Goal: Task Accomplishment & Management: Use online tool/utility

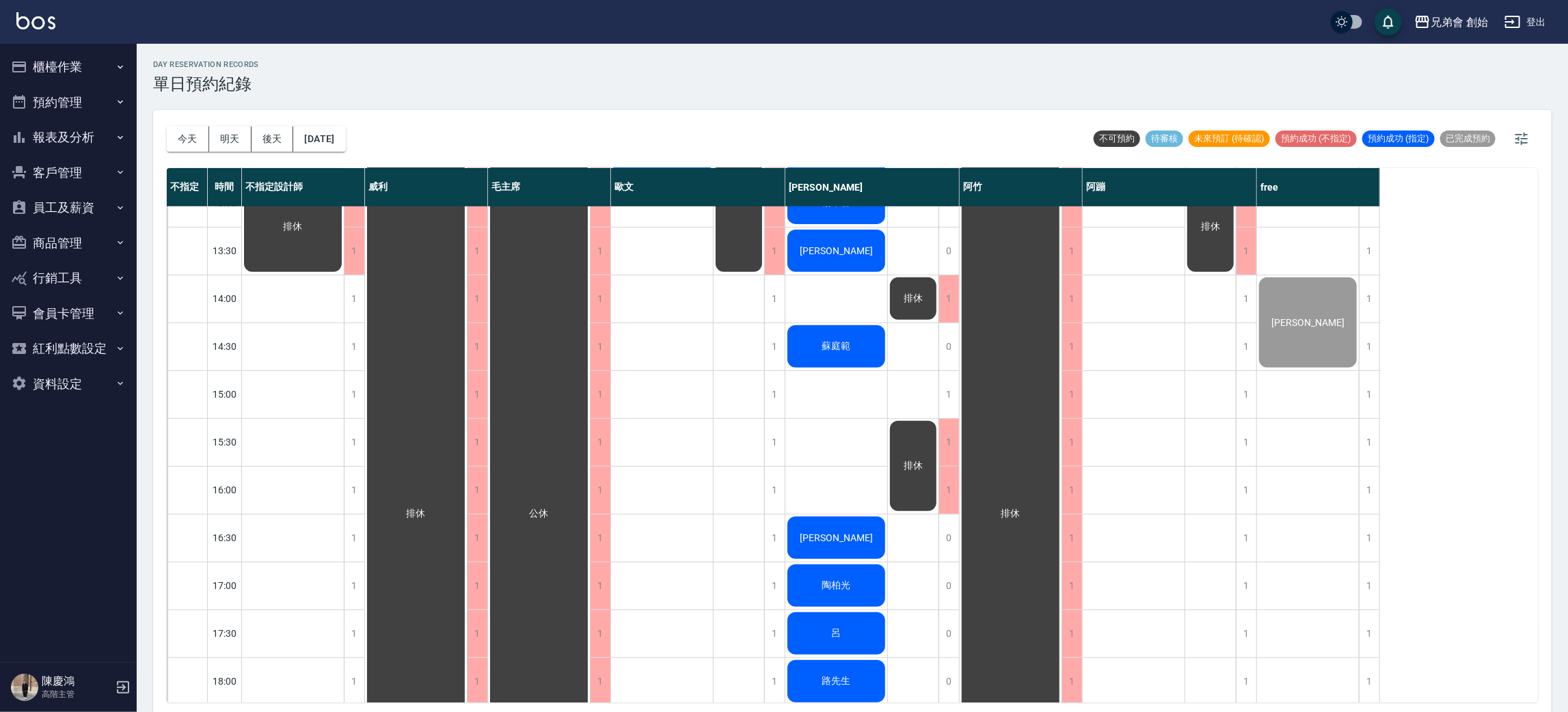
scroll to position [614, 0]
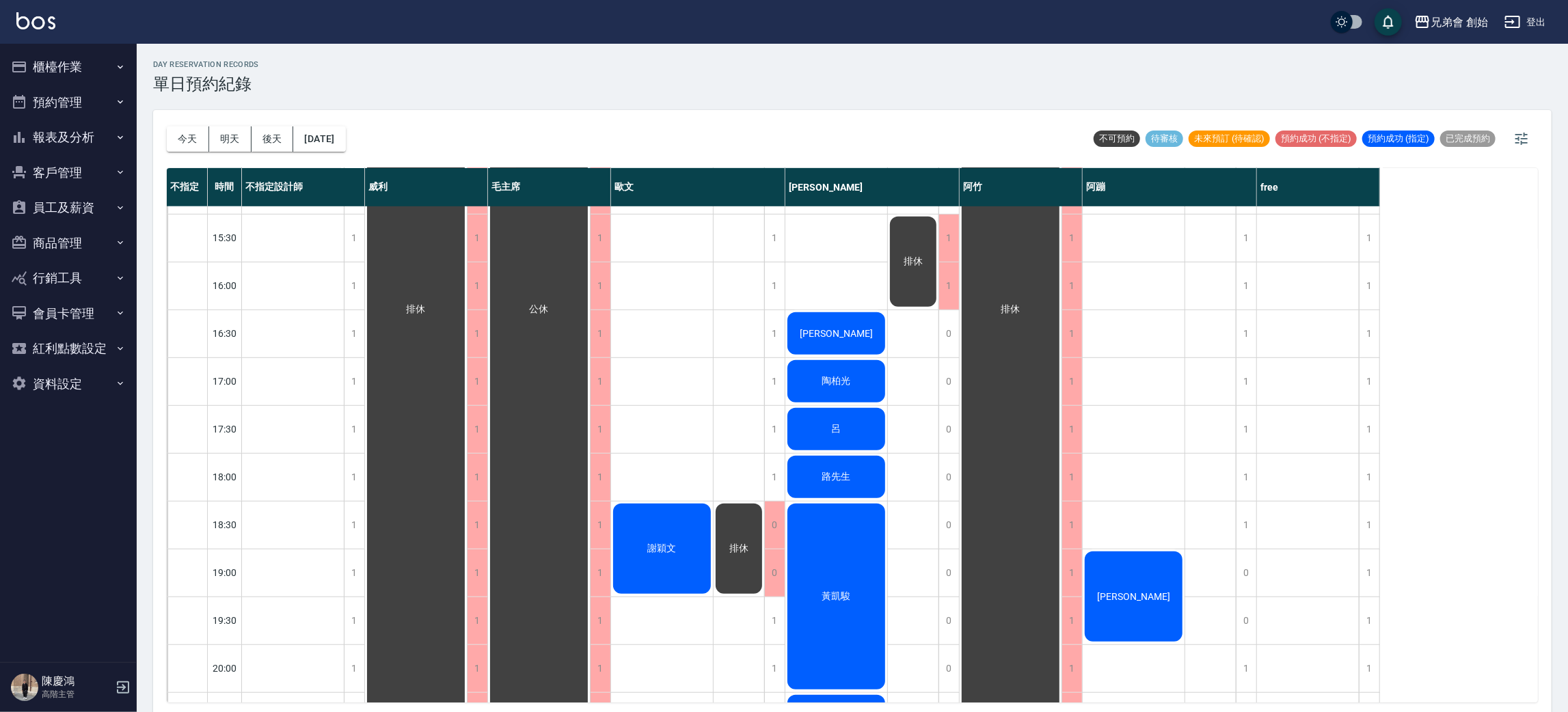
click at [829, 431] on span "呂" at bounding box center [837, 429] width 15 height 13
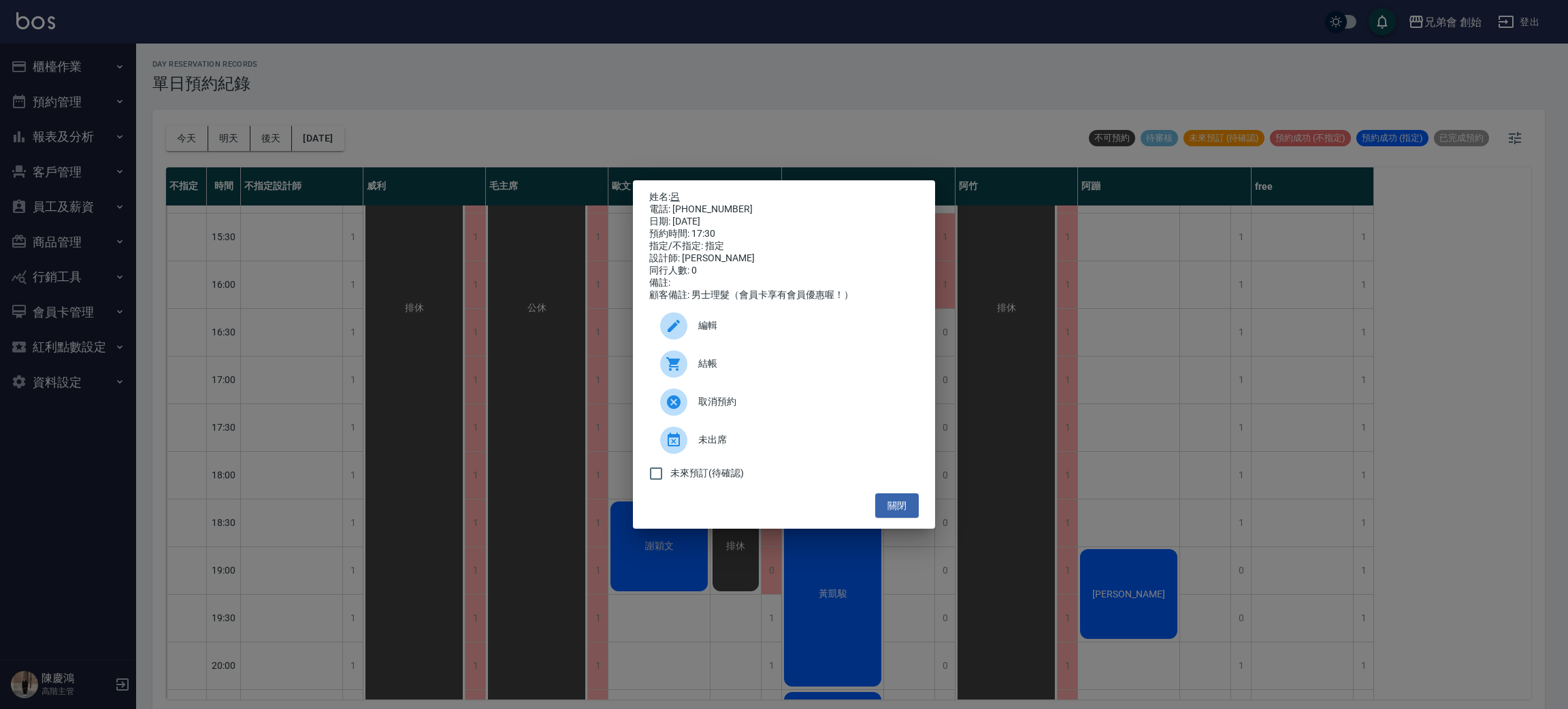
click at [675, 192] on link "呂" at bounding box center [675, 196] width 10 height 11
click at [1059, 436] on div "姓名: 呂 電話: 0927286688 日期: 2025/09/04 預約時間: 17:30 指定/不指定: 指定 設計師: 潘潘 同行人數: 0 備註: …" at bounding box center [784, 354] width 1568 height 709
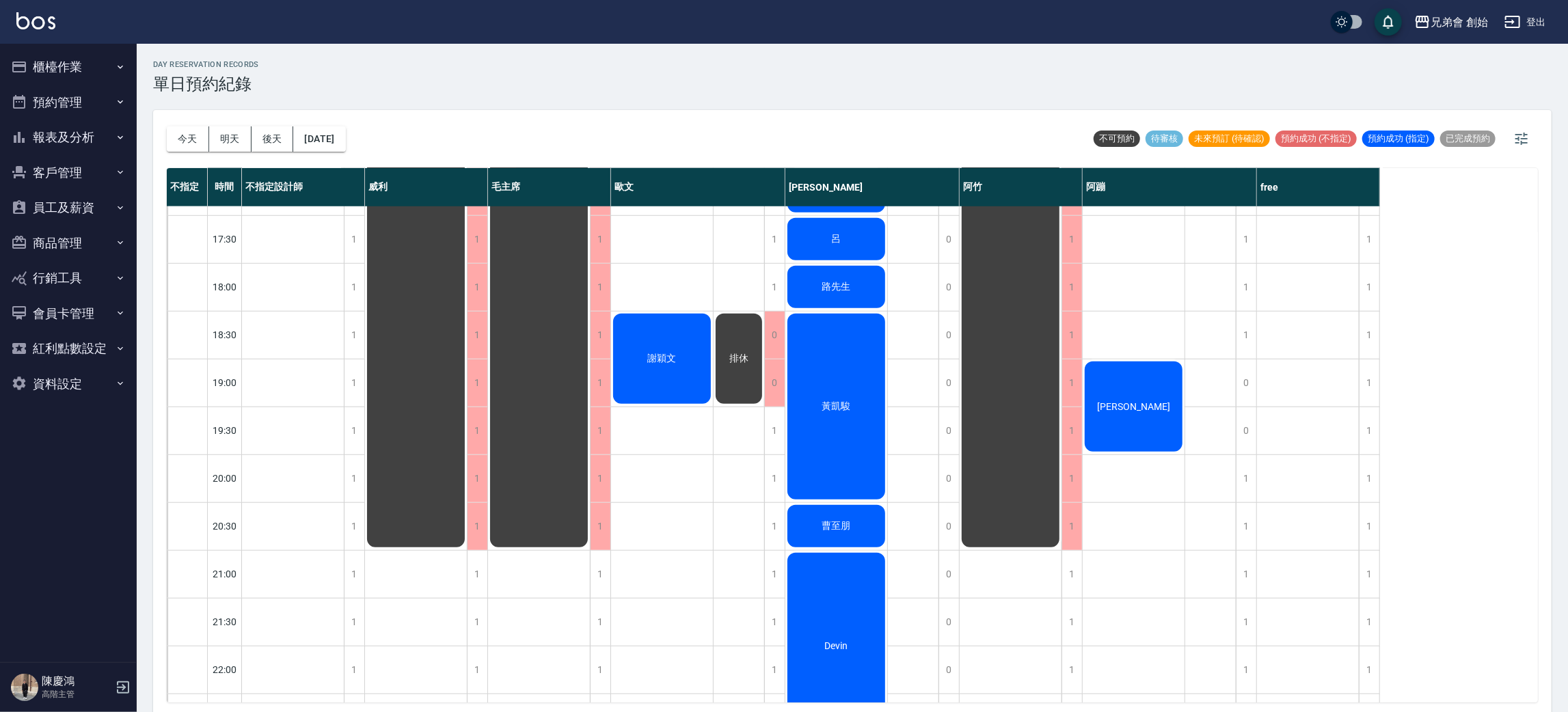
scroll to position [702, 0]
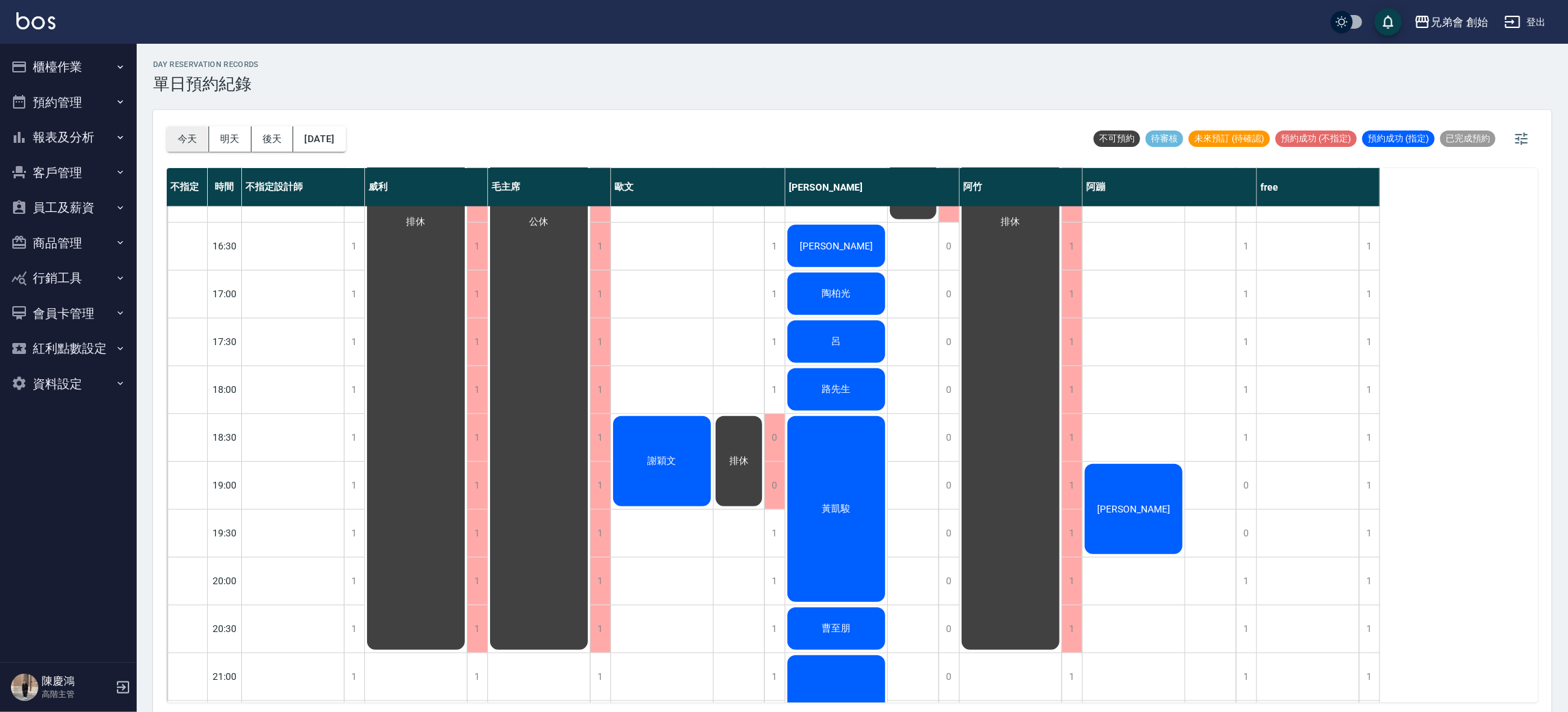
click at [194, 149] on button "今天" at bounding box center [188, 139] width 43 height 25
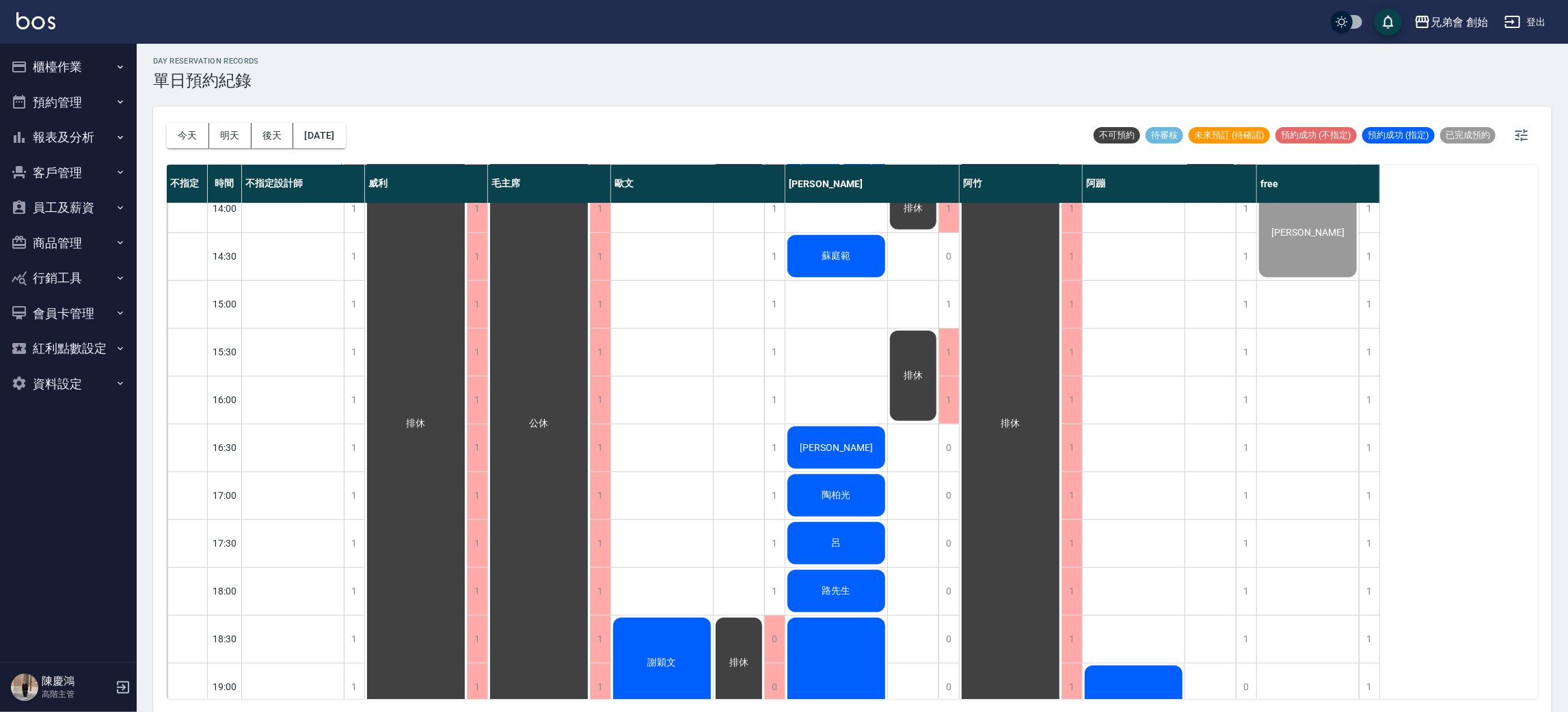
scroll to position [87, 0]
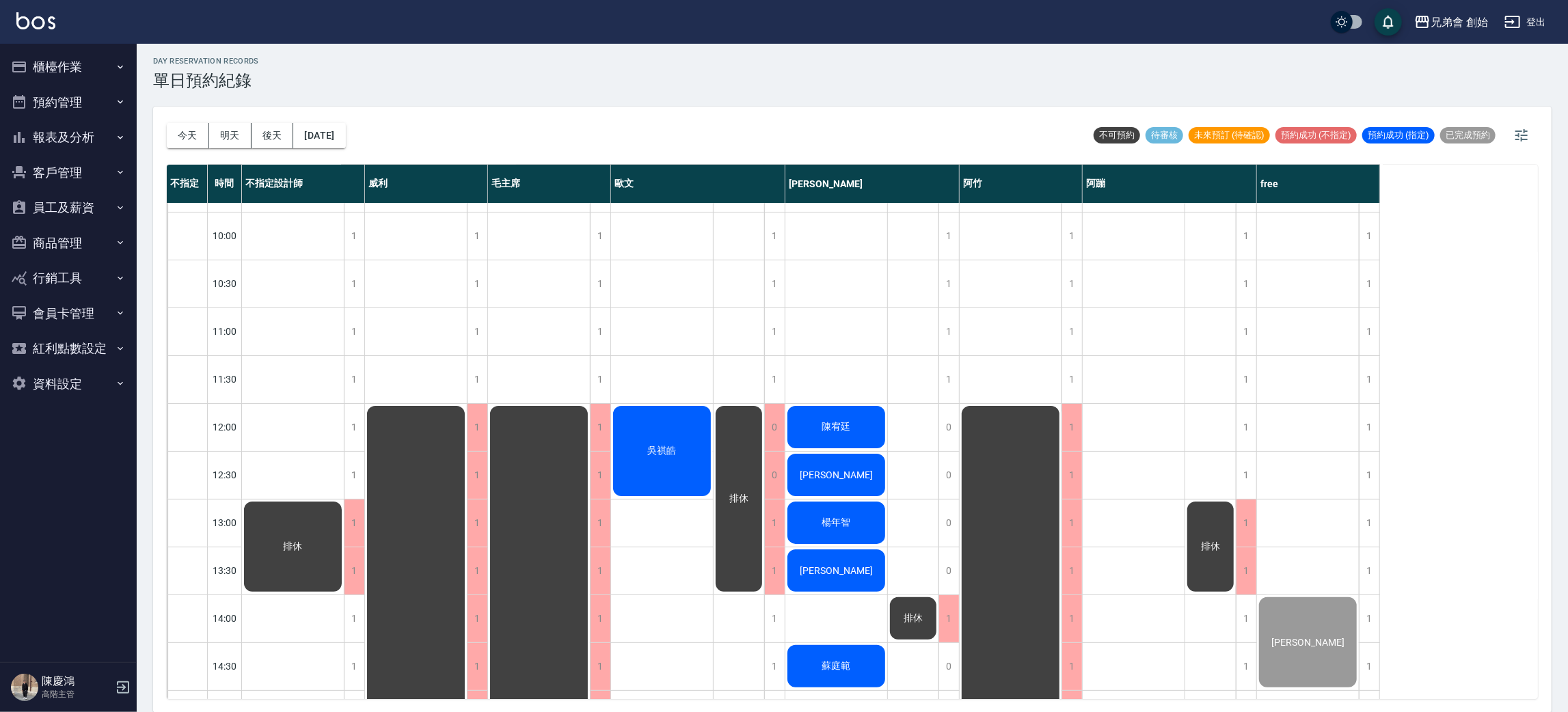
click at [322, 545] on div "排休" at bounding box center [292, 546] width 102 height 94
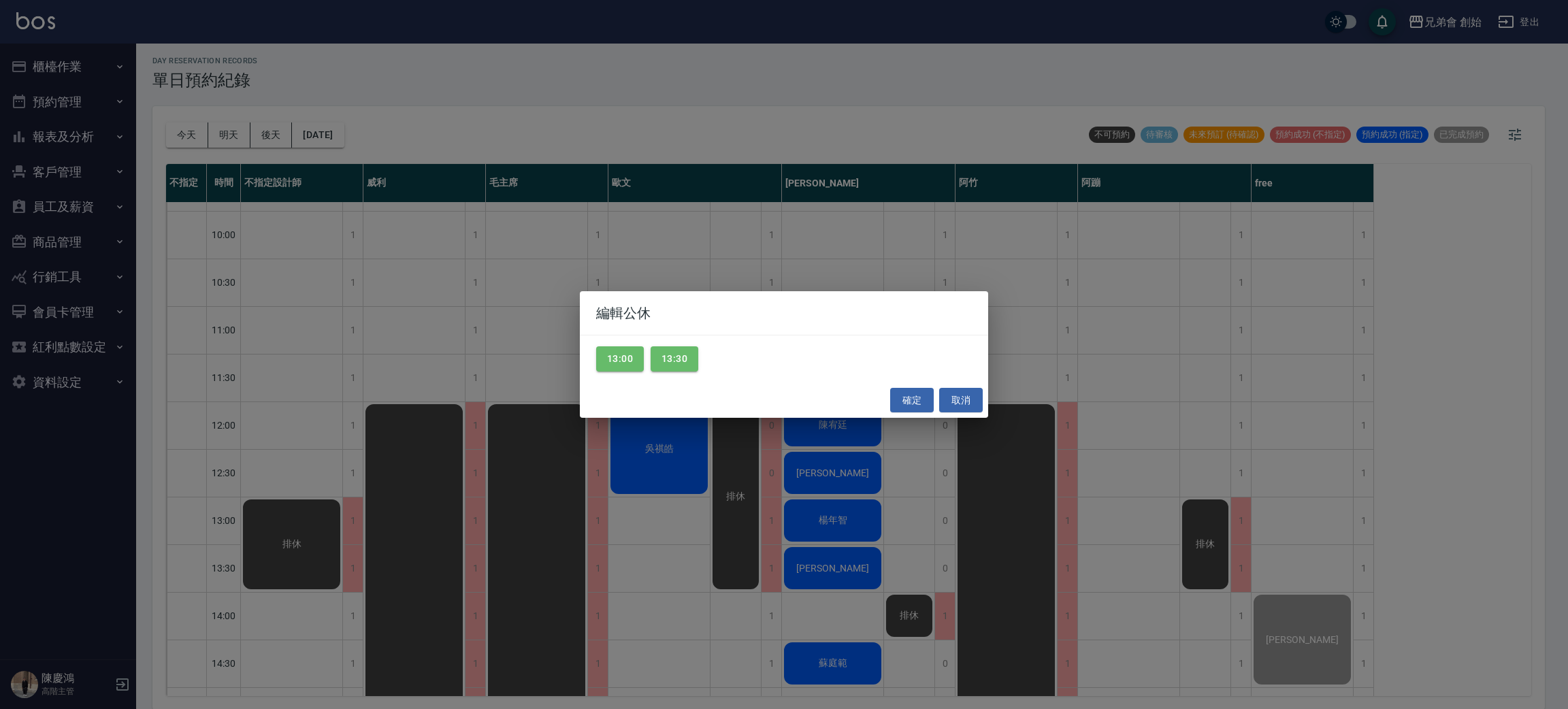
click at [289, 499] on div "編輯公休 13:00 13:30 確定 取消" at bounding box center [784, 354] width 1568 height 709
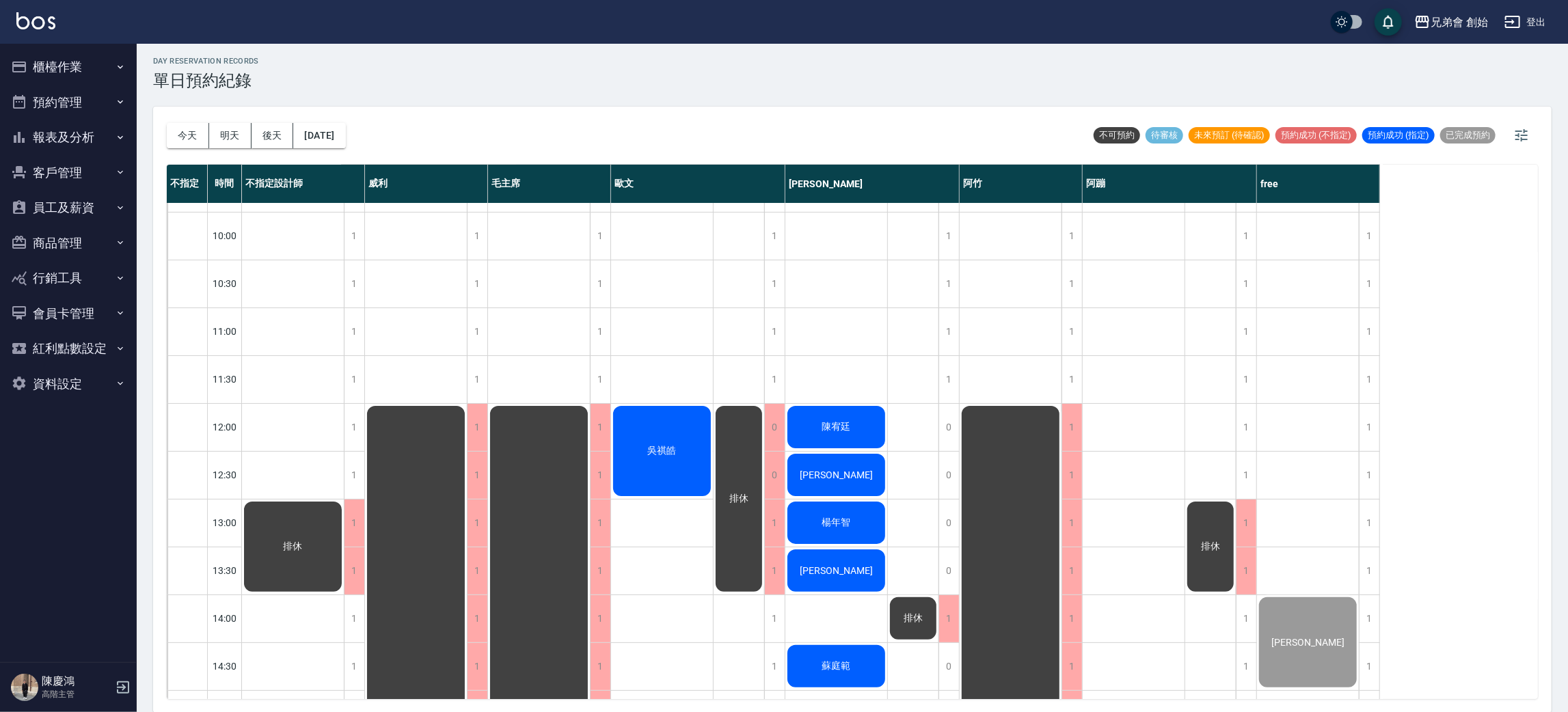
click at [1215, 531] on div "排休" at bounding box center [1210, 546] width 51 height 94
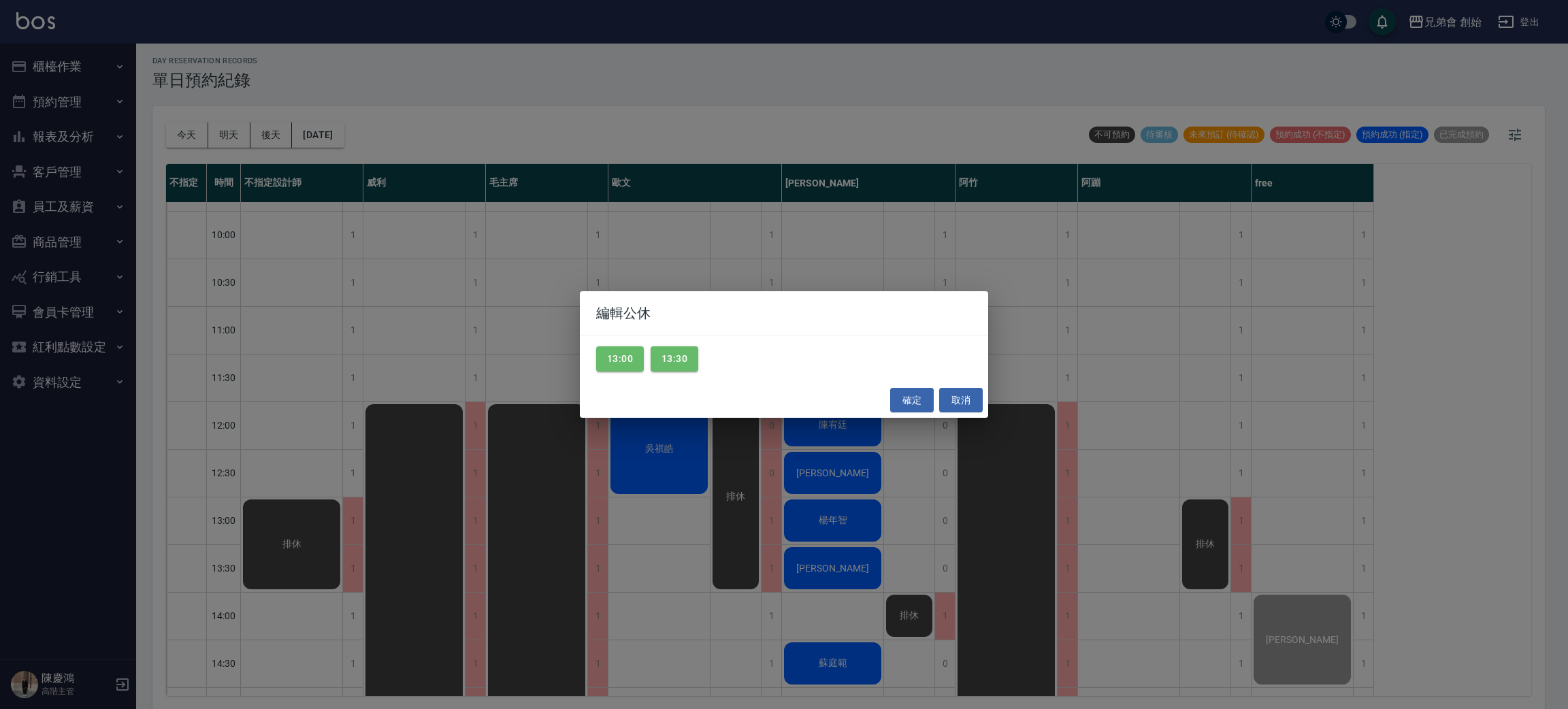
click at [826, 571] on div "編輯公休 13:00 13:30 確定 取消" at bounding box center [784, 354] width 1568 height 709
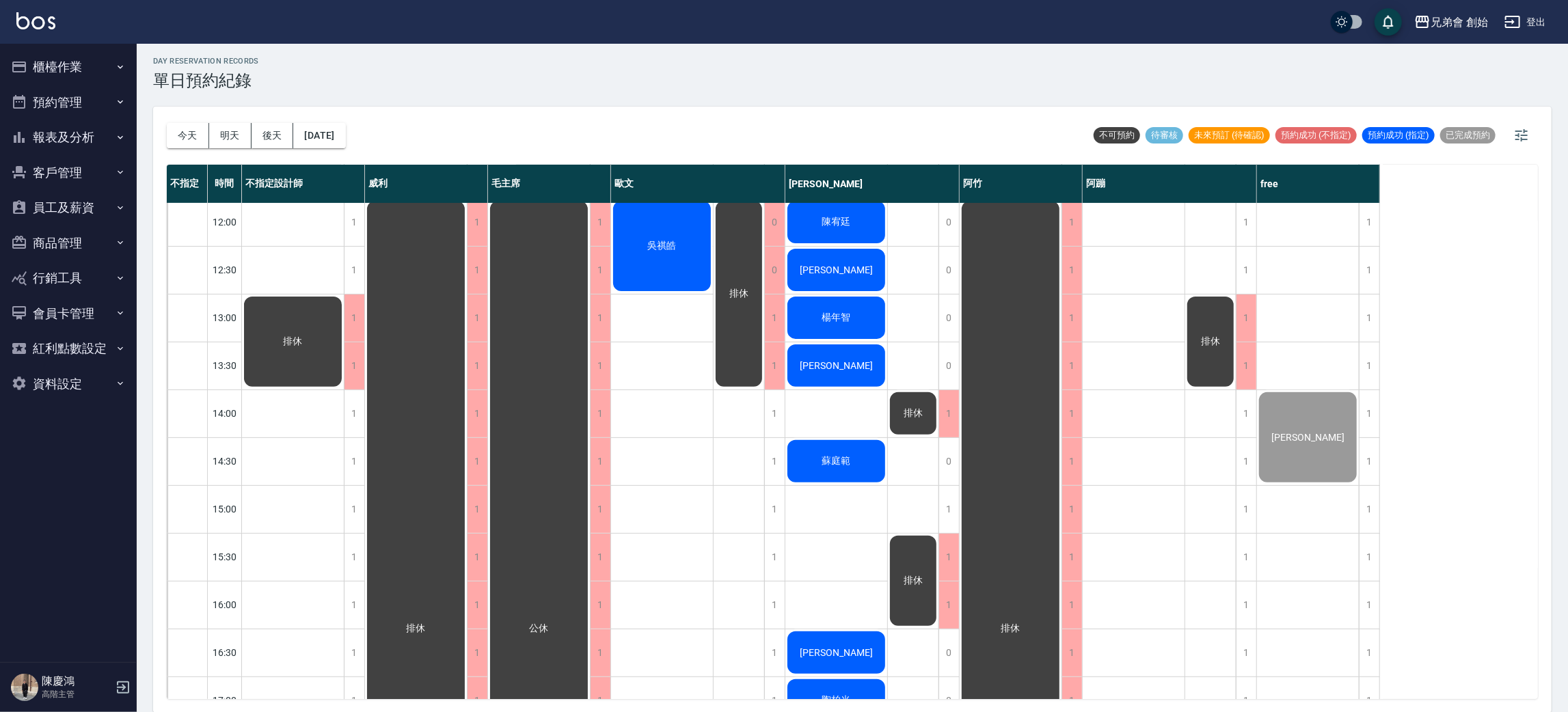
scroll to position [599, 0]
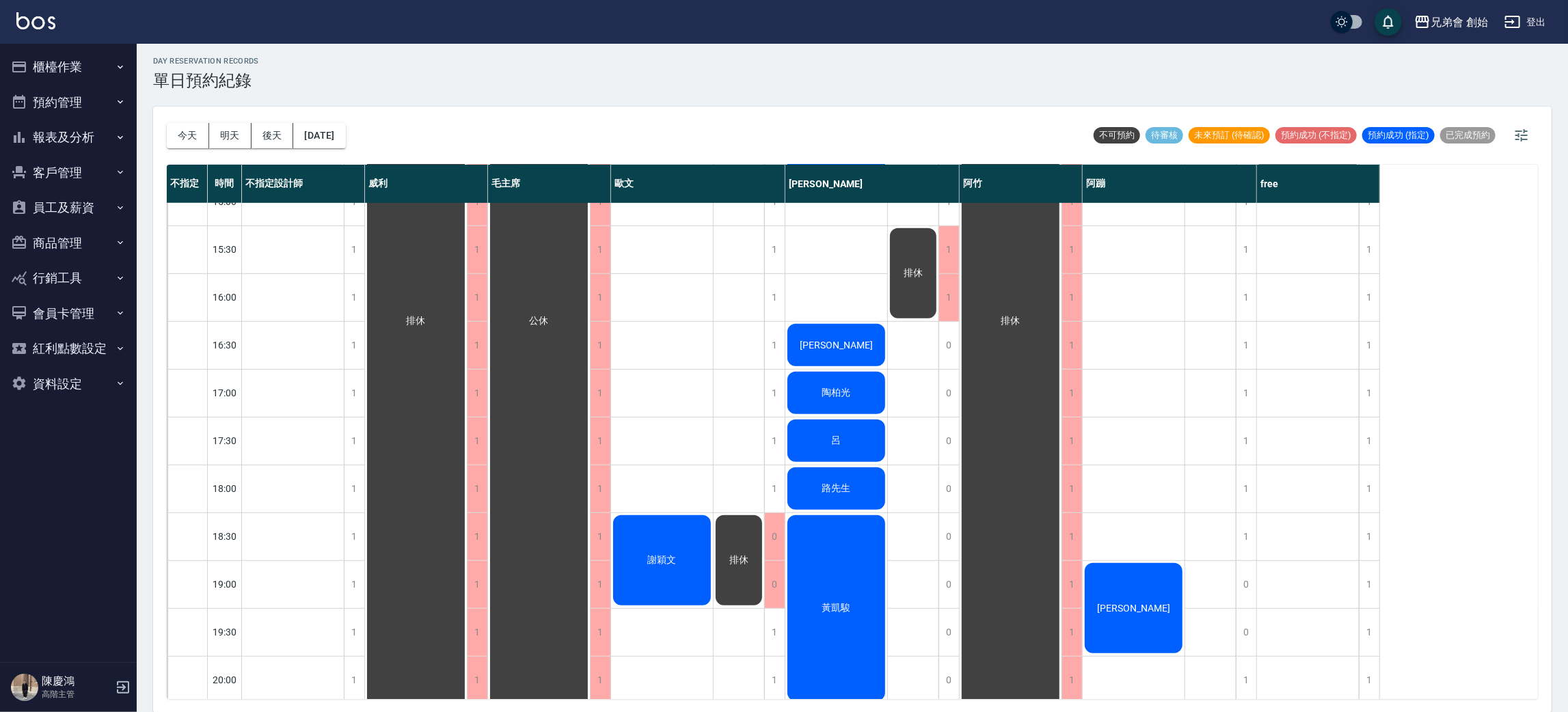
click at [752, 576] on div "排休" at bounding box center [739, 560] width 51 height 94
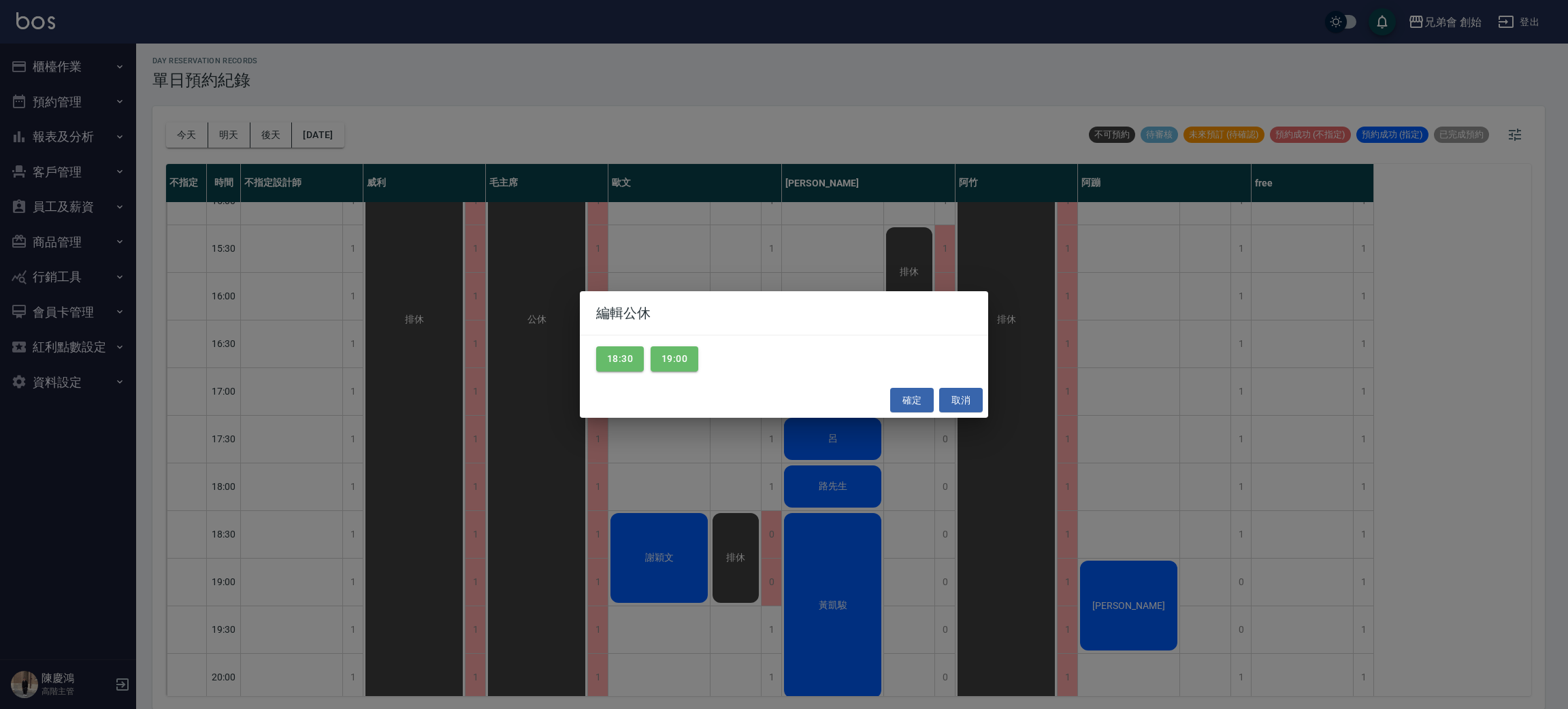
click at [434, 590] on div "編輯公休 18:30 19:00 確定 取消" at bounding box center [784, 354] width 1568 height 709
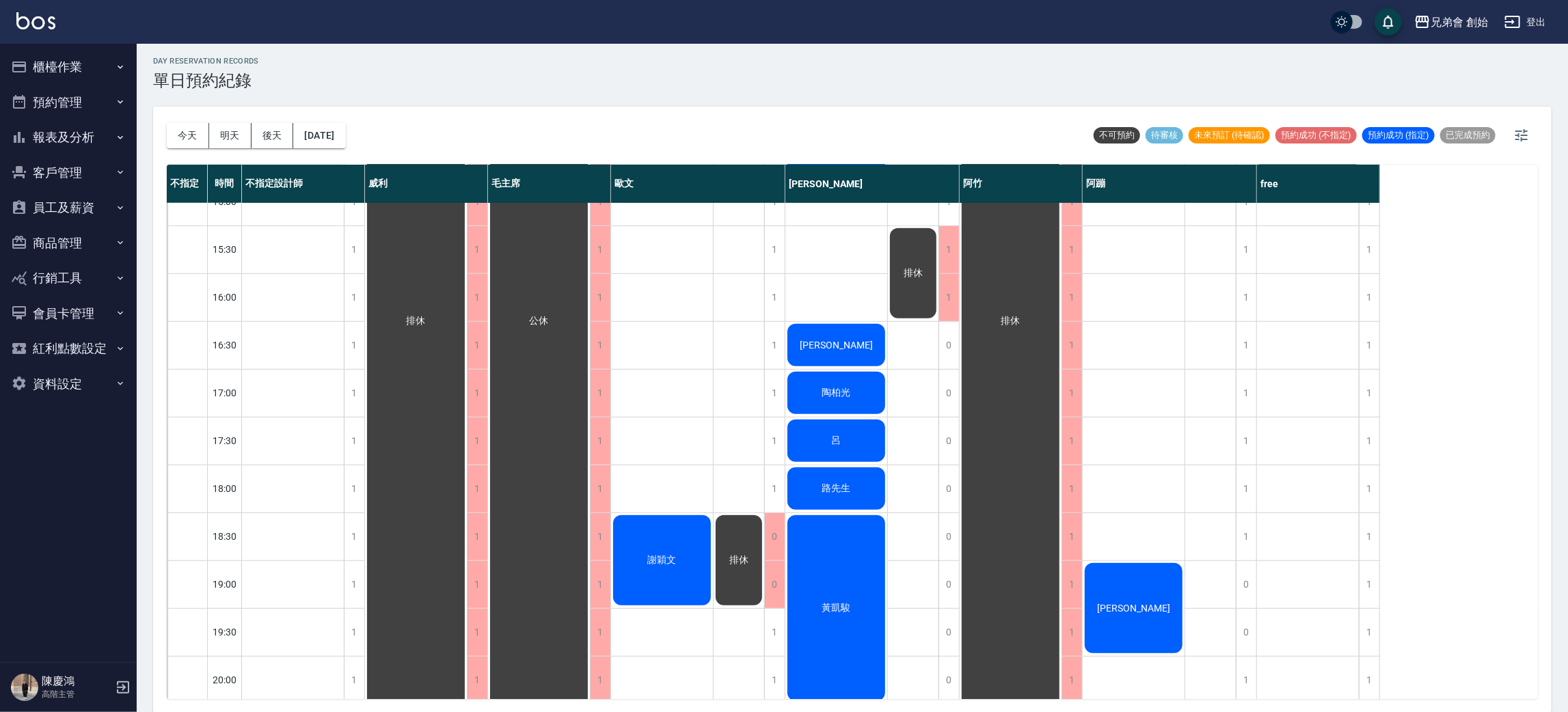
click at [524, 373] on div "公休" at bounding box center [539, 320] width 102 height 859
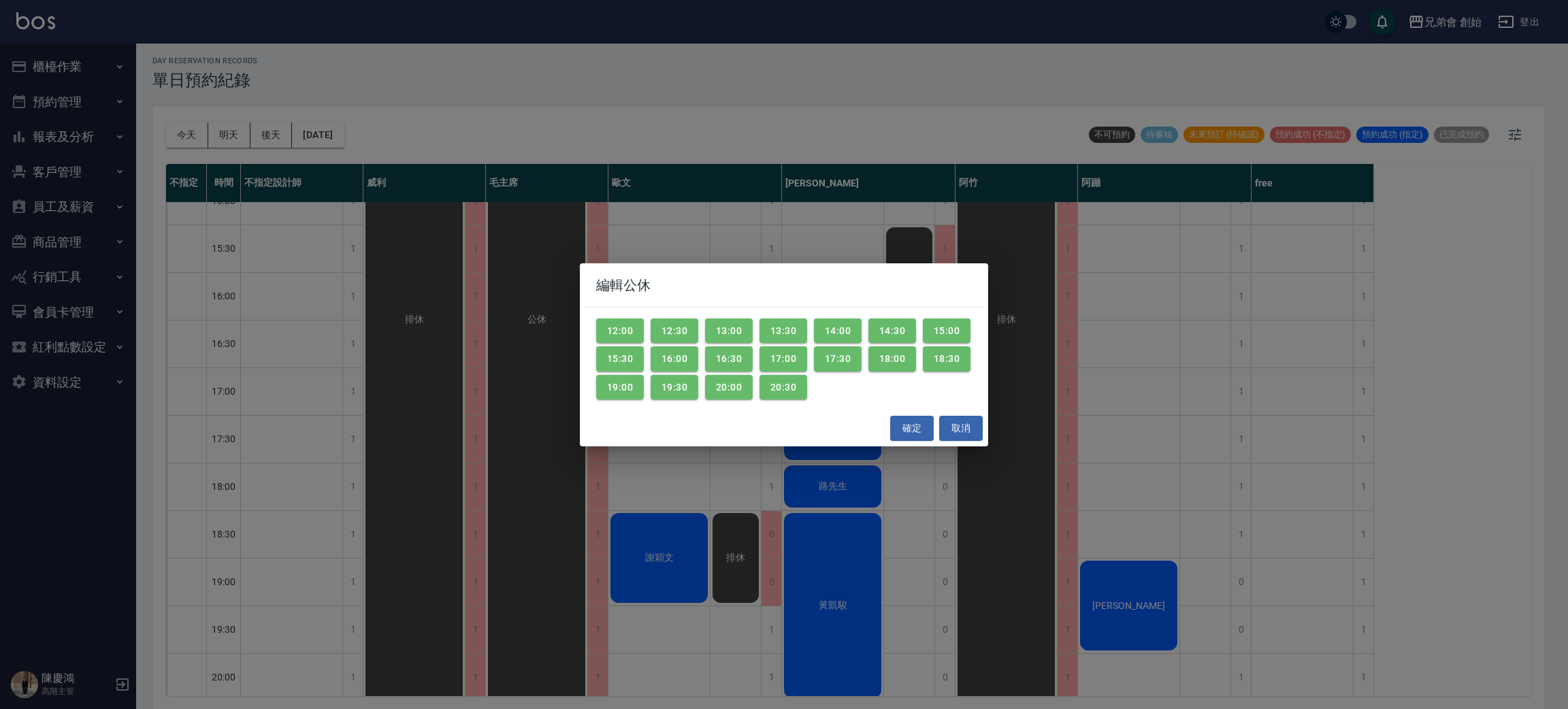
click at [455, 371] on div "編輯公休 12:00 12:30 13:00 13:30 14:00 14:30 15:00 15:30 16:00 16:30 17:00 17:30 18…" at bounding box center [784, 354] width 1568 height 709
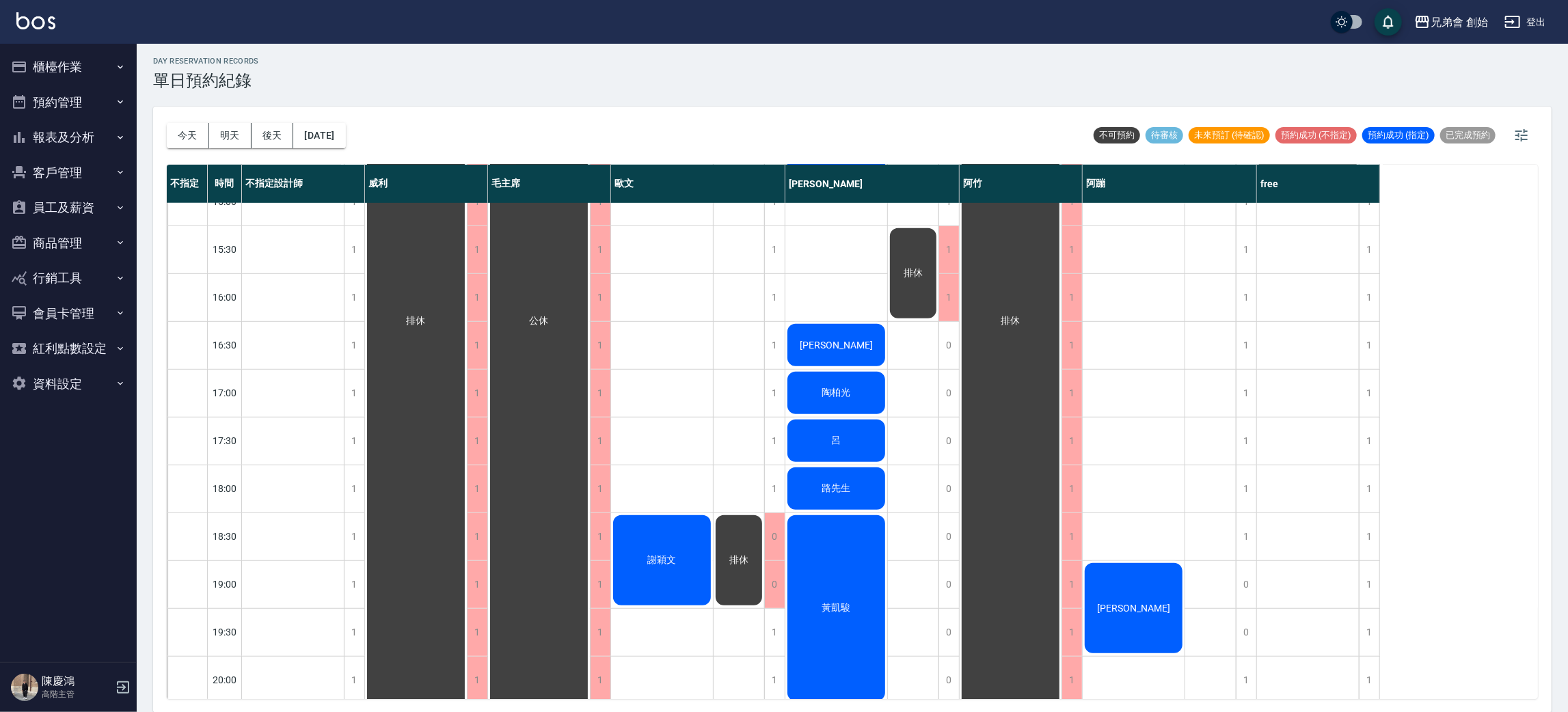
scroll to position [189, 0]
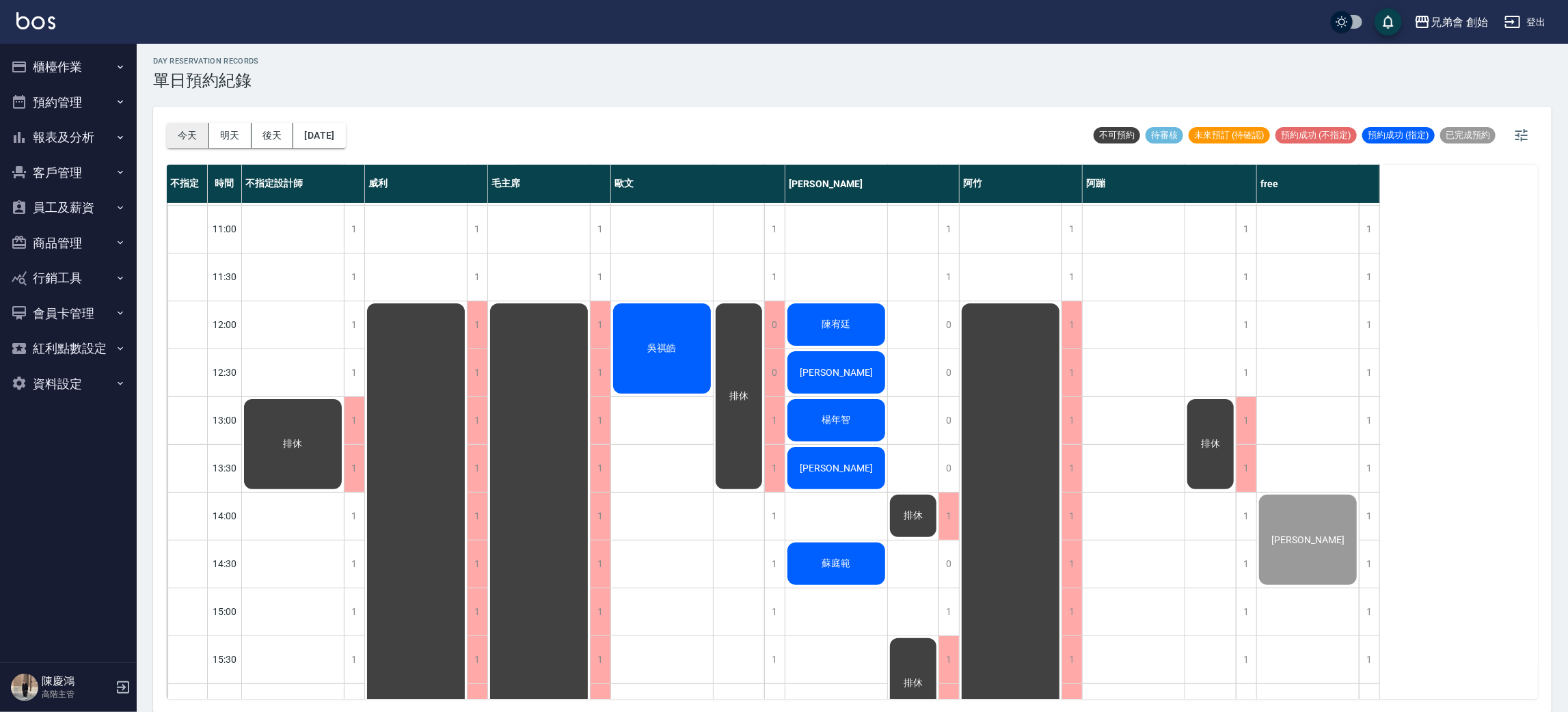
click at [177, 143] on button "今天" at bounding box center [188, 135] width 43 height 25
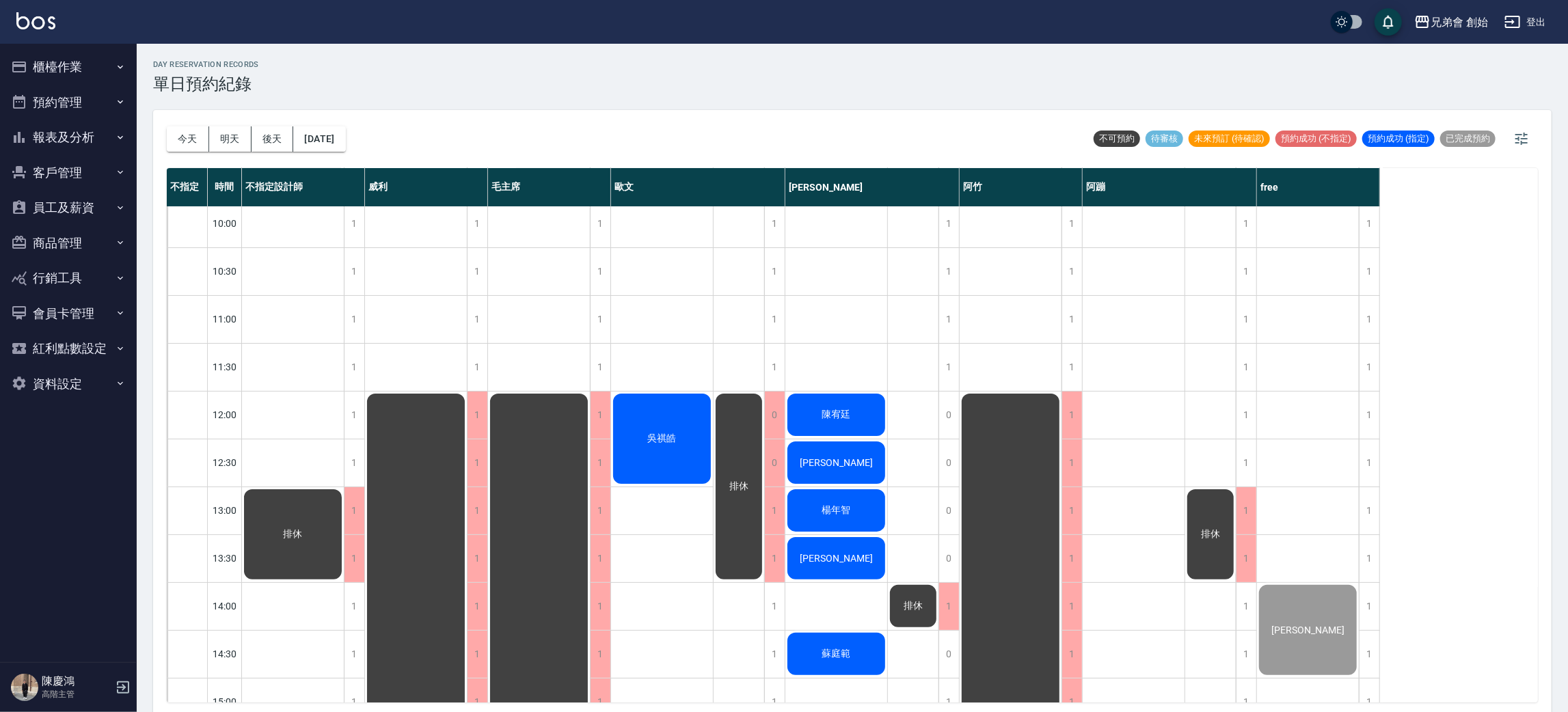
scroll to position [410, 0]
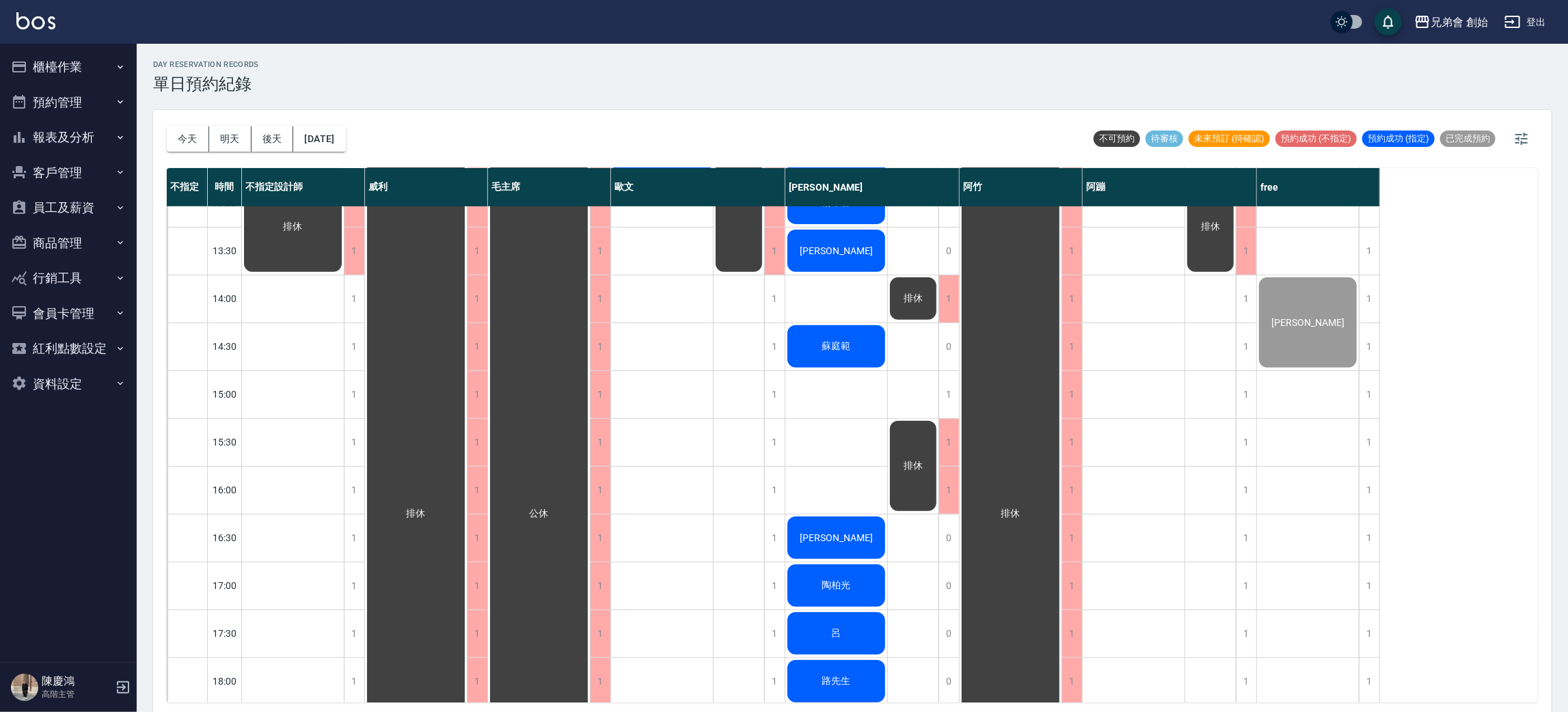
click at [547, 433] on div "公休" at bounding box center [539, 513] width 102 height 859
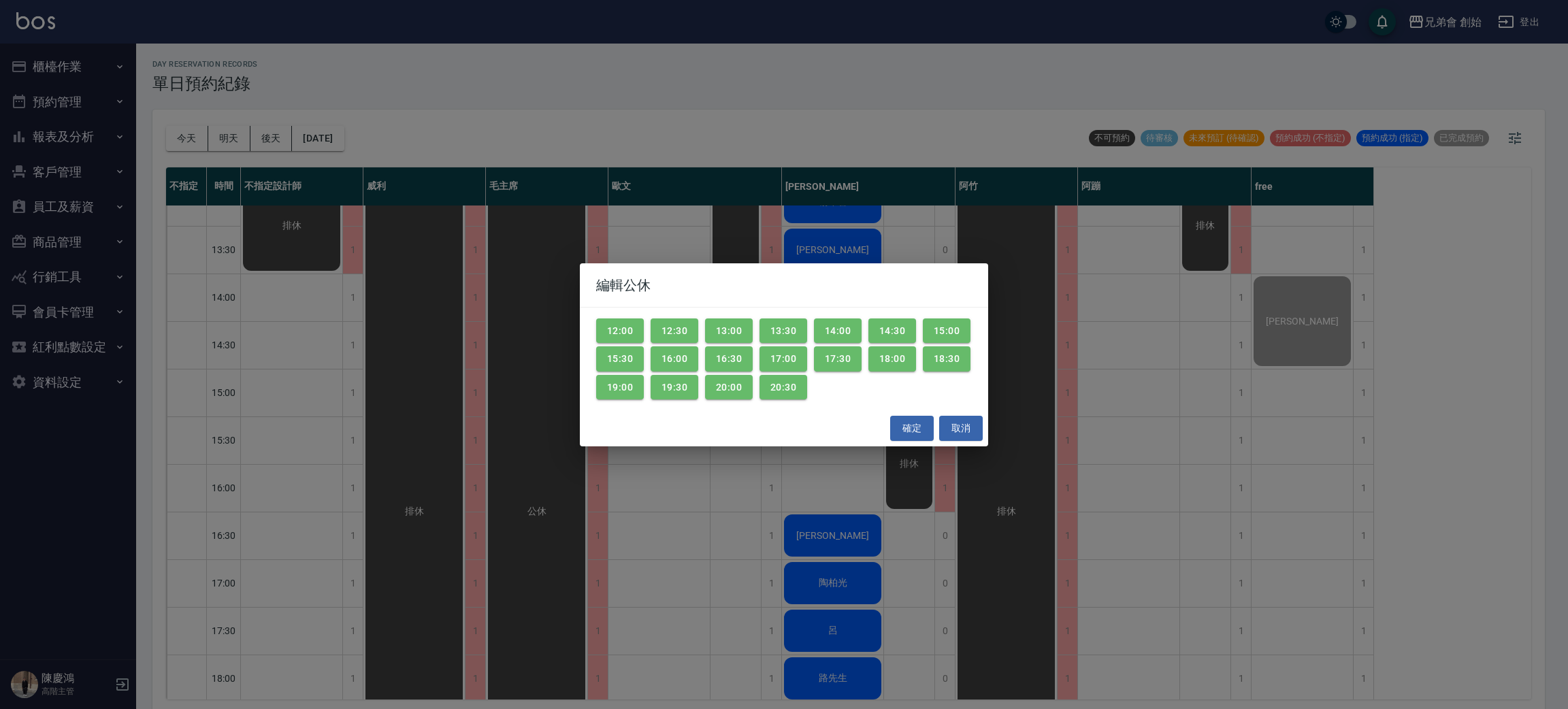
click at [545, 431] on div "編輯公休 12:00 12:30 13:00 13:30 14:00 14:30 15:00 15:30 16:00 16:30 17:00 17:30 18…" at bounding box center [784, 354] width 1568 height 709
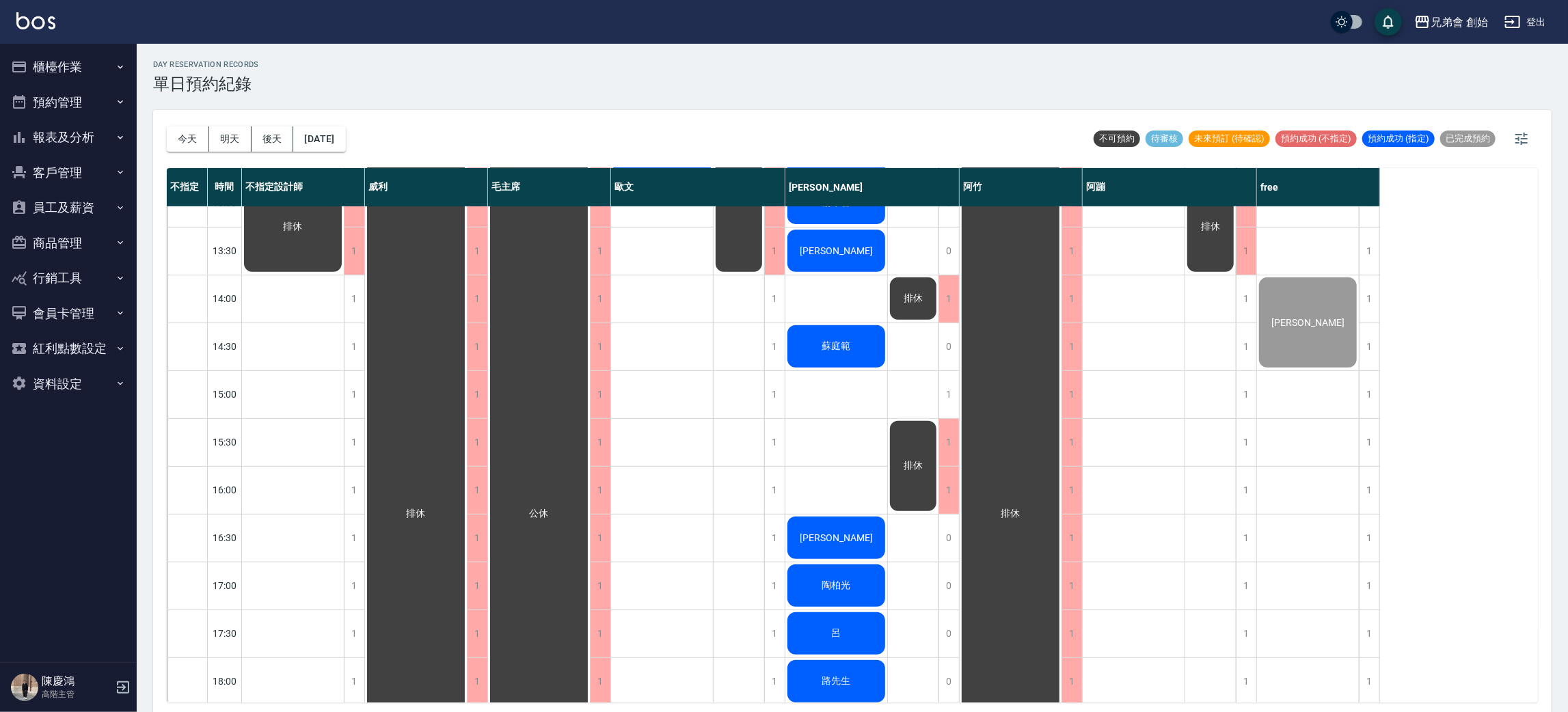
click at [539, 516] on span "公休" at bounding box center [538, 513] width 24 height 13
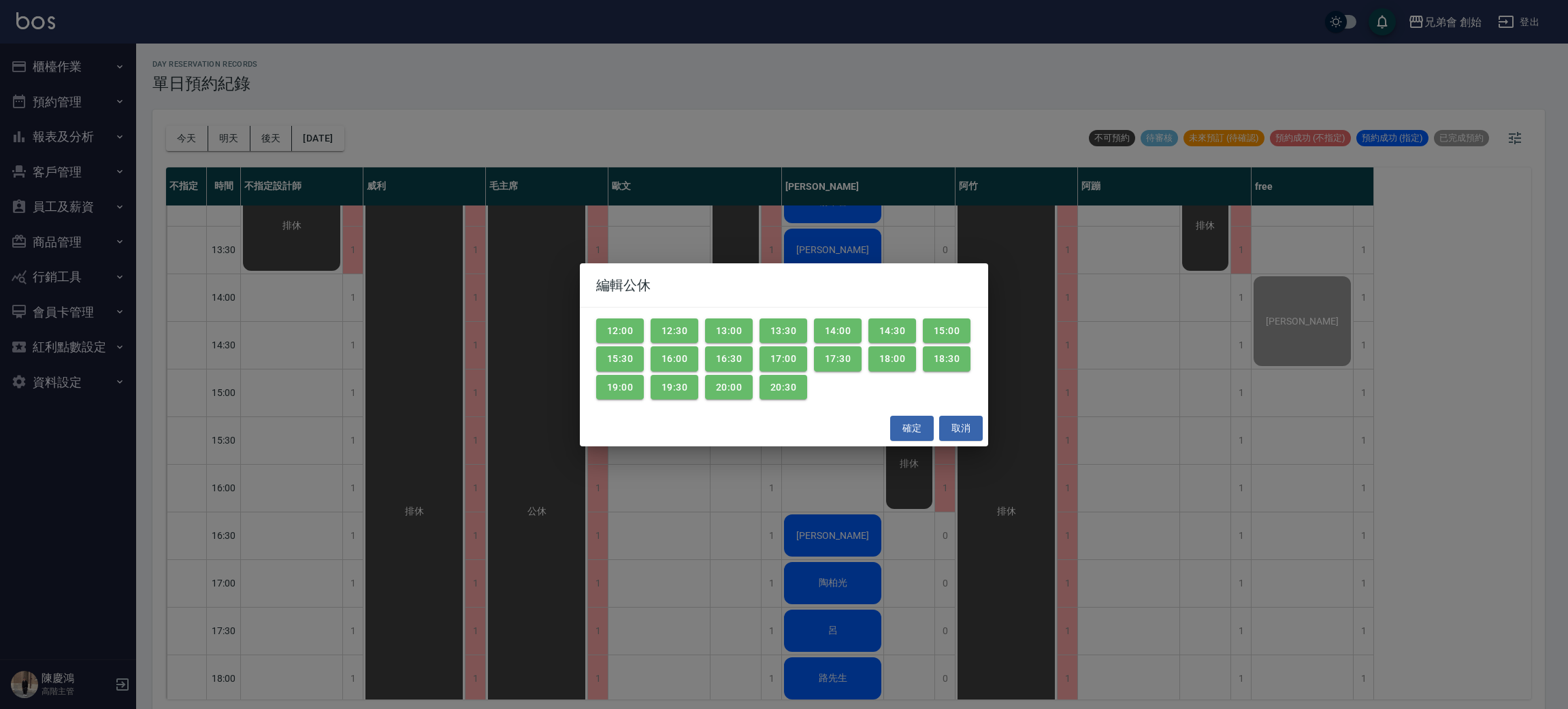
click at [537, 514] on div "編輯公休 12:00 12:30 13:00 13:30 14:00 14:30 15:00 15:30 16:00 16:30 17:00 17:30 18…" at bounding box center [784, 354] width 1568 height 709
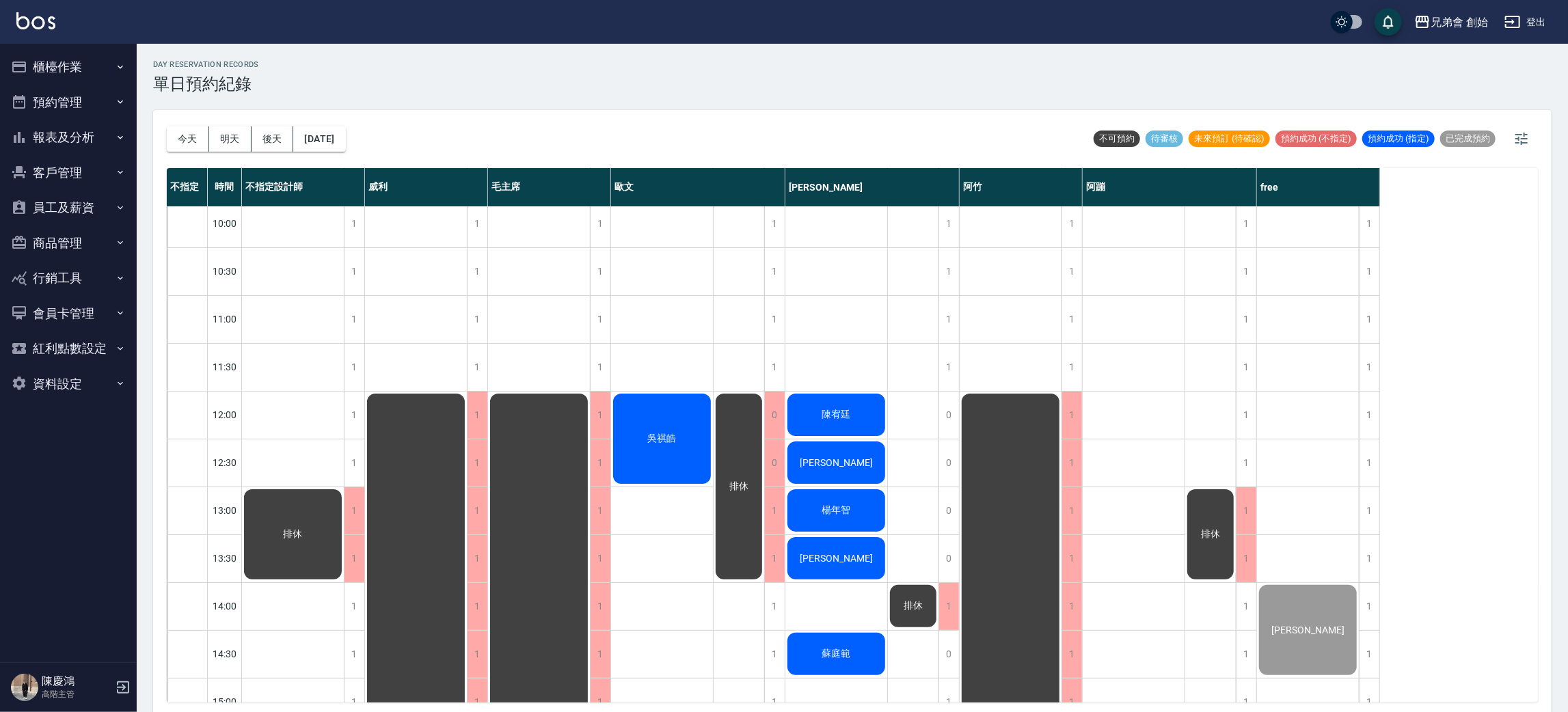
scroll to position [512, 0]
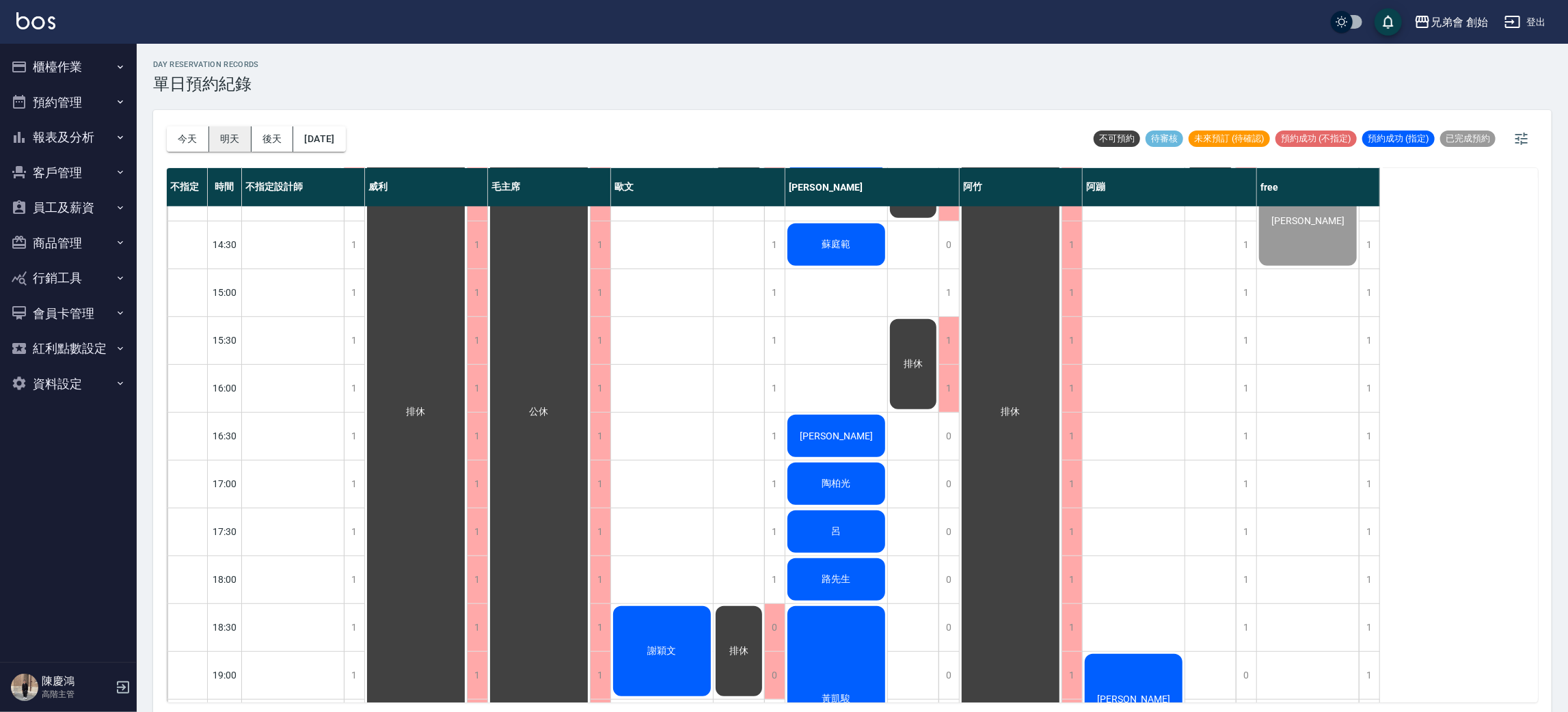
click at [221, 135] on button "明天" at bounding box center [231, 139] width 43 height 25
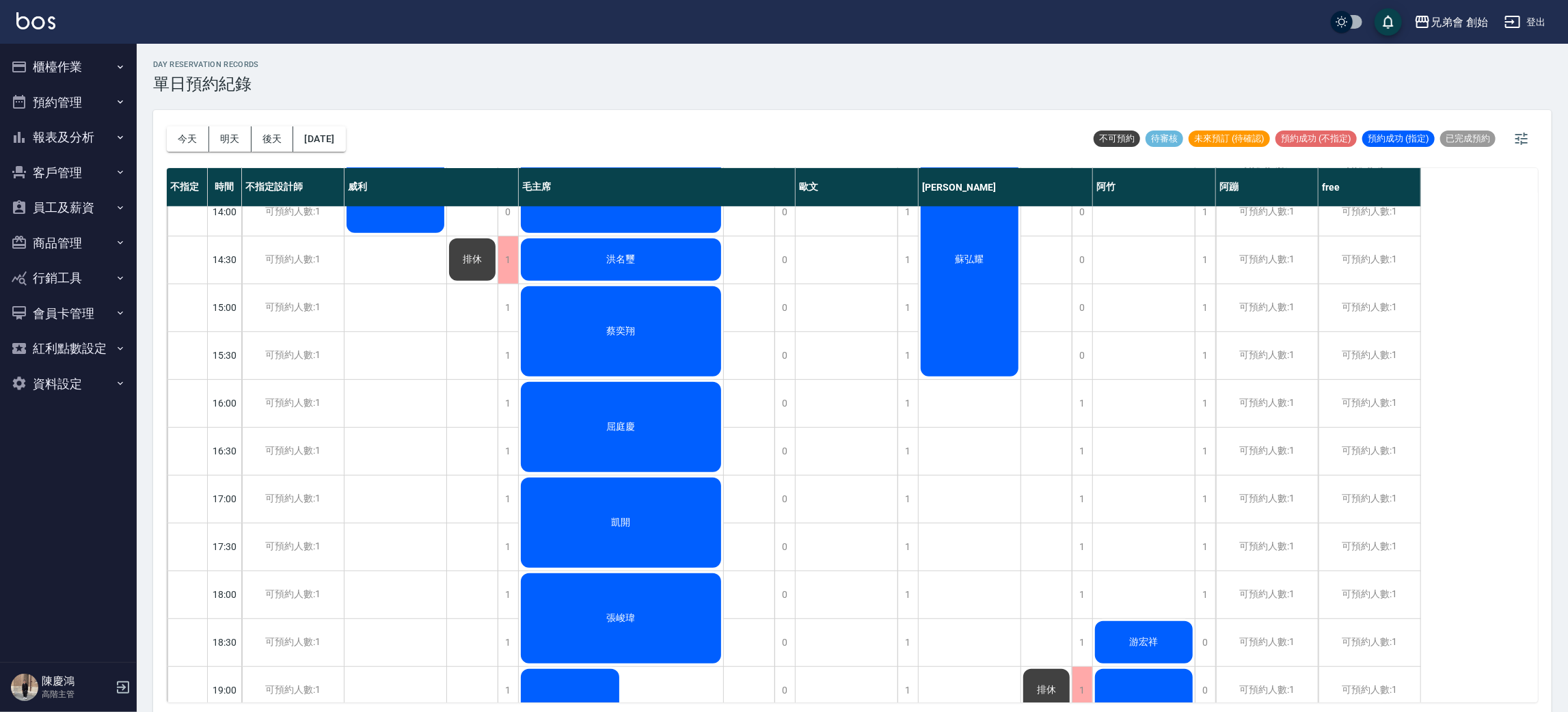
scroll to position [189, 0]
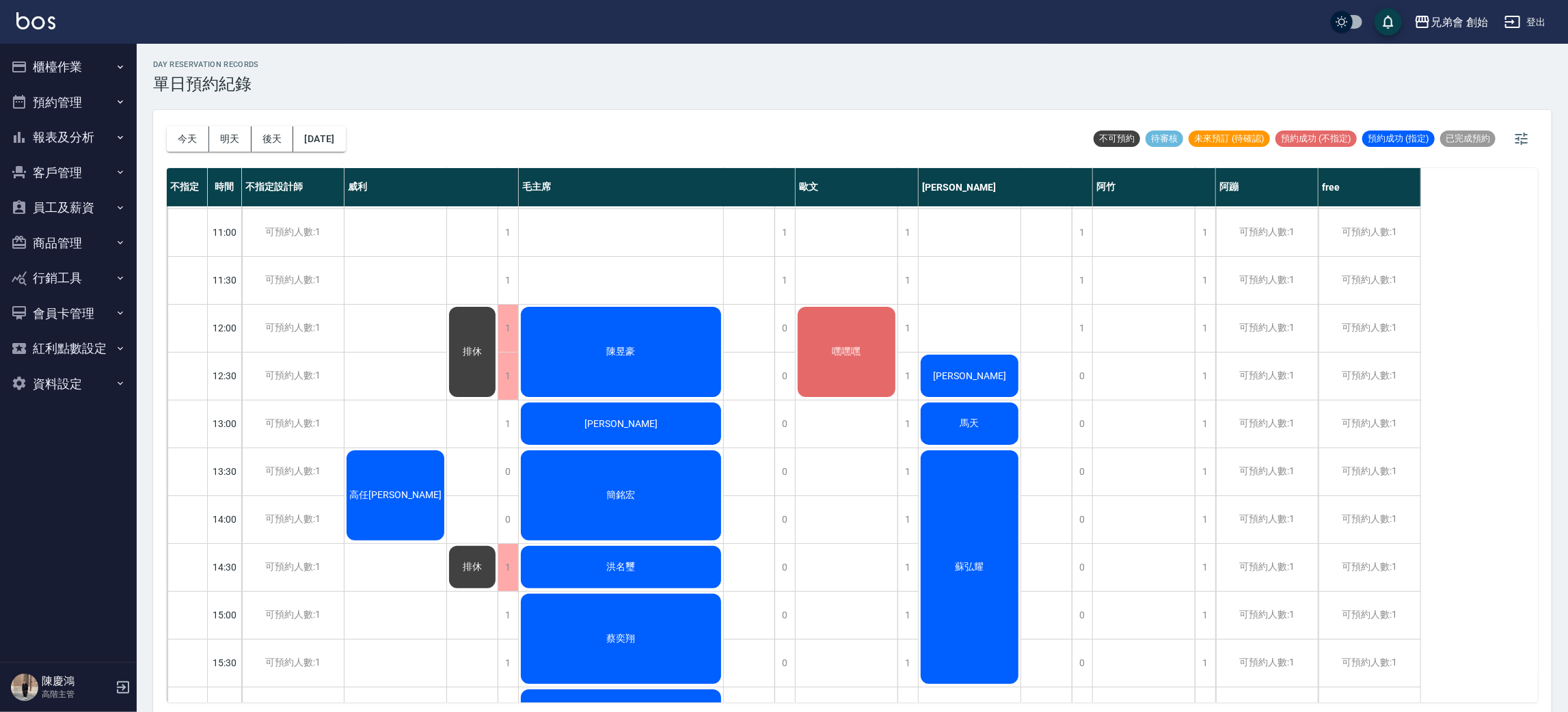
drag, startPoint x: 858, startPoint y: 346, endPoint x: 862, endPoint y: 328, distance: 18.4
click at [862, 328] on div "嘿嘿嘿" at bounding box center [846, 352] width 102 height 94
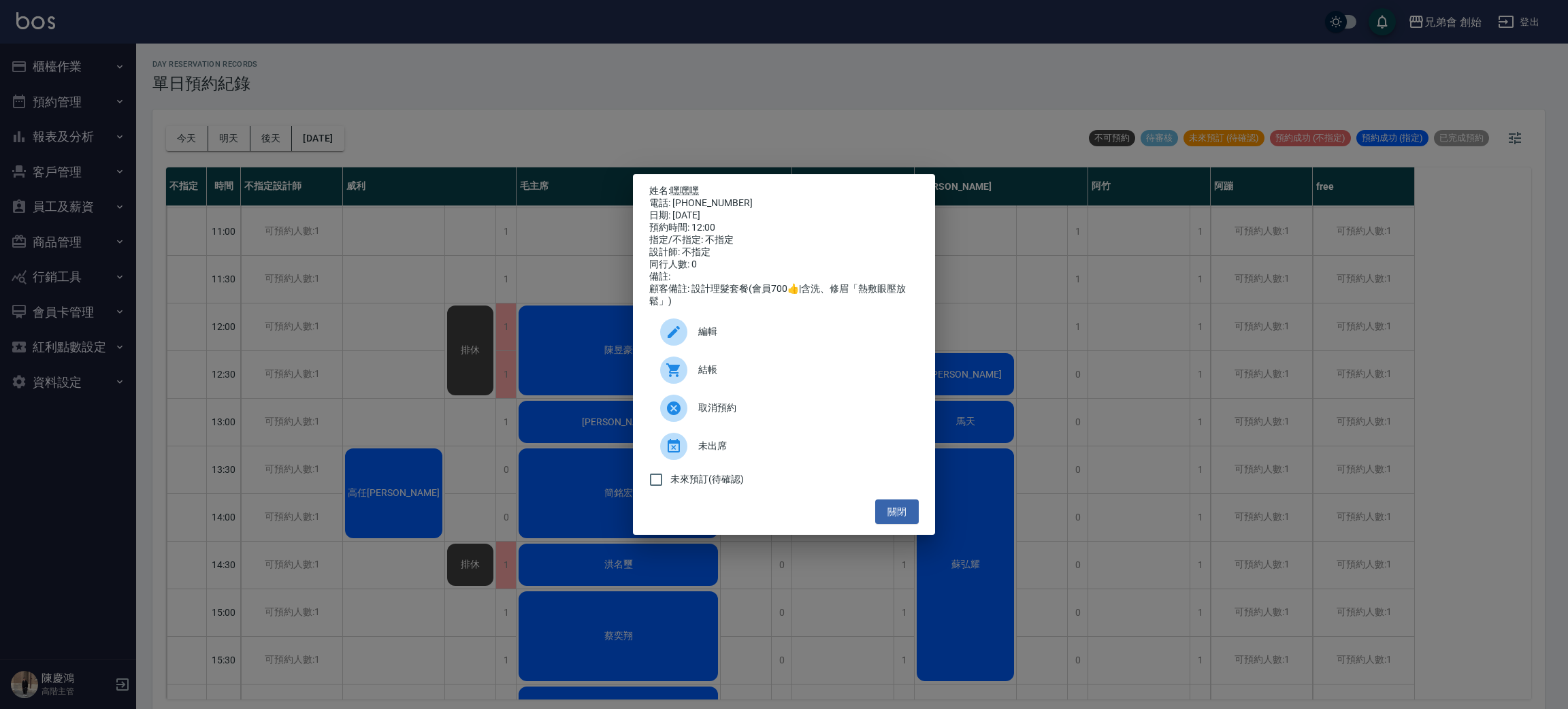
click at [770, 113] on div "姓名: 嘿嘿嘿 電話: 0970899722 日期: 2025/09/05 預約時間: 12:00 指定/不指定: 不指定 設計師: 不指定 同行人數: 0 …" at bounding box center [784, 354] width 1568 height 709
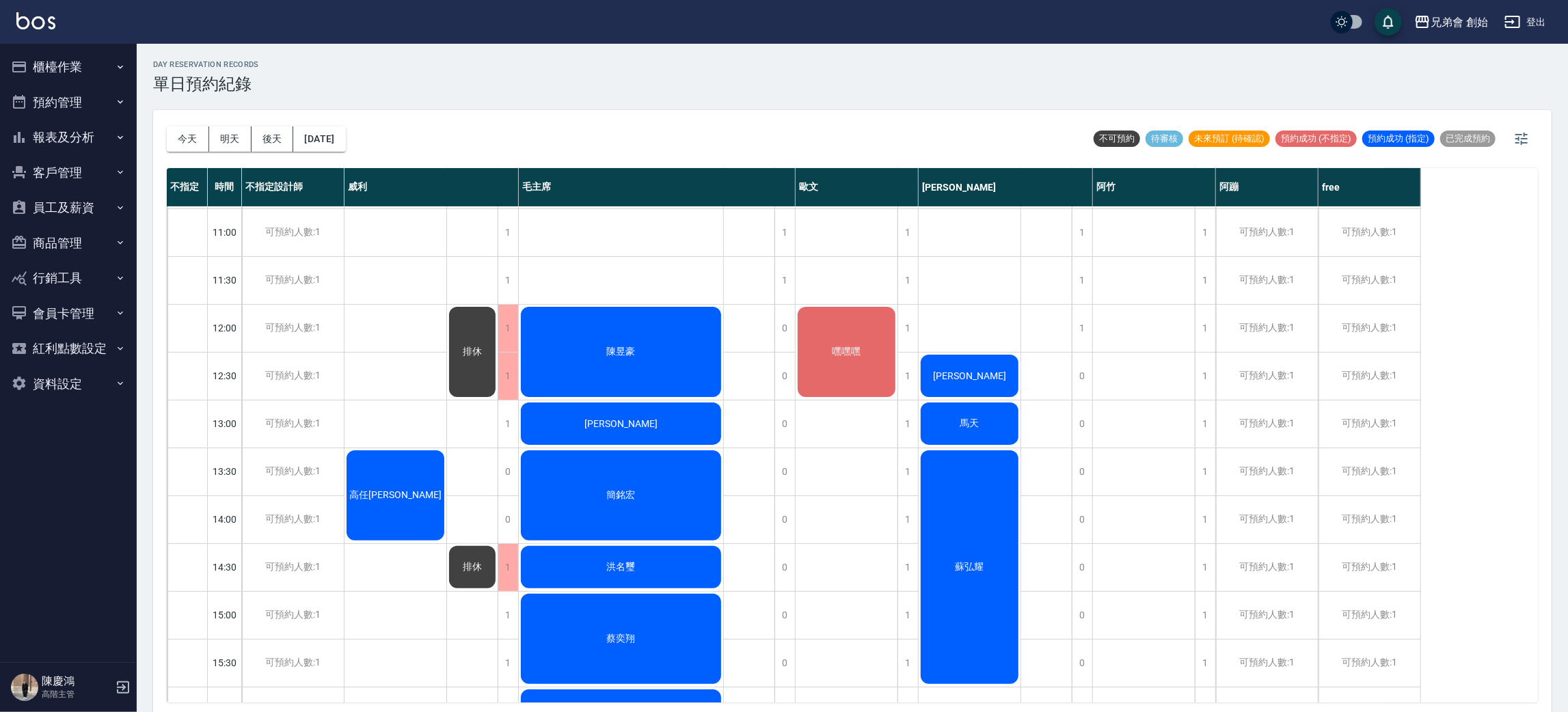
click at [848, 347] on span "嘿嘿嘿" at bounding box center [846, 352] width 34 height 13
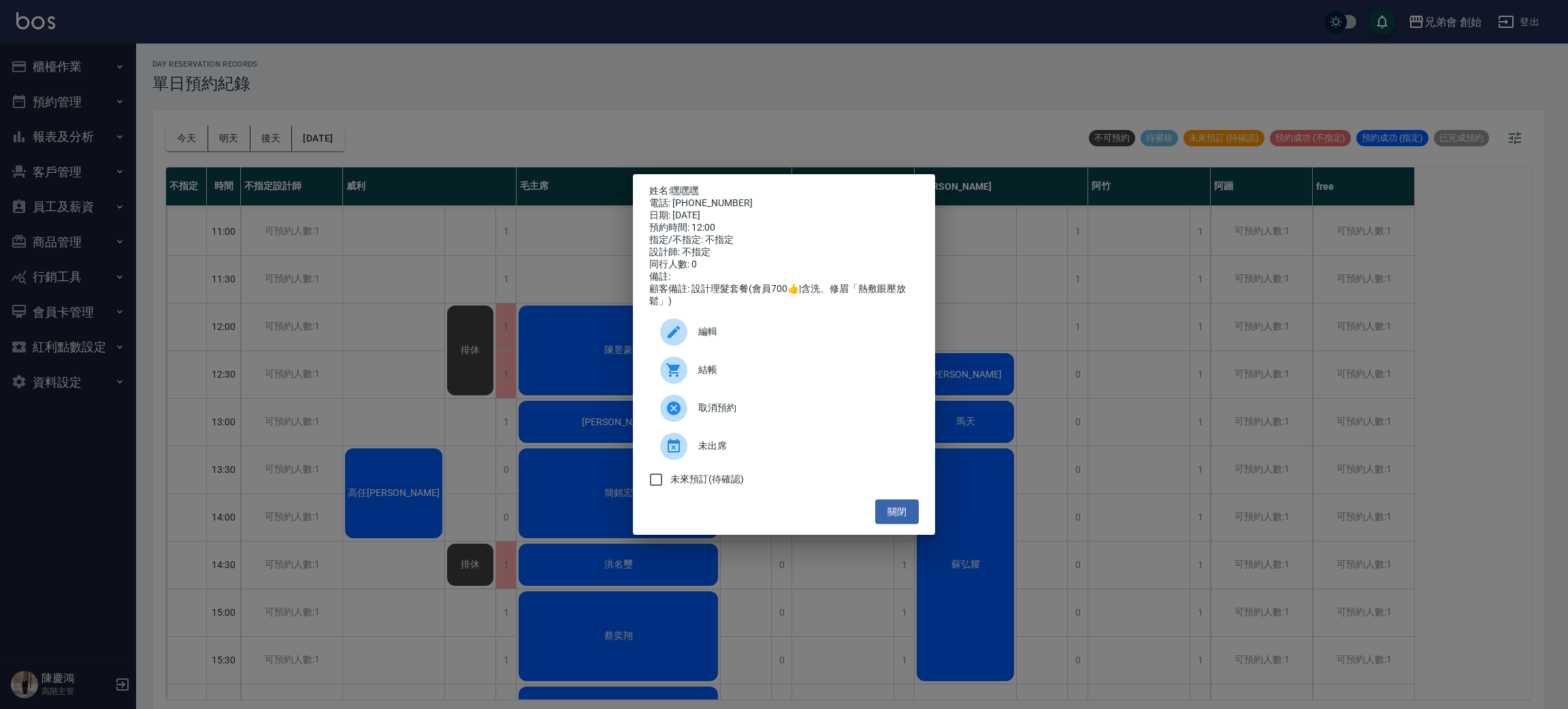
click at [724, 114] on div "姓名: 嘿嘿嘿 電話: 0970899722 日期: 2025/09/05 預約時間: 12:00 指定/不指定: 不指定 設計師: 不指定 同行人數: 0 …" at bounding box center [784, 354] width 1568 height 709
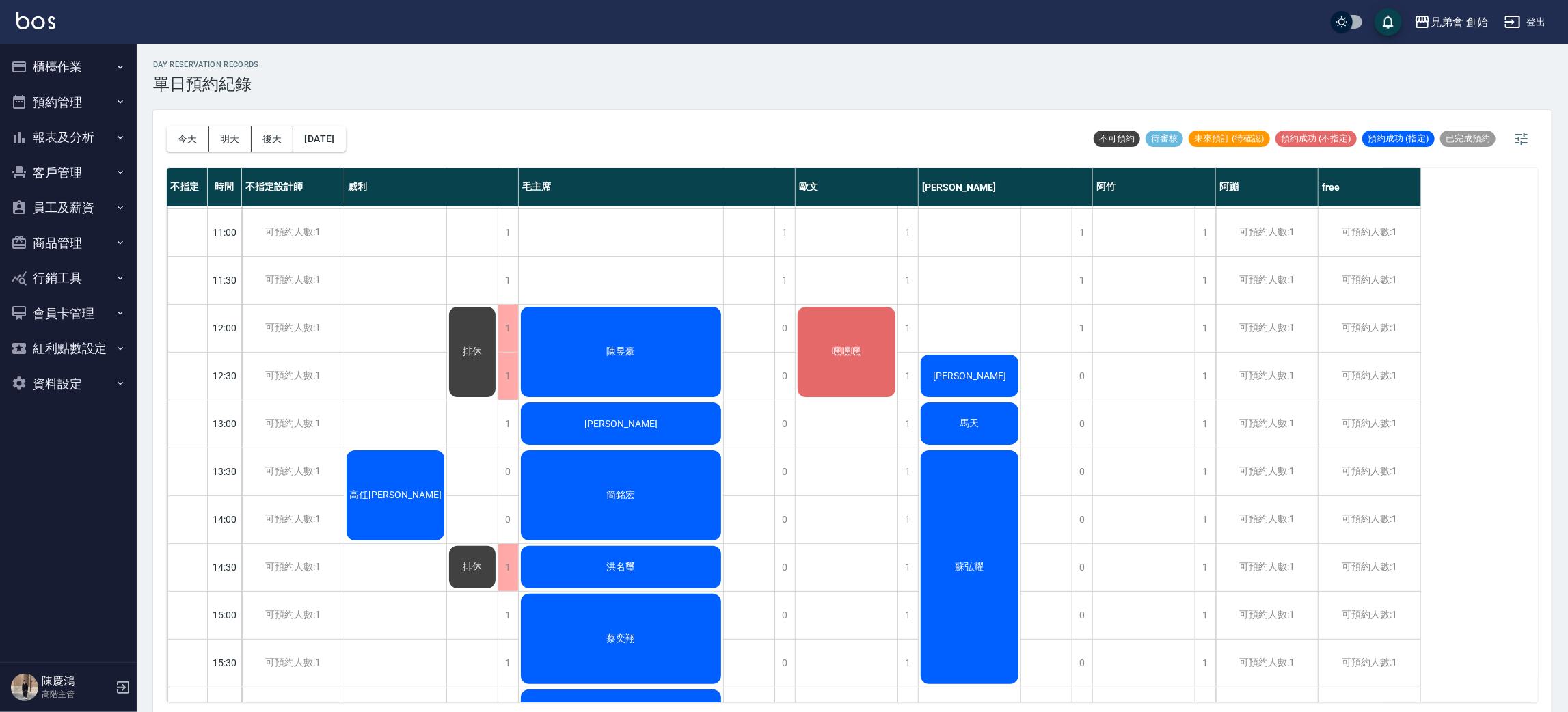
click at [839, 338] on div "嘿嘿嘿" at bounding box center [846, 352] width 102 height 94
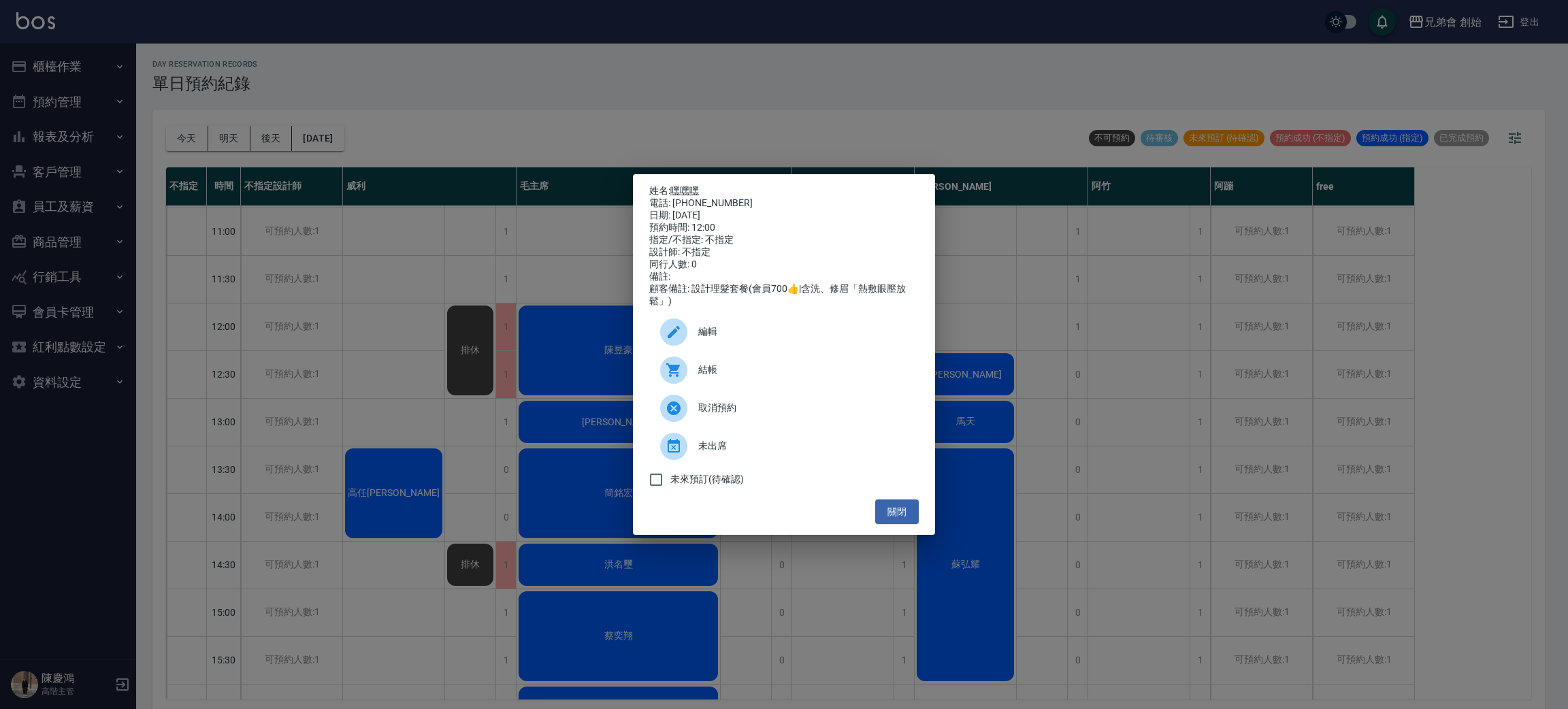
click at [697, 185] on link "嘿嘿嘿" at bounding box center [684, 190] width 29 height 11
click at [741, 89] on div "姓名: 嘿嘿嘿 電話: 0970899722 日期: 2025/09/05 預約時間: 12:00 指定/不指定: 不指定 設計師: 不指定 同行人數: 0 …" at bounding box center [784, 354] width 1568 height 709
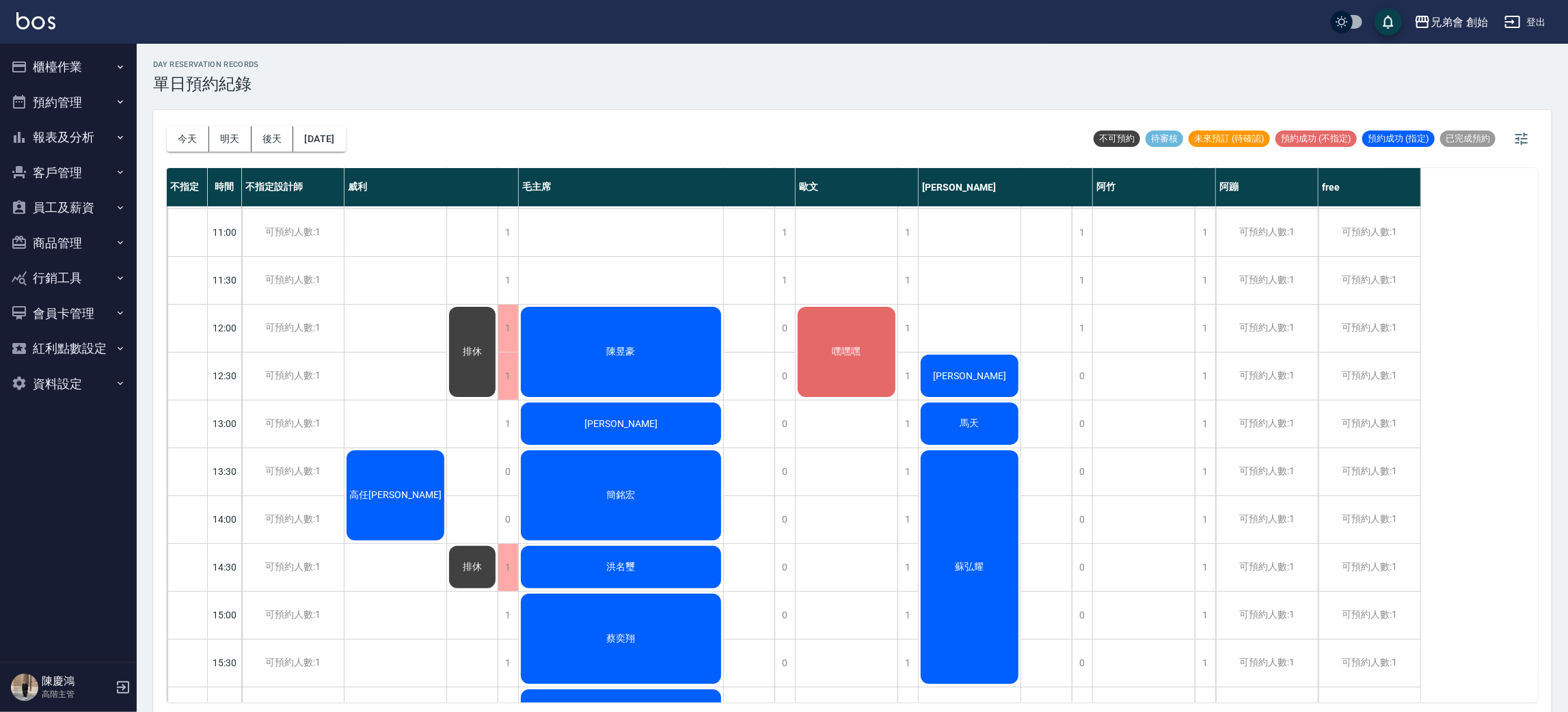
click at [918, 322] on div "姜家煒 馬天 蘇弘耀 布叔" at bounding box center [969, 711] width 102 height 1387
click at [910, 322] on div "1" at bounding box center [907, 328] width 21 height 47
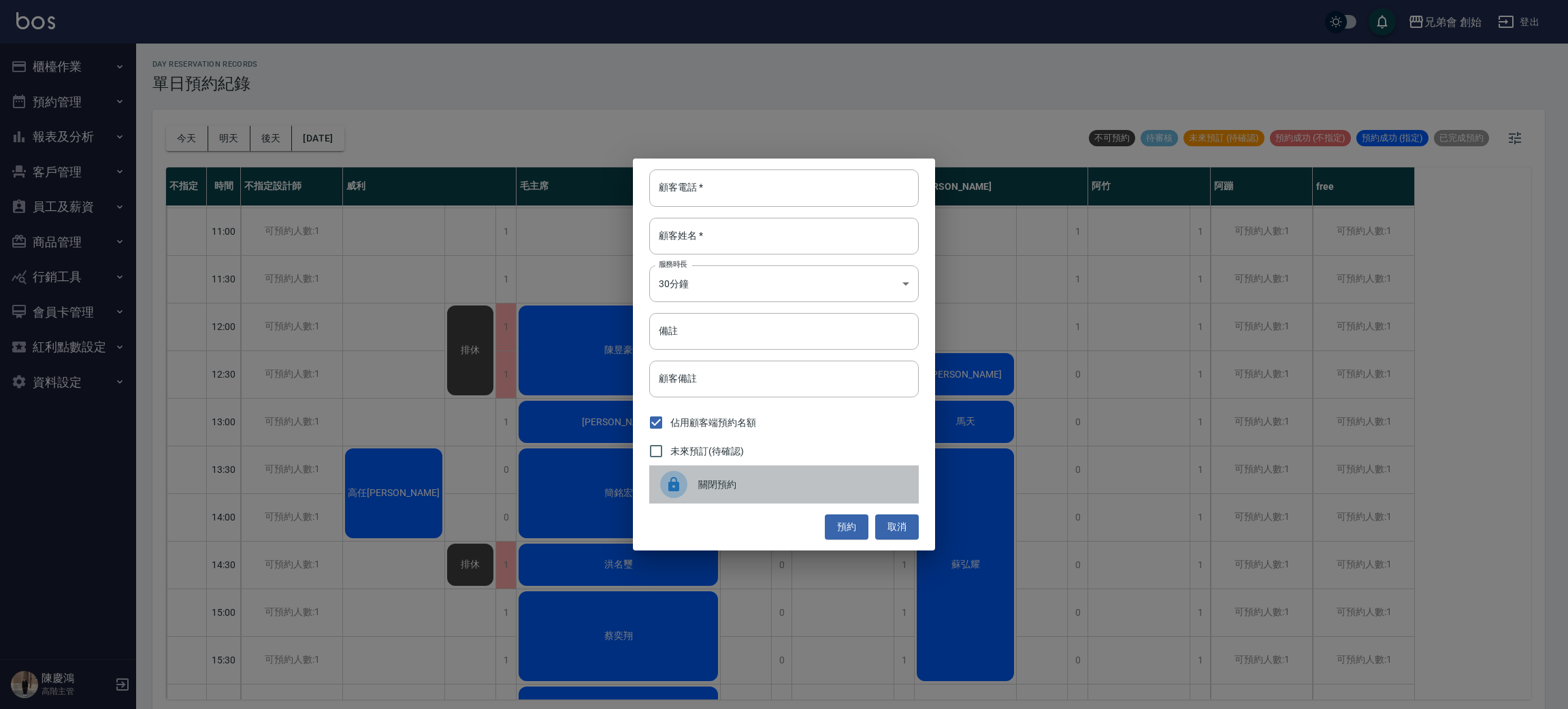
drag, startPoint x: 790, startPoint y: 473, endPoint x: 797, endPoint y: 473, distance: 7.0
click at [794, 473] on div "關閉預約" at bounding box center [783, 485] width 269 height 38
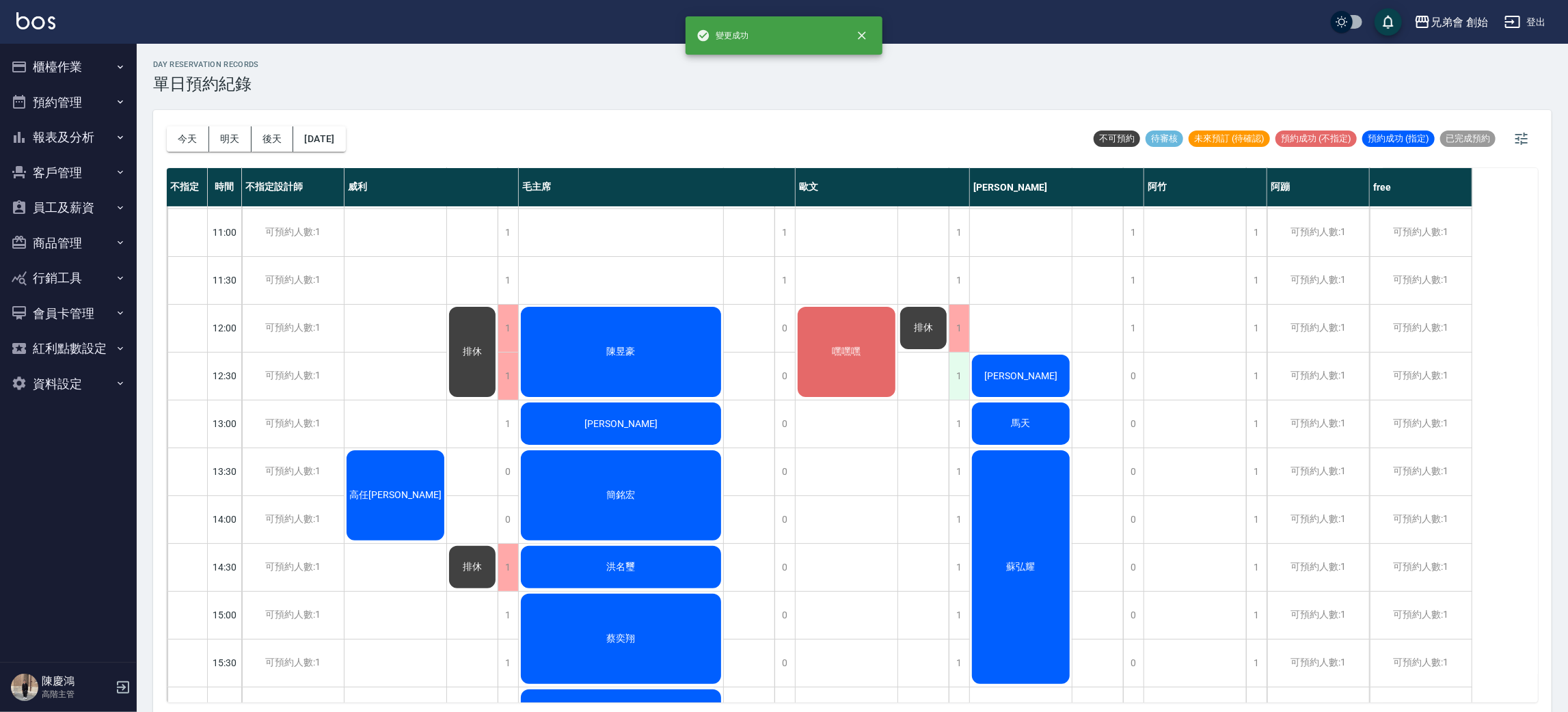
click at [964, 384] on div "1" at bounding box center [959, 376] width 21 height 47
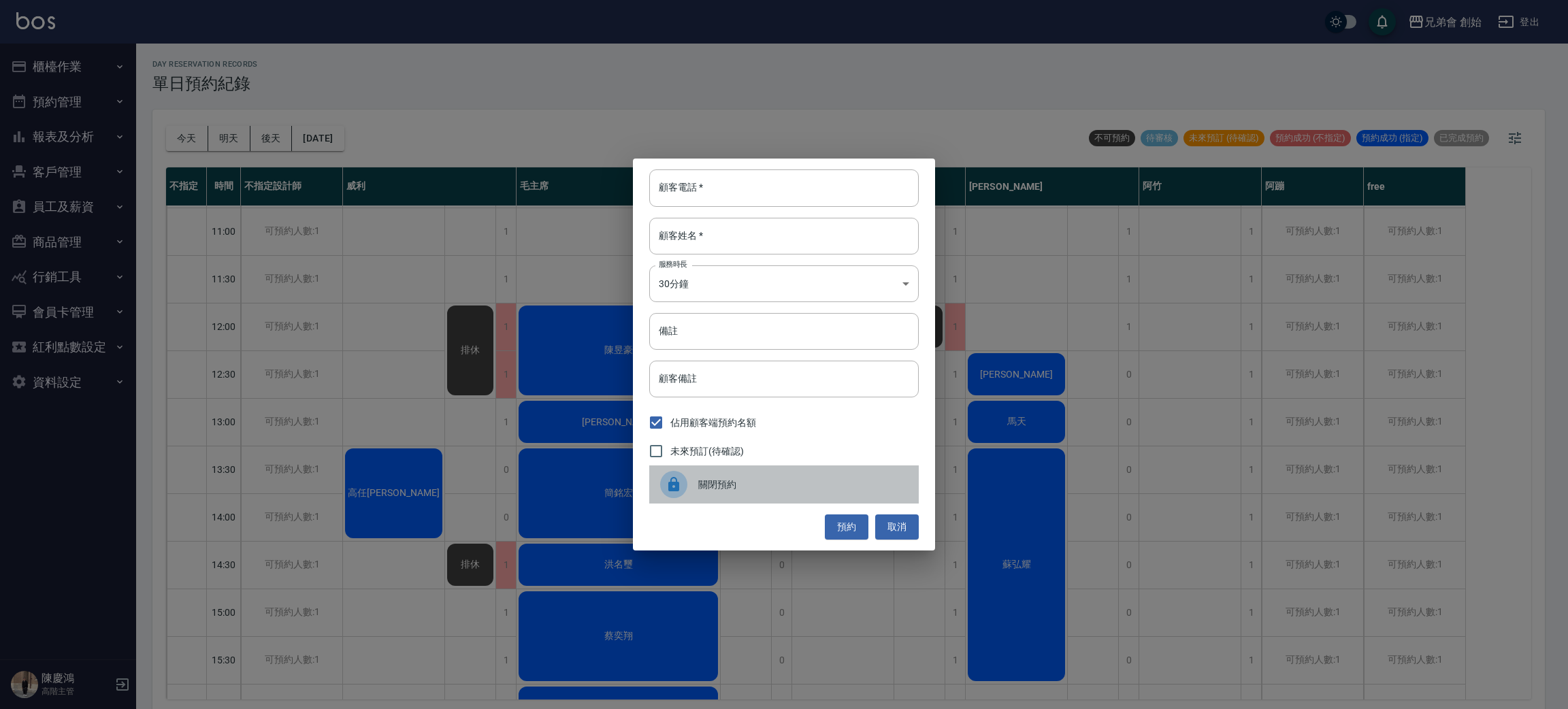
click at [718, 475] on div "關閉預約" at bounding box center [783, 485] width 269 height 38
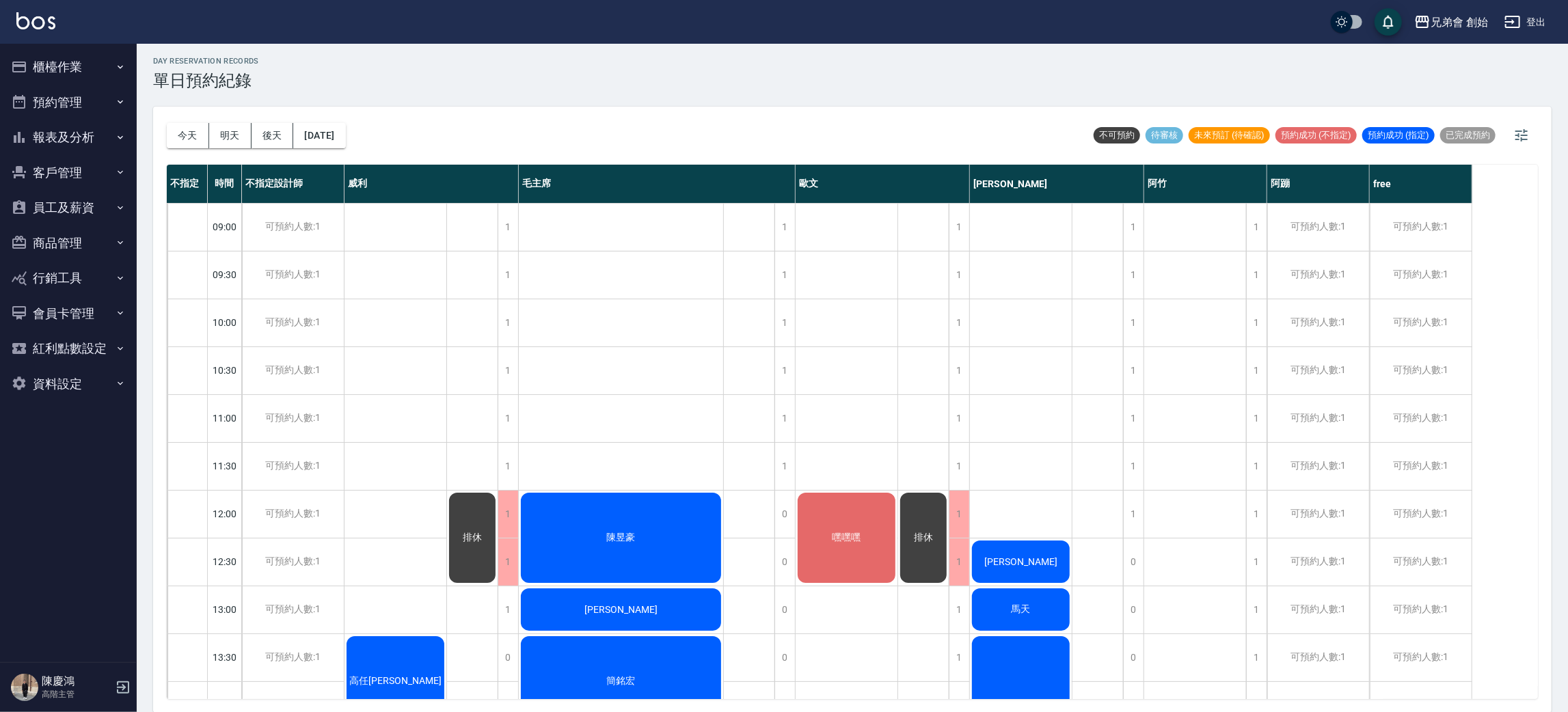
scroll to position [0, 0]
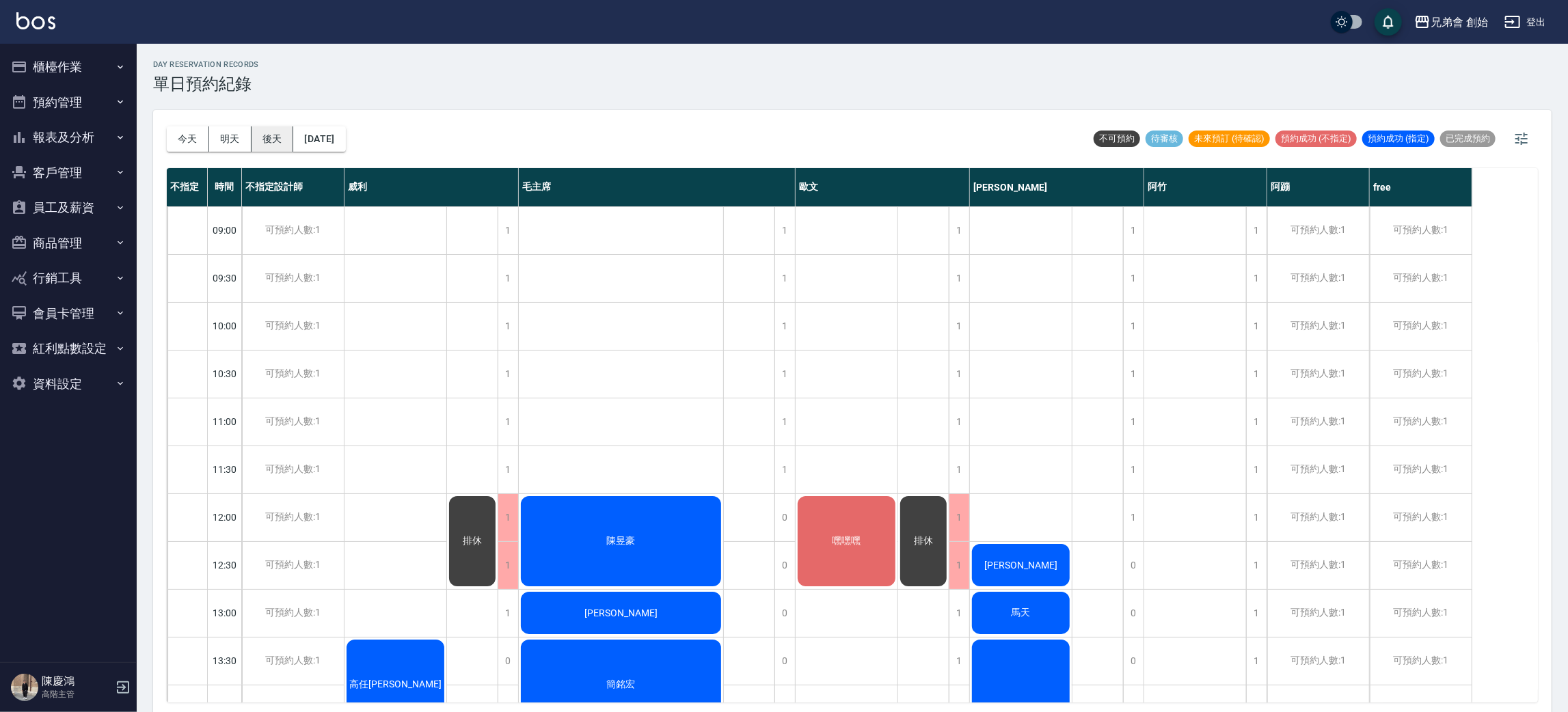
click at [256, 147] on button "後天" at bounding box center [273, 139] width 43 height 25
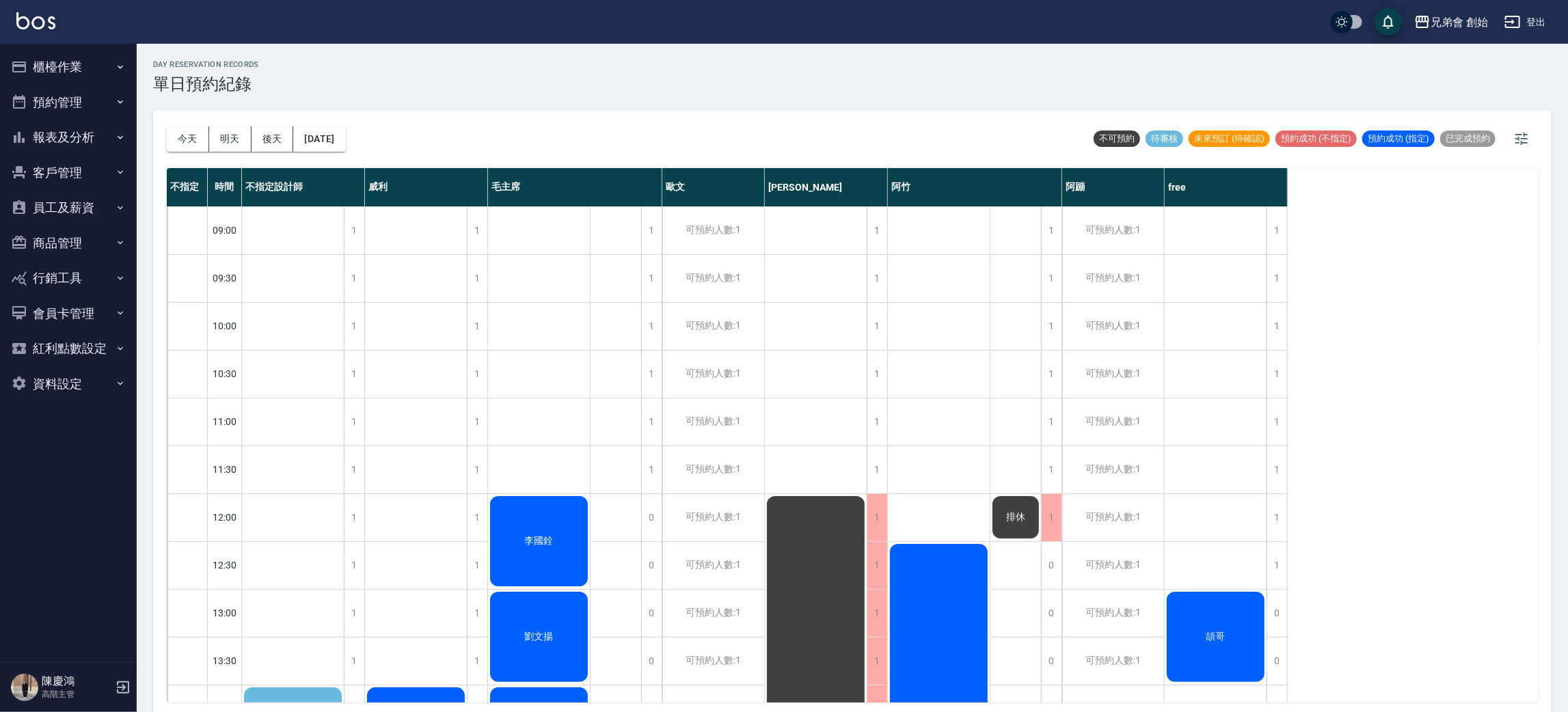
click at [1242, 667] on div "頡哥" at bounding box center [1215, 637] width 102 height 94
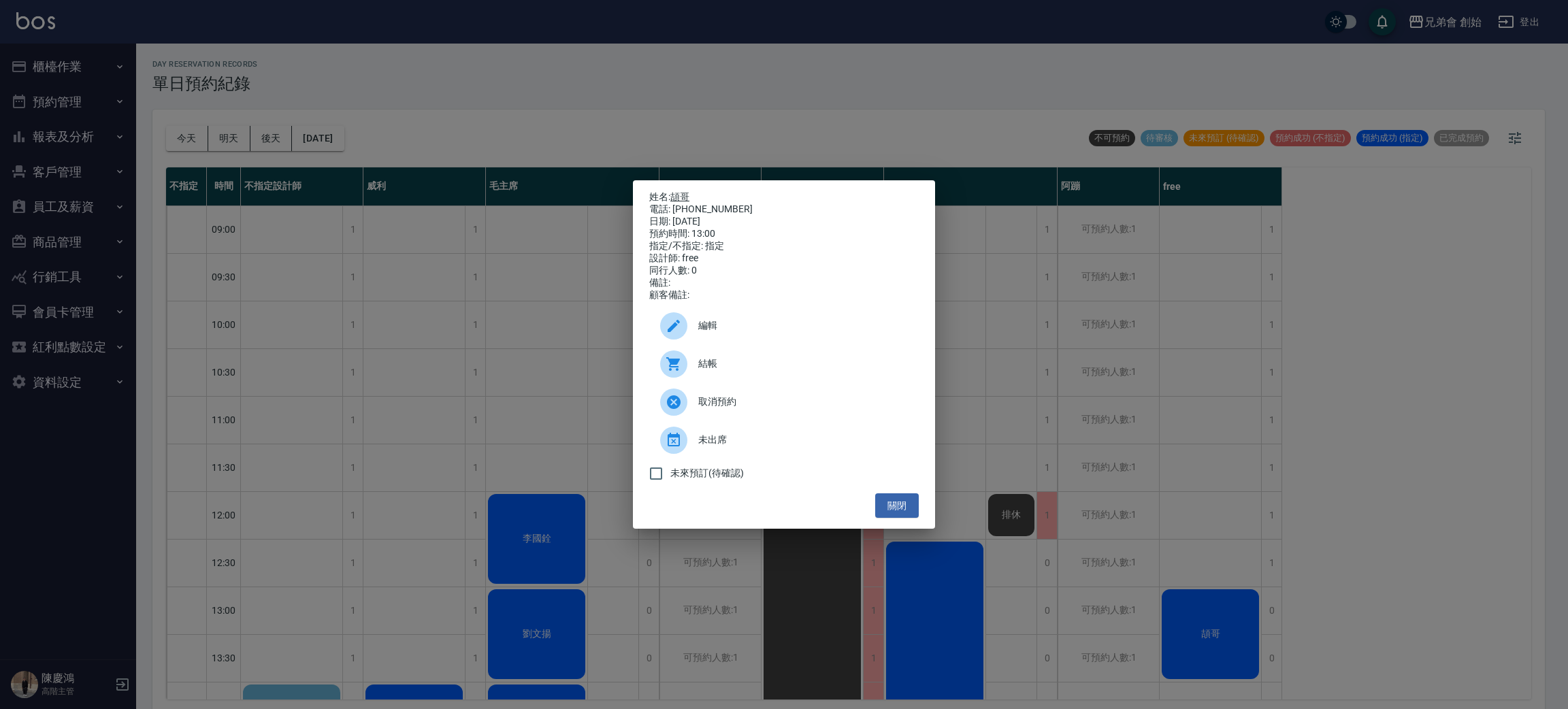
click at [680, 191] on link "頡哥" at bounding box center [680, 196] width 19 height 11
click at [398, 128] on div "姓名: 頡哥 電話: 0987407517 日期: 2025/09/06 預約時間: 13:00 指定/不指定: 指定 設計師: free 同行人數: 0 備…" at bounding box center [784, 354] width 1568 height 709
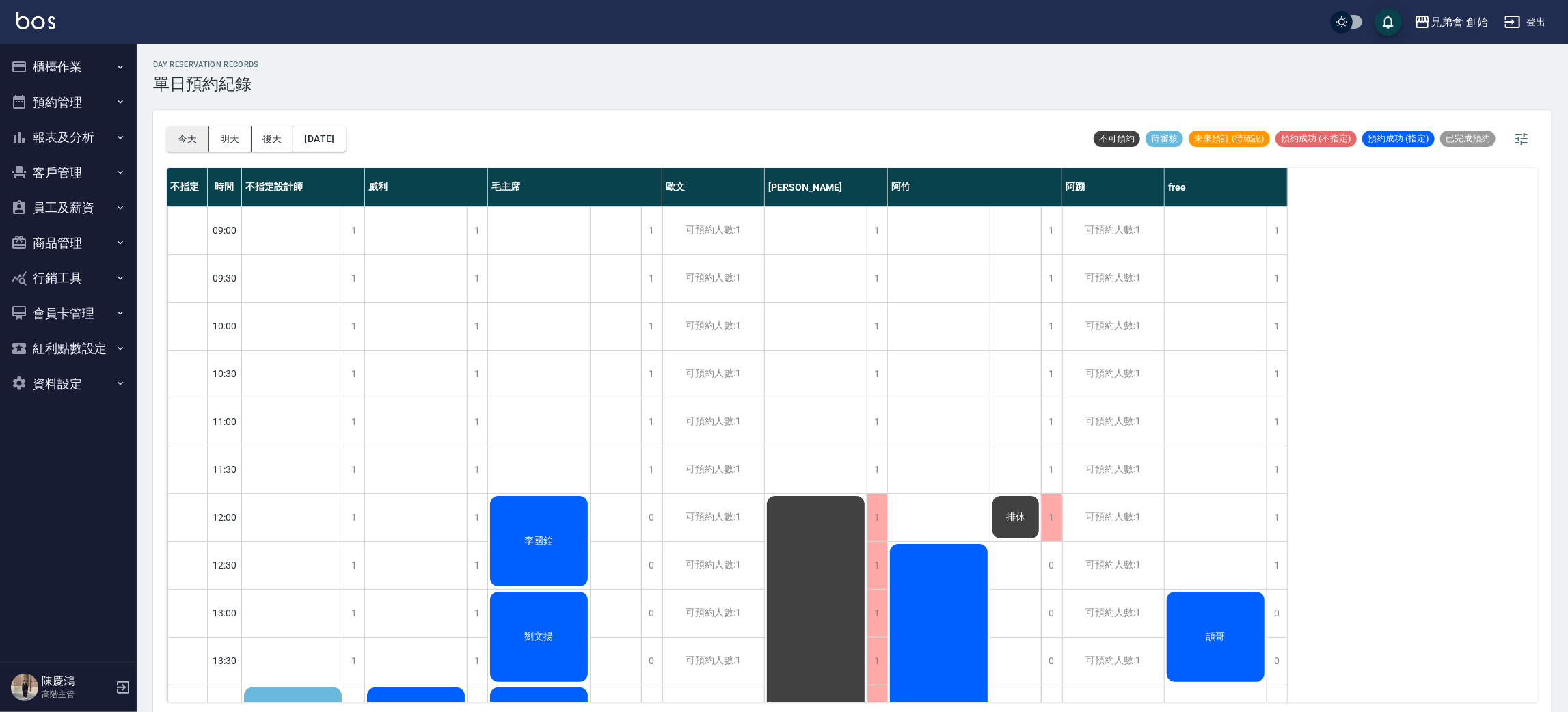
click at [171, 141] on button "今天" at bounding box center [188, 139] width 43 height 25
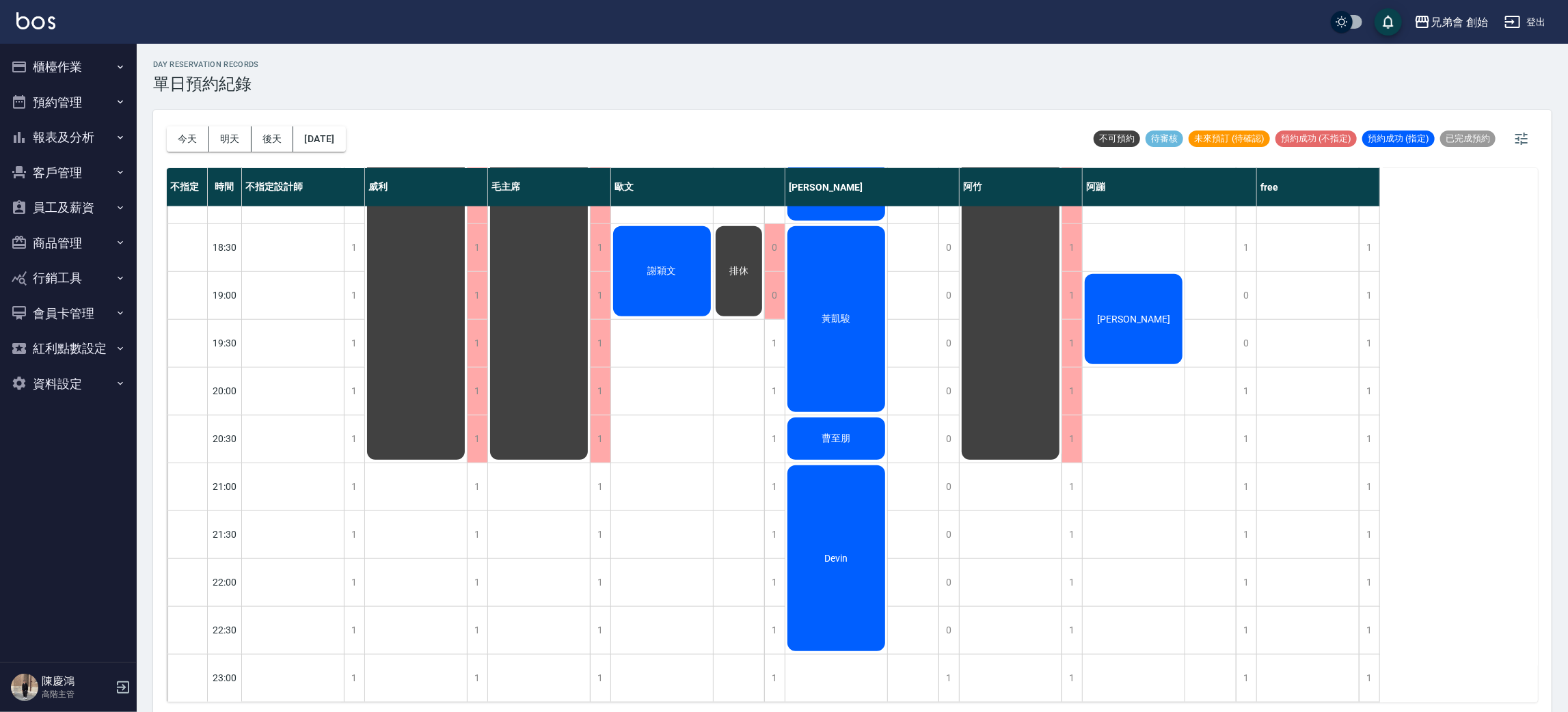
scroll to position [906, 0]
click at [203, 138] on button "今天" at bounding box center [188, 139] width 43 height 25
click at [227, 137] on button "明天" at bounding box center [231, 139] width 43 height 25
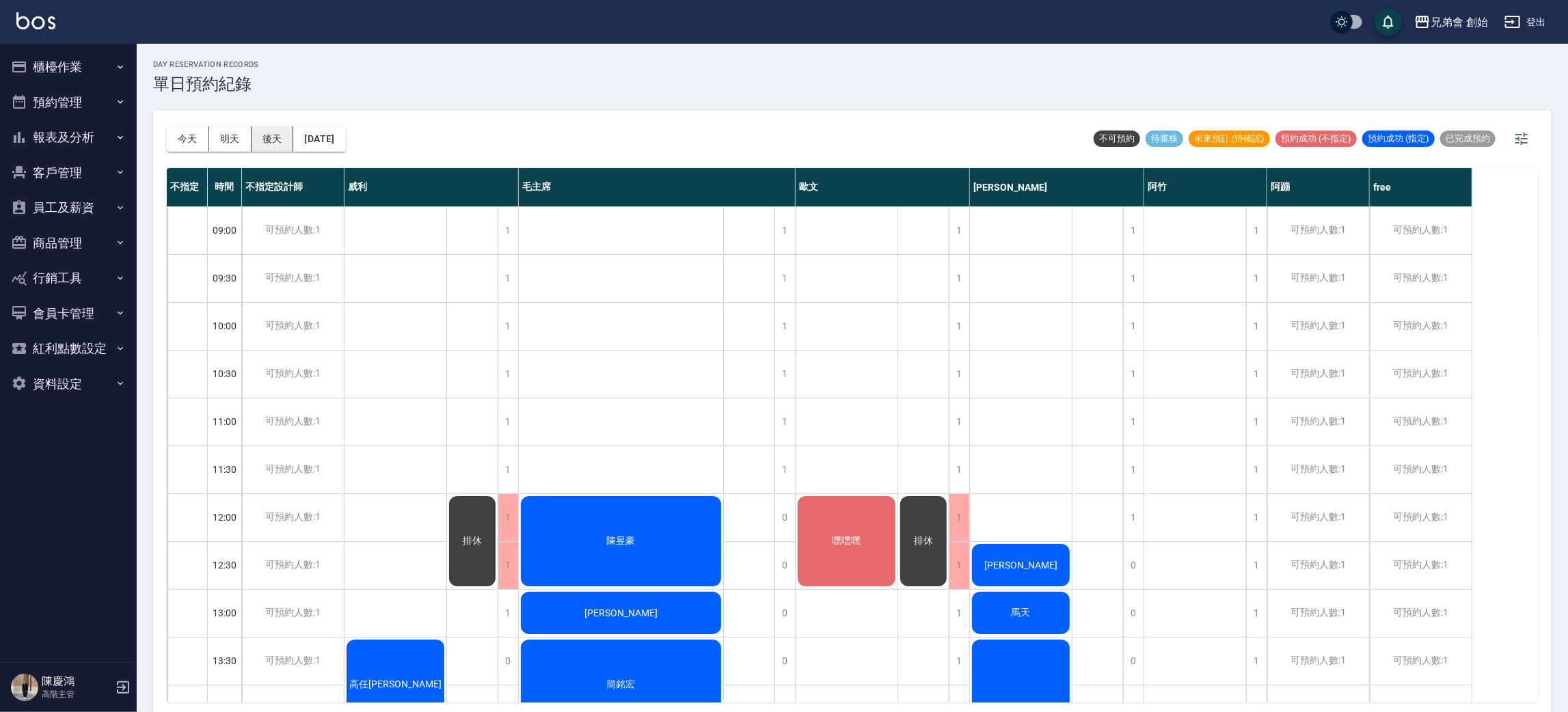
click at [278, 137] on button "後天" at bounding box center [273, 139] width 43 height 25
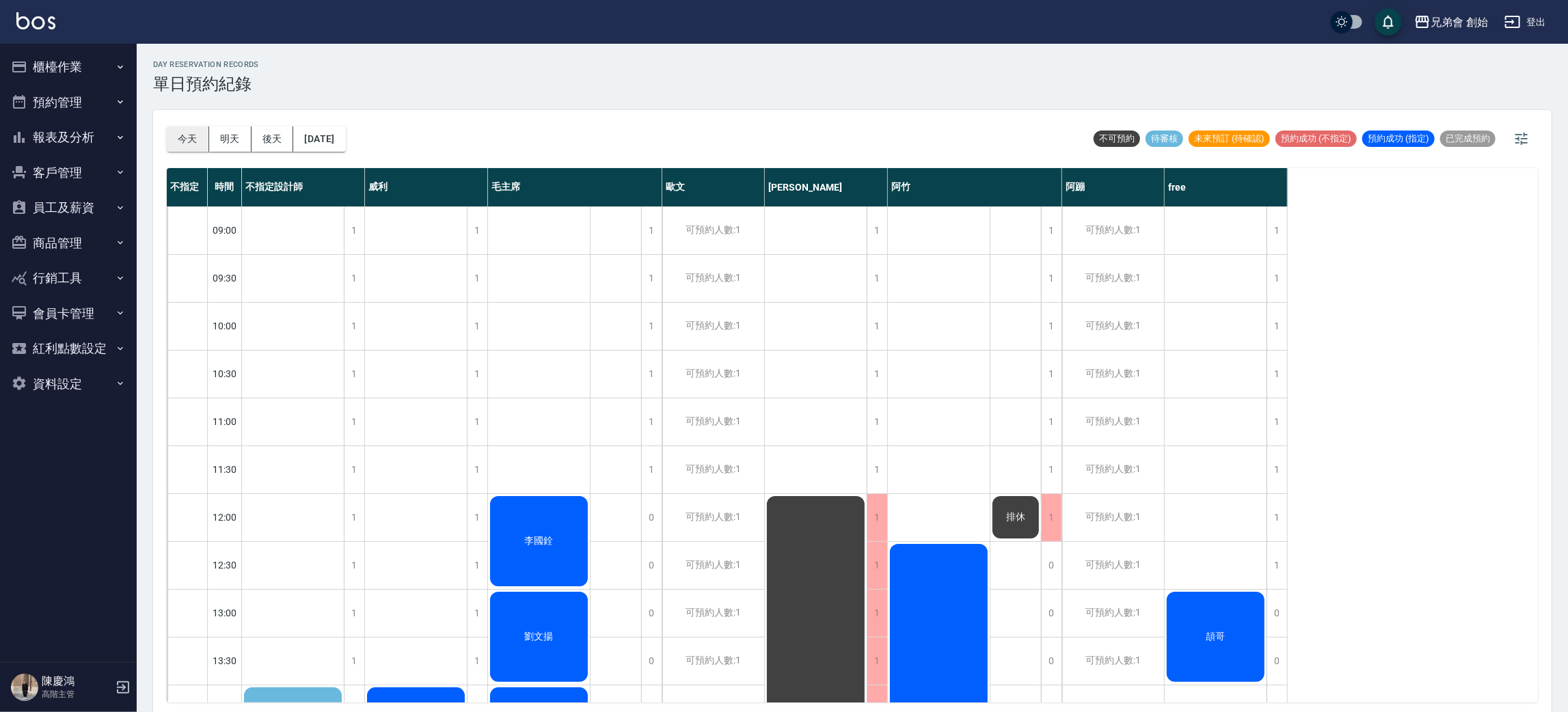
click at [183, 134] on button "今天" at bounding box center [188, 139] width 43 height 25
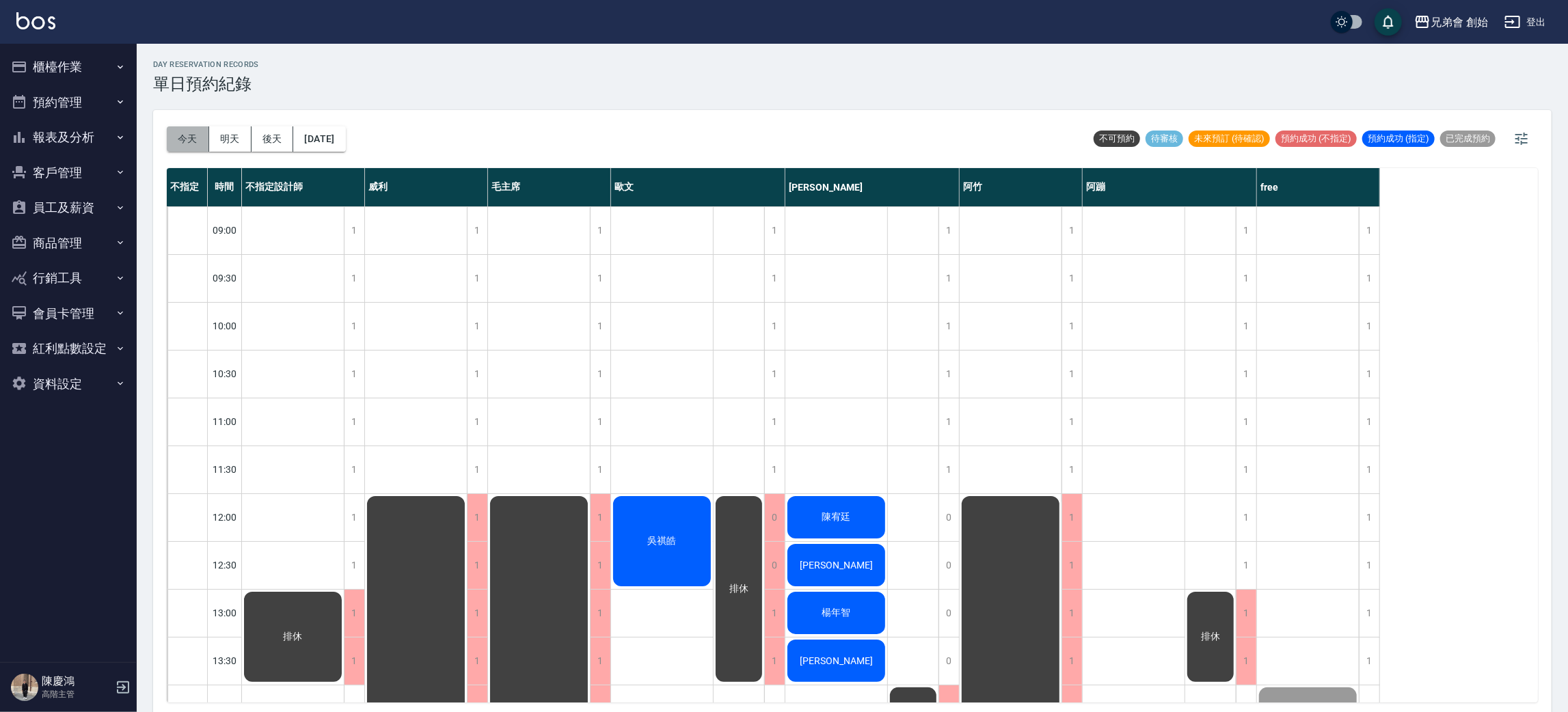
click at [184, 149] on button "今天" at bounding box center [188, 139] width 43 height 25
click at [224, 144] on button "明天" at bounding box center [231, 139] width 43 height 25
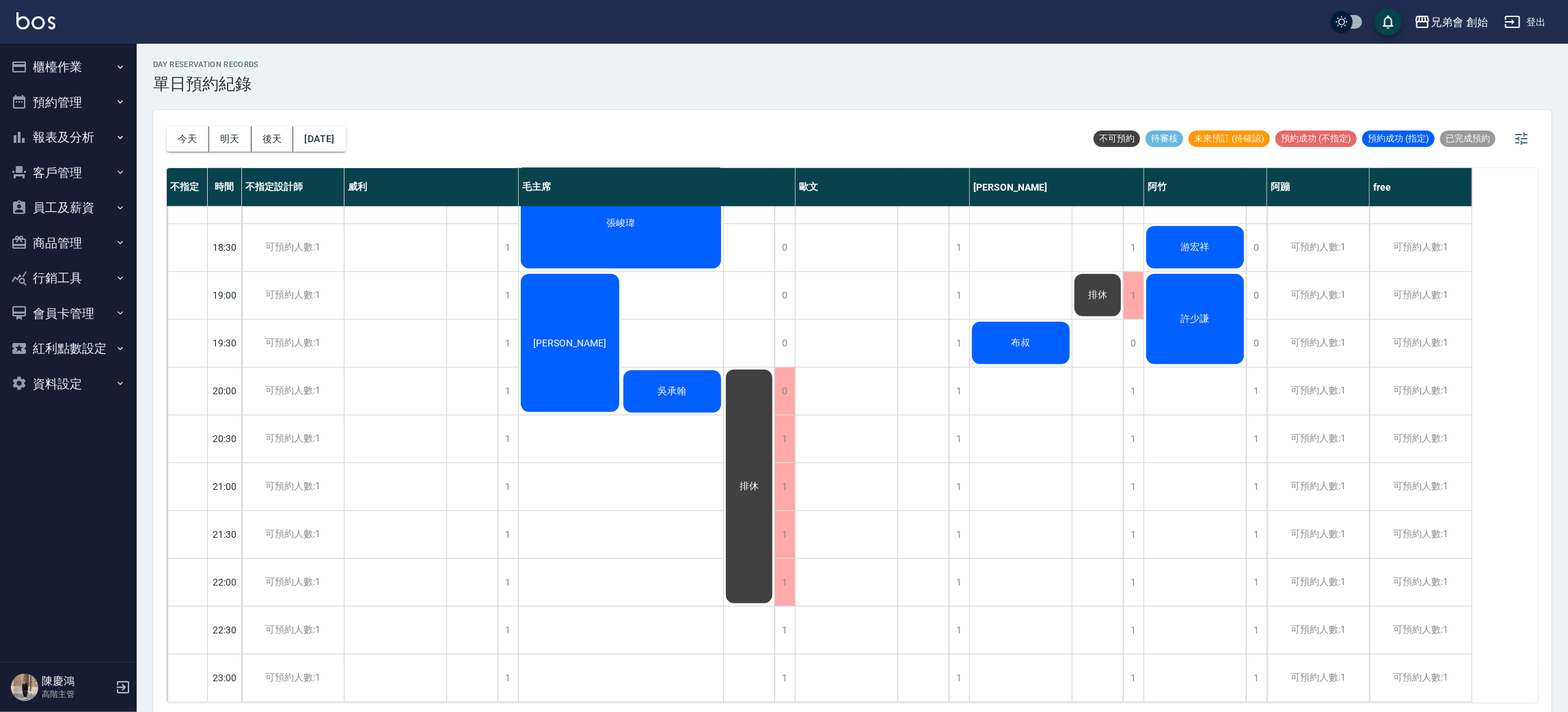
scroll to position [292, 0]
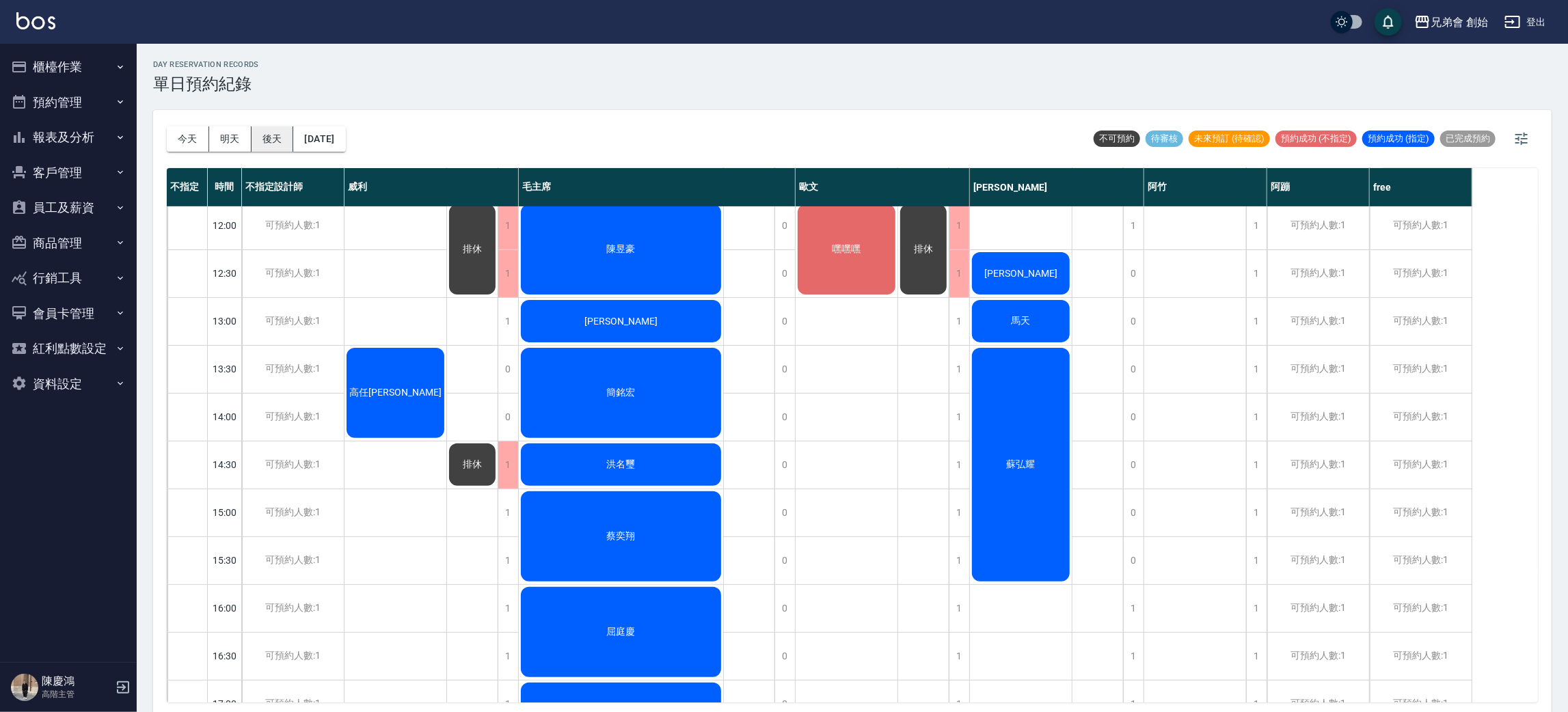
click at [269, 131] on button "後天" at bounding box center [273, 139] width 43 height 25
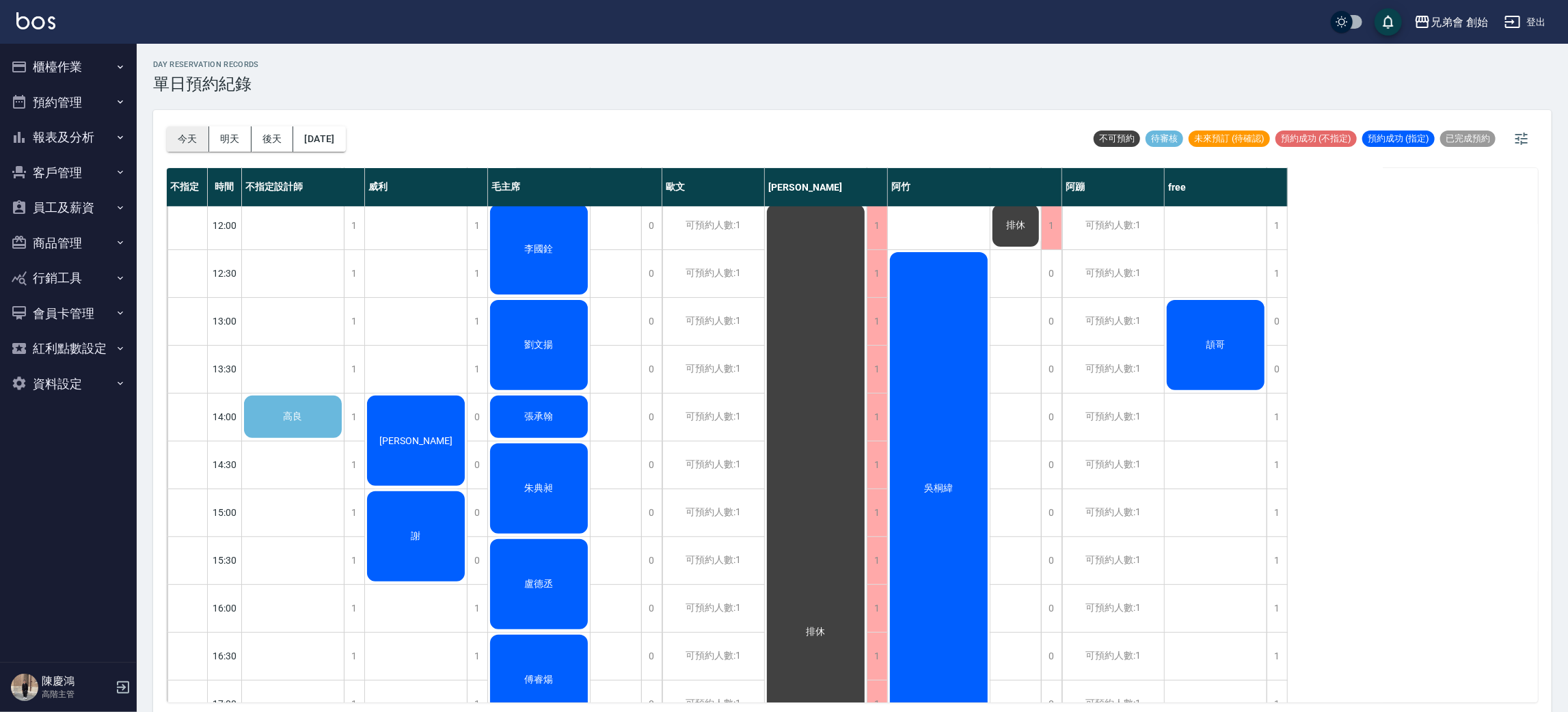
click at [185, 139] on button "今天" at bounding box center [188, 139] width 43 height 25
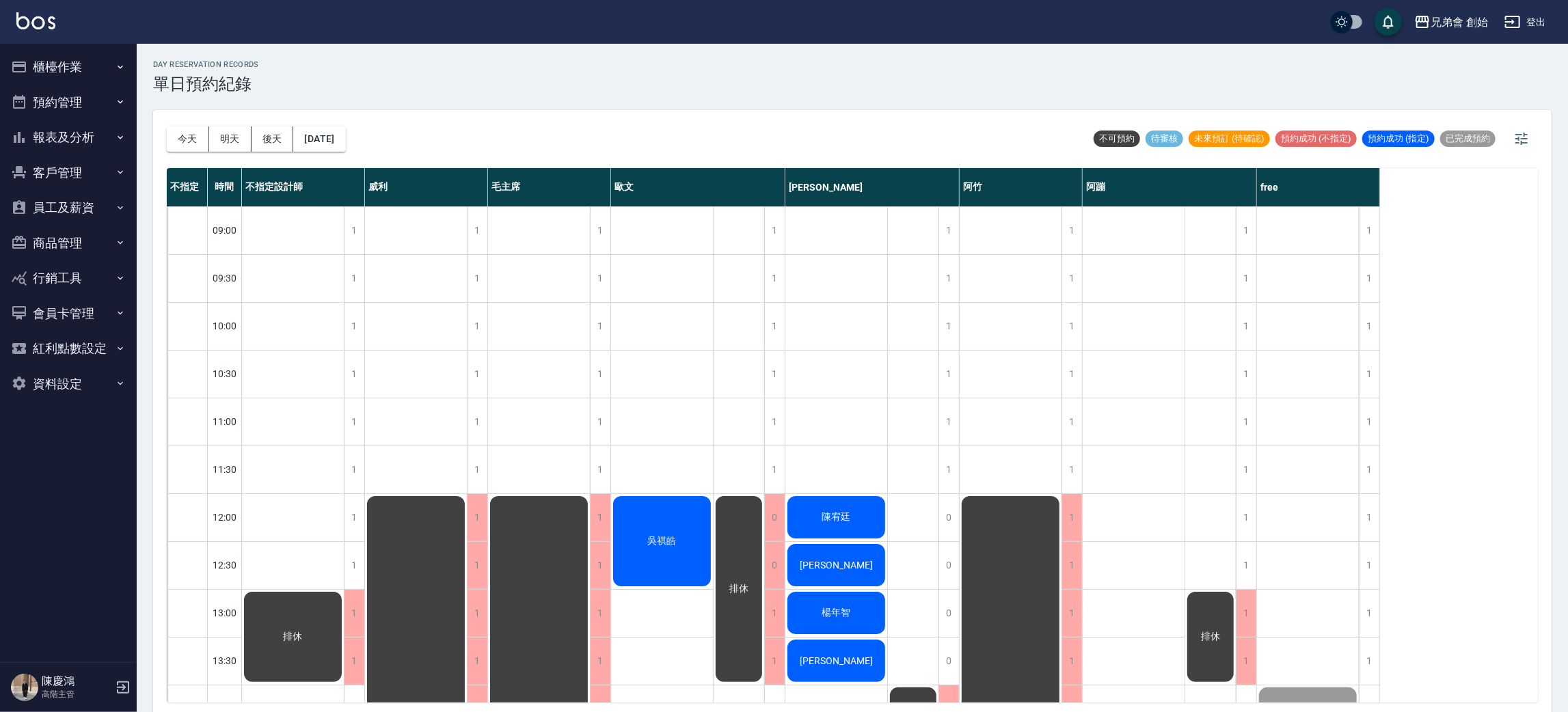
drag, startPoint x: 1258, startPoint y: 532, endPoint x: 1095, endPoint y: 434, distance: 190.2
drag, startPoint x: 183, startPoint y: 134, endPoint x: 191, endPoint y: 112, distance: 23.4
click at [191, 112] on div "今天 明天 後天 2025/09/04" at bounding box center [256, 138] width 179 height 58
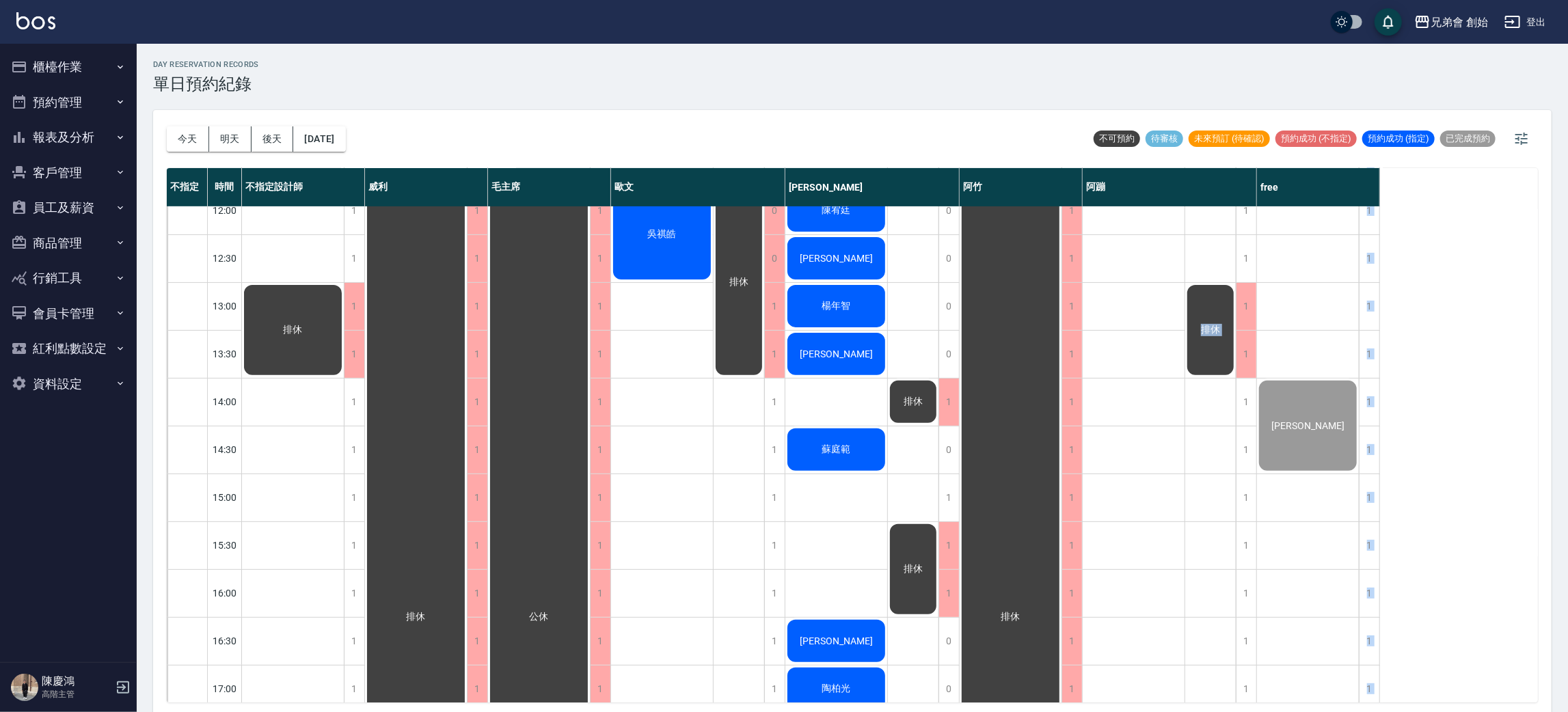
scroll to position [102, 0]
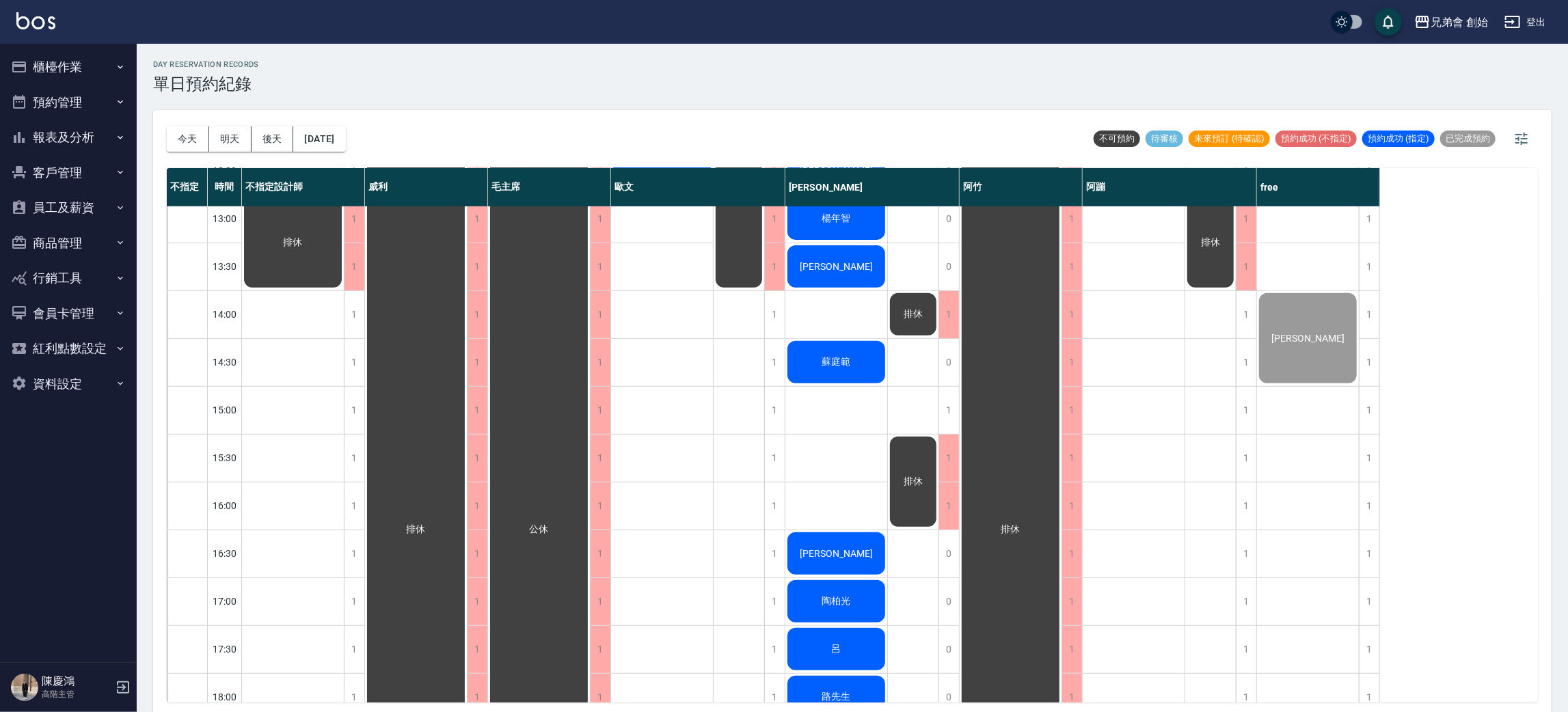
scroll to position [87, 0]
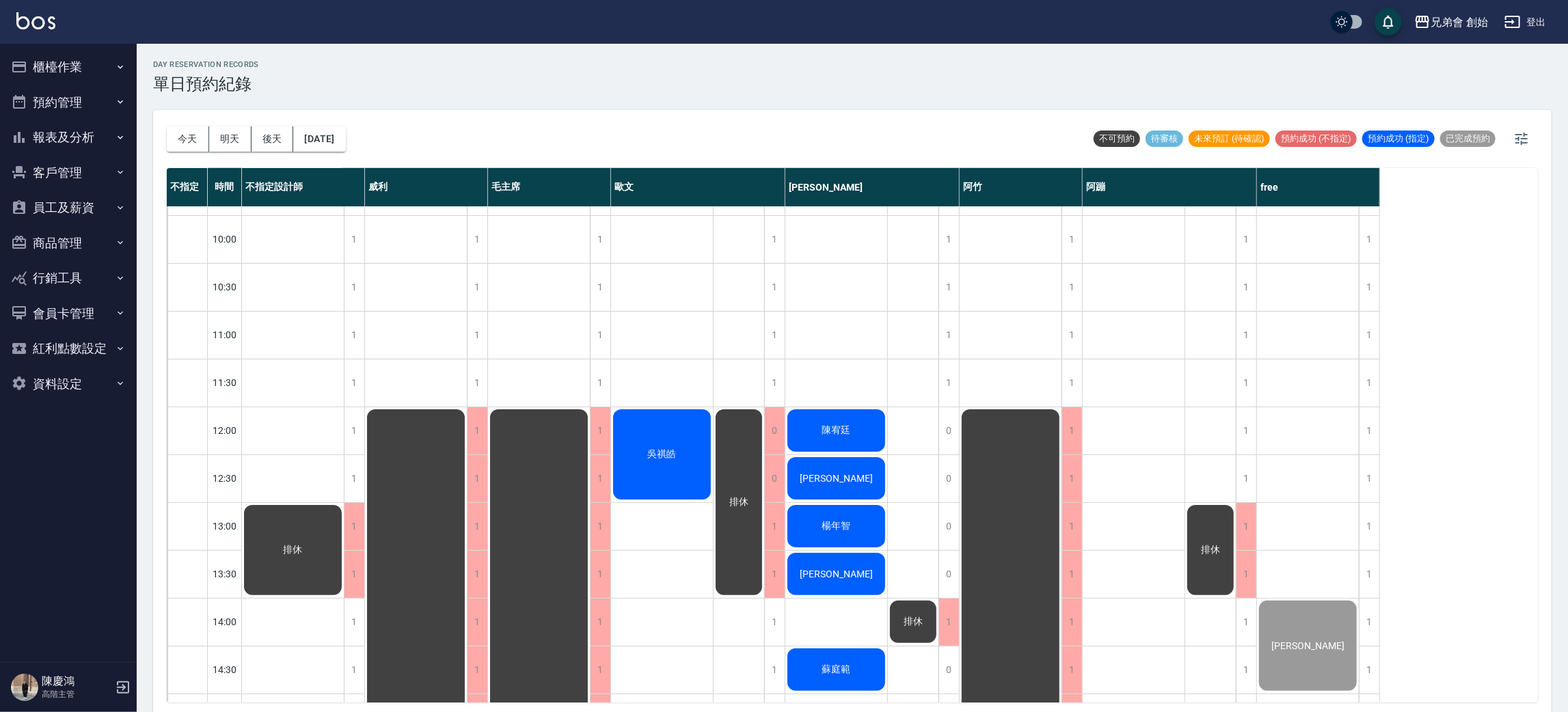
click at [675, 448] on span "吳祺皓" at bounding box center [662, 454] width 34 height 13
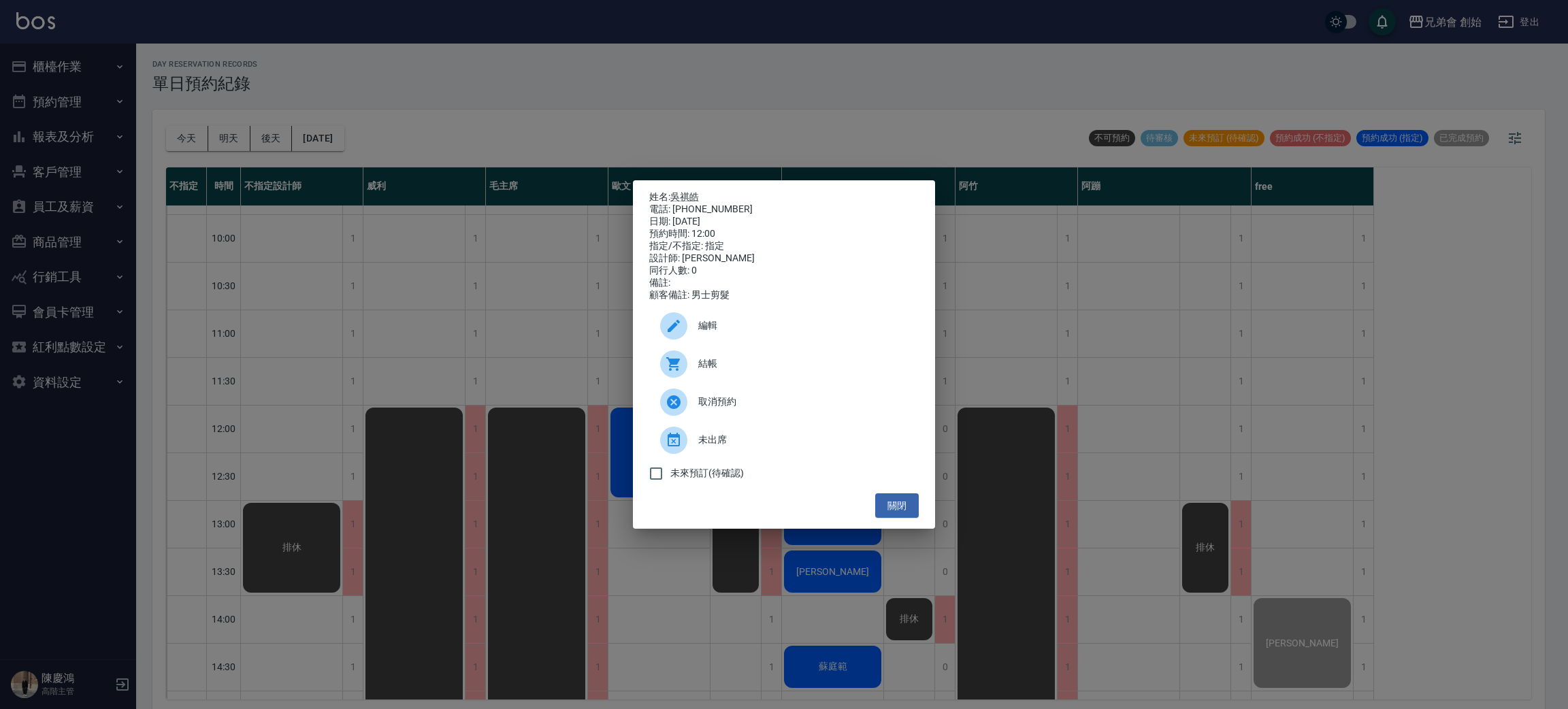
click at [702, 371] on span "結帳" at bounding box center [803, 363] width 210 height 14
click at [406, 197] on div "姓名: 吳祺皓 電話: 0938855826 日期: 2025/09/04 預約時間: 12:00 指定/不指定: 指定 設計師: 歐文 同行人數: 0 備註…" at bounding box center [784, 354] width 1568 height 709
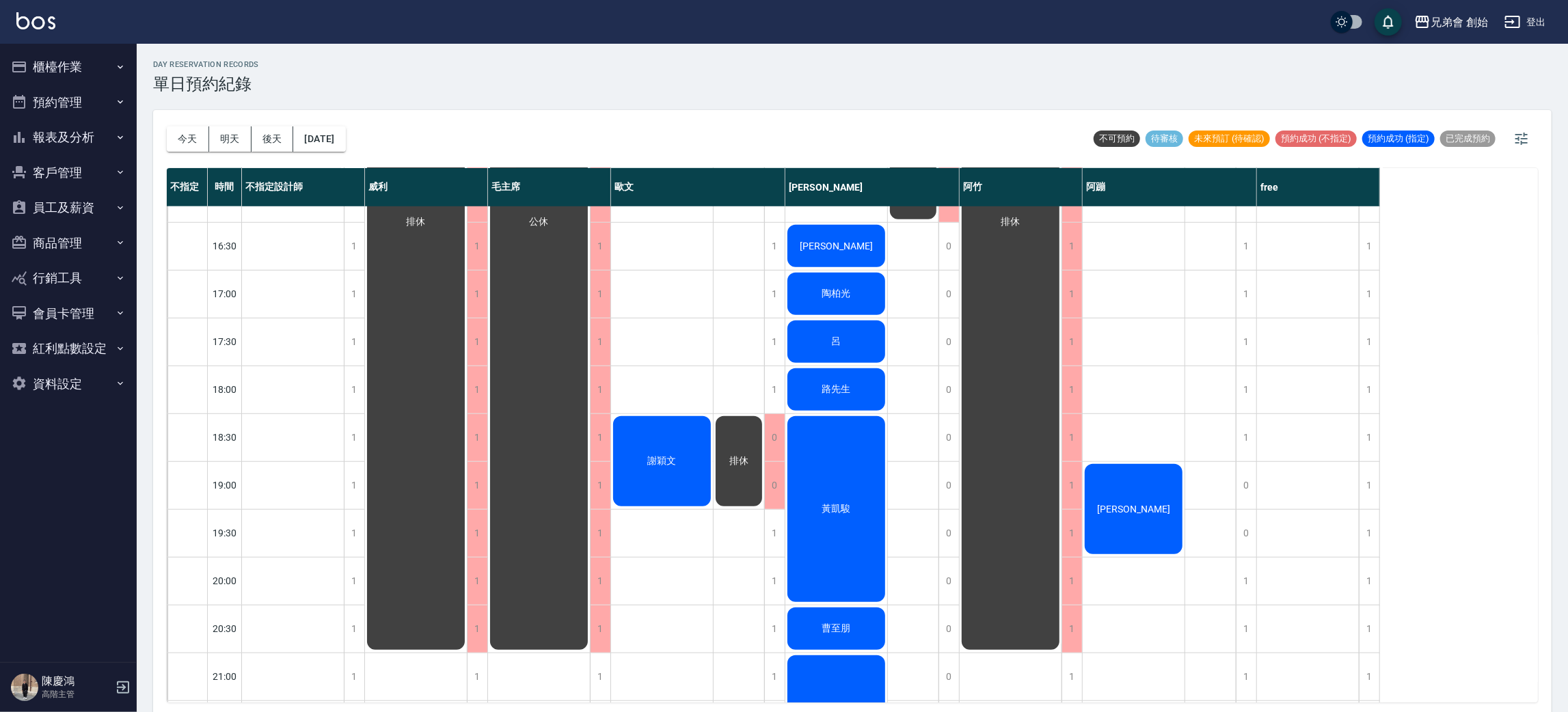
scroll to position [804, 0]
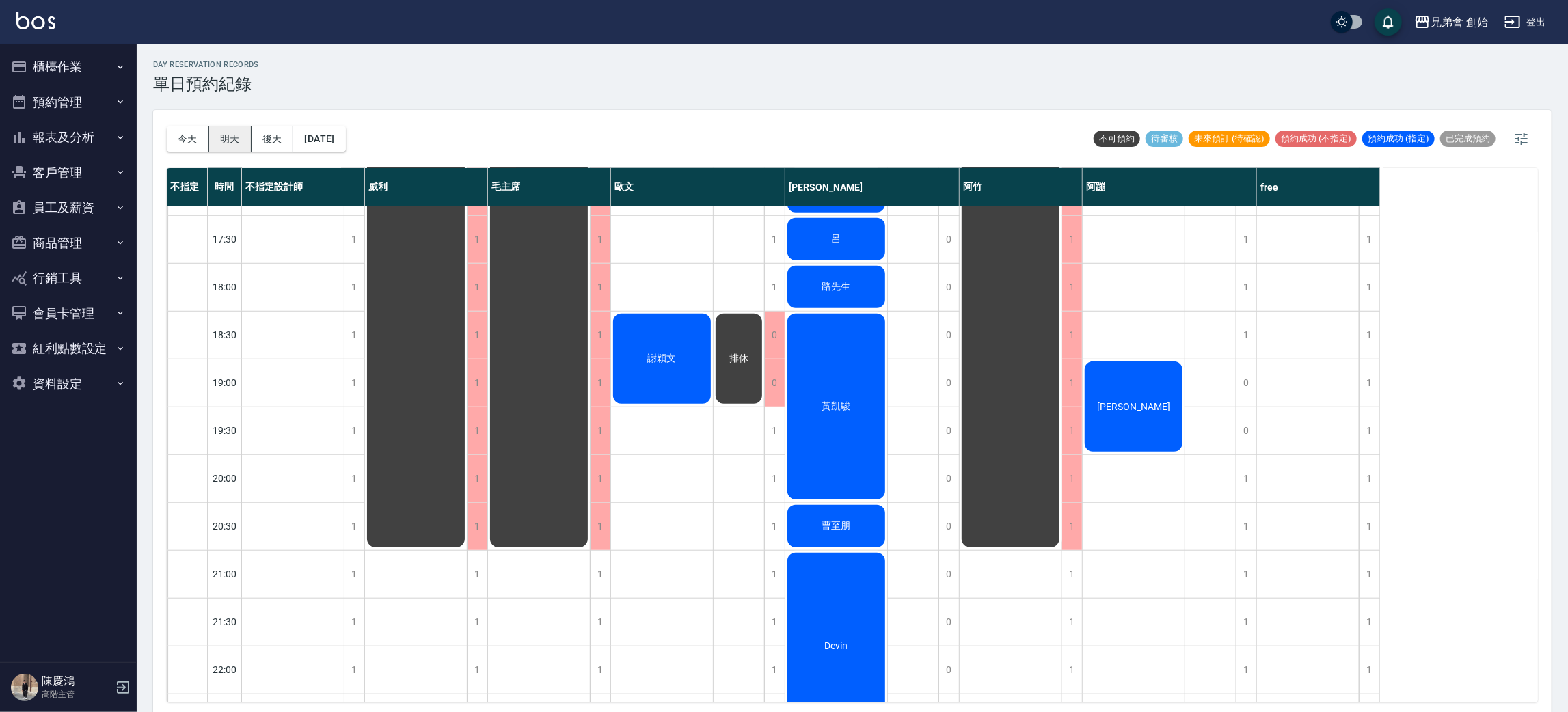
click at [243, 150] on button "明天" at bounding box center [231, 139] width 43 height 25
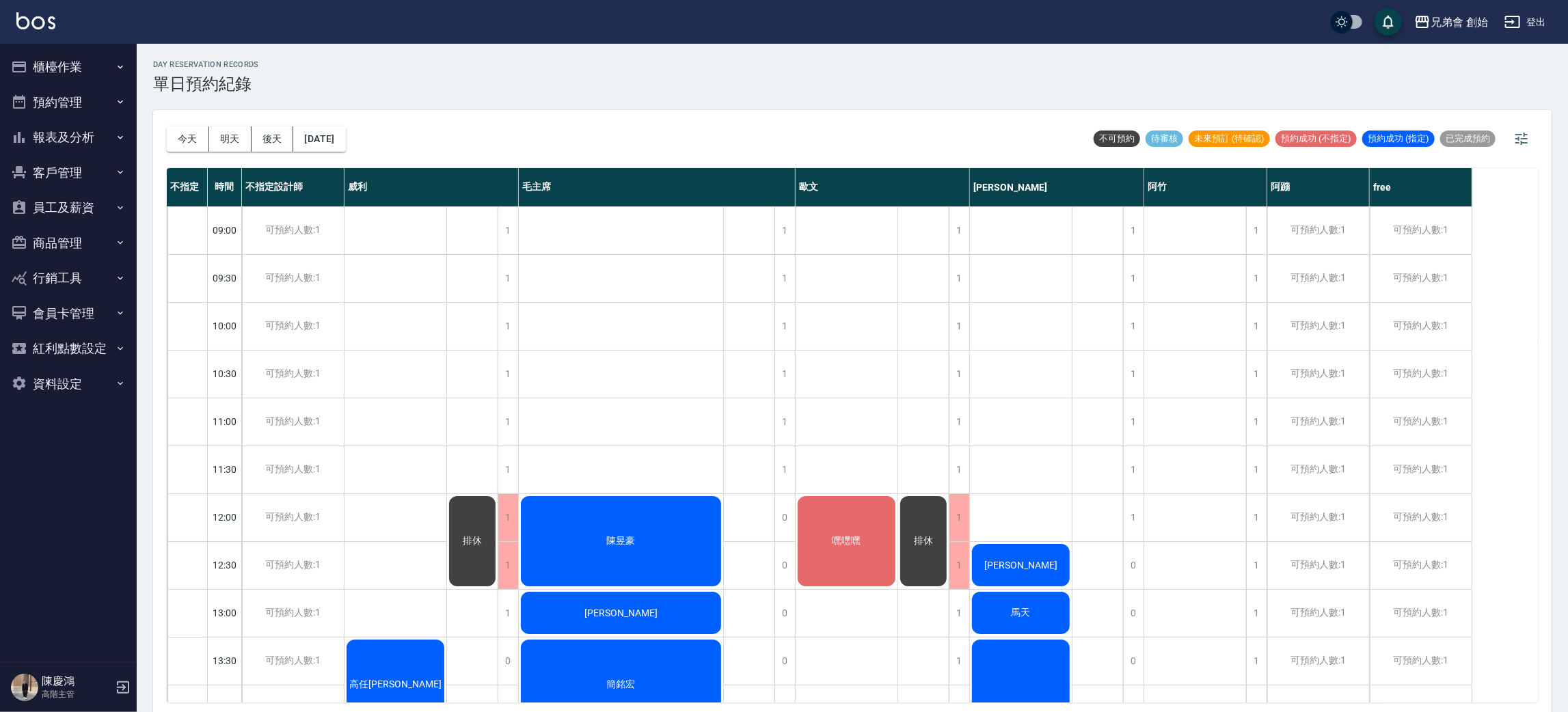
click at [161, 126] on div "今天 明天 後天 2025/09/05 不可預約 待審核 未來預訂 (待確認) 預約成功 (不指定) 預約成功 (指定) 已完成預約 不指定 時間 不指定設計…" at bounding box center [852, 412] width 1398 height 606
click at [175, 133] on button "今天" at bounding box center [188, 139] width 43 height 25
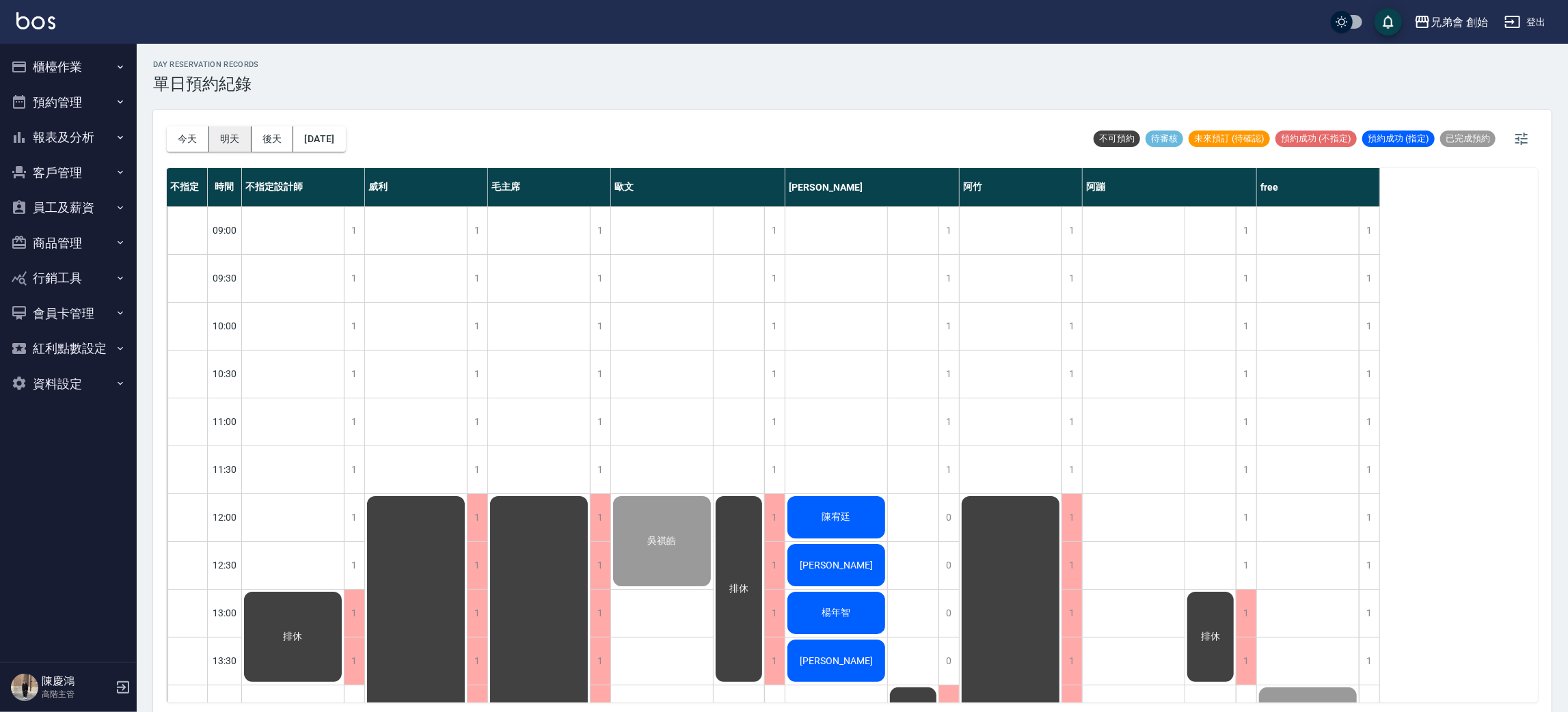
click at [224, 138] on button "明天" at bounding box center [231, 139] width 43 height 25
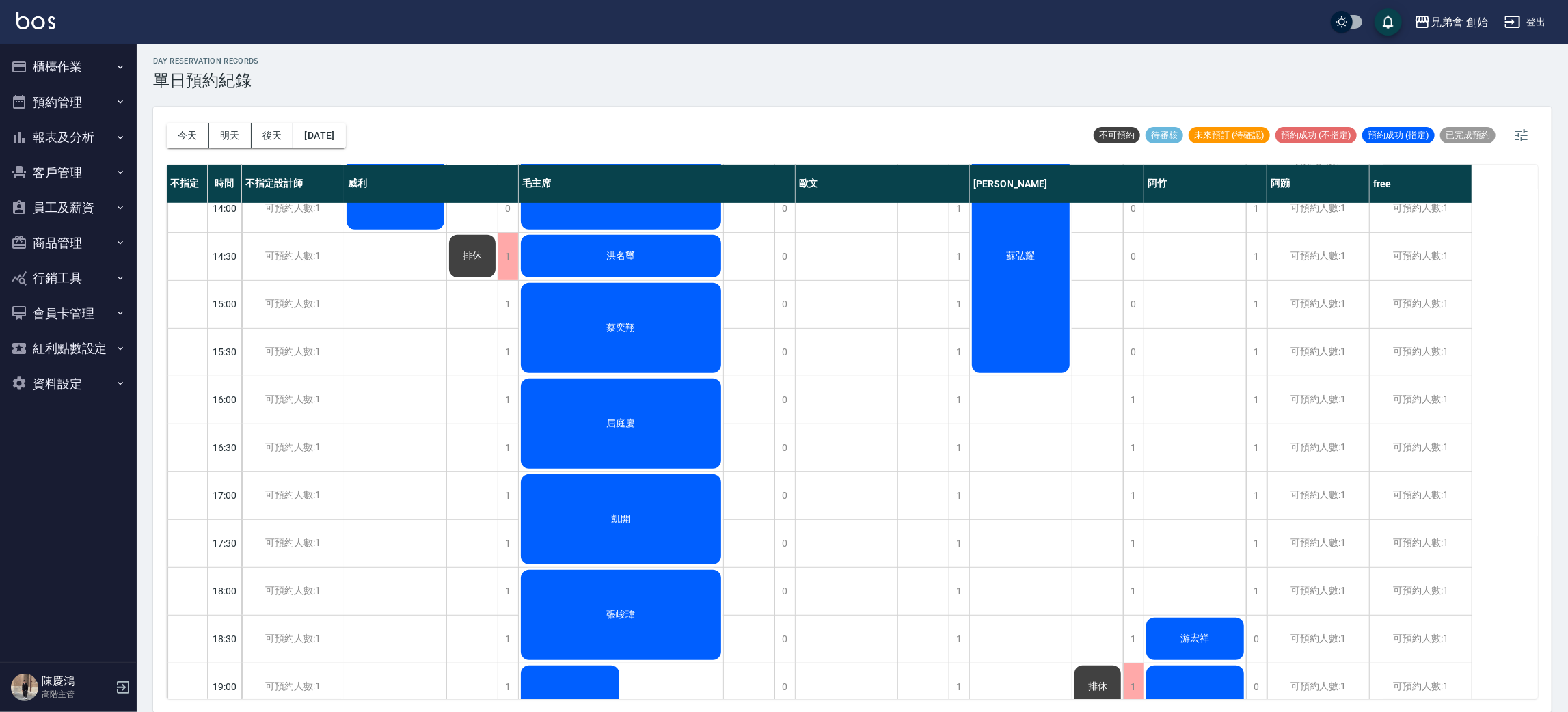
scroll to position [906, 0]
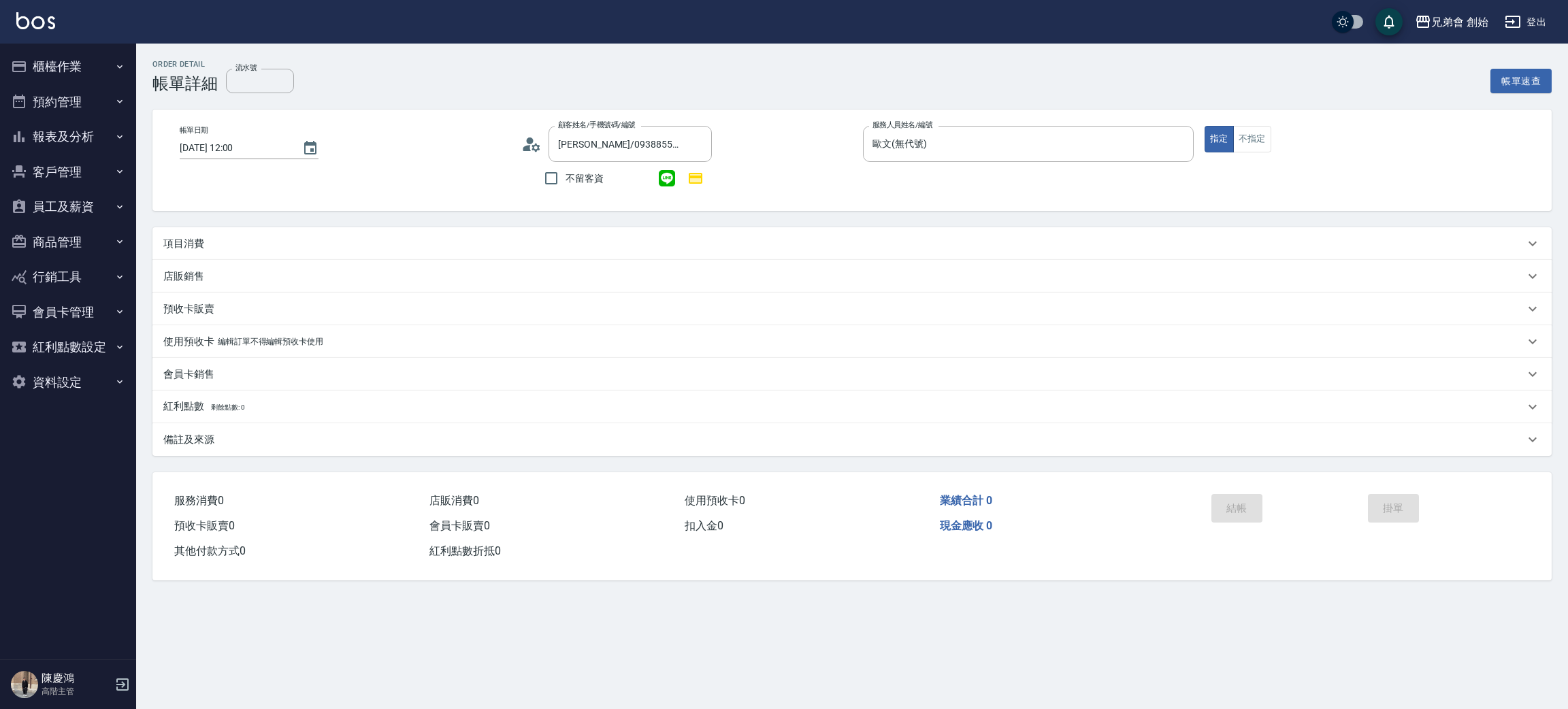
click at [193, 237] on p "項目消費" at bounding box center [184, 243] width 41 height 14
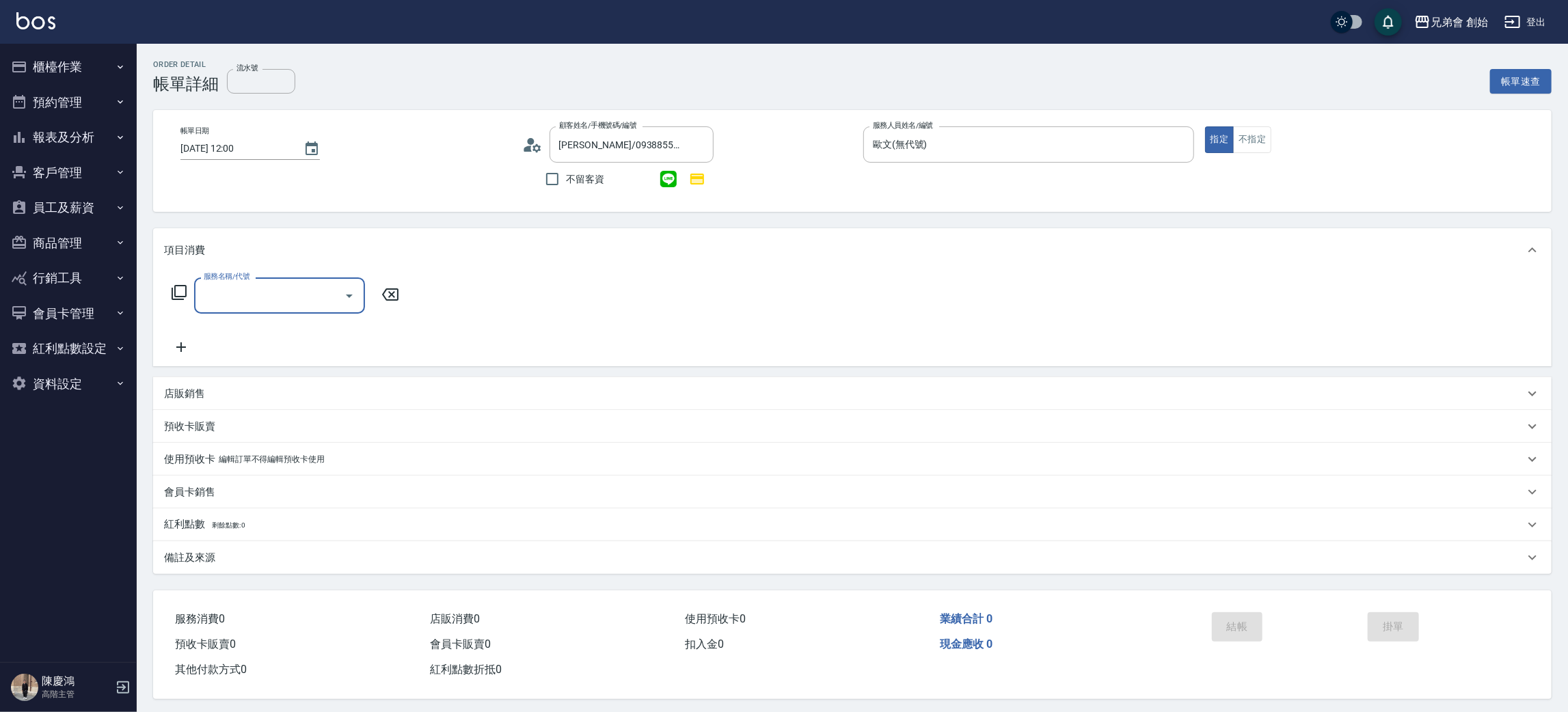
click at [257, 300] on input "服務名稱/代號" at bounding box center [269, 295] width 138 height 24
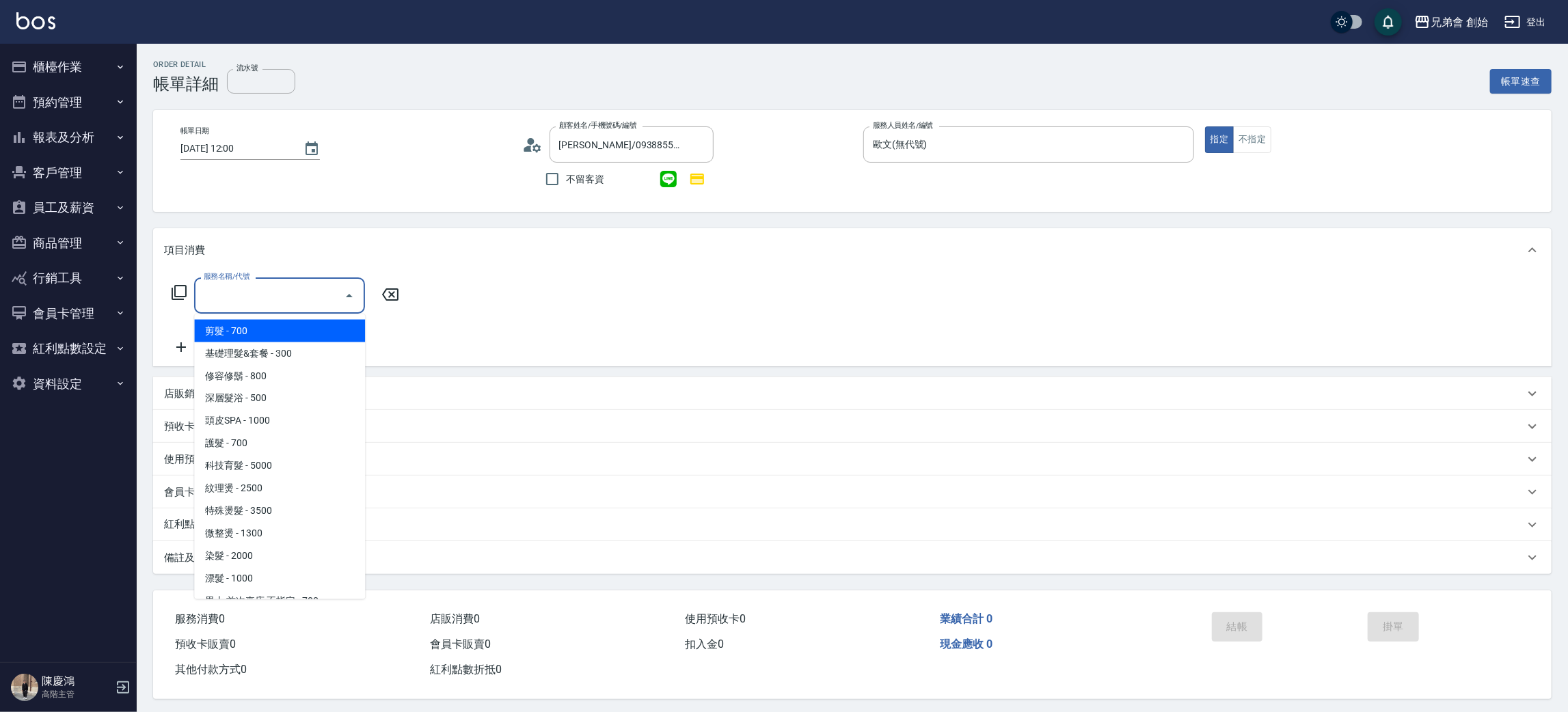
click at [259, 331] on span "剪髮 - 700" at bounding box center [280, 331] width 171 height 23
type input "剪髮(A01)"
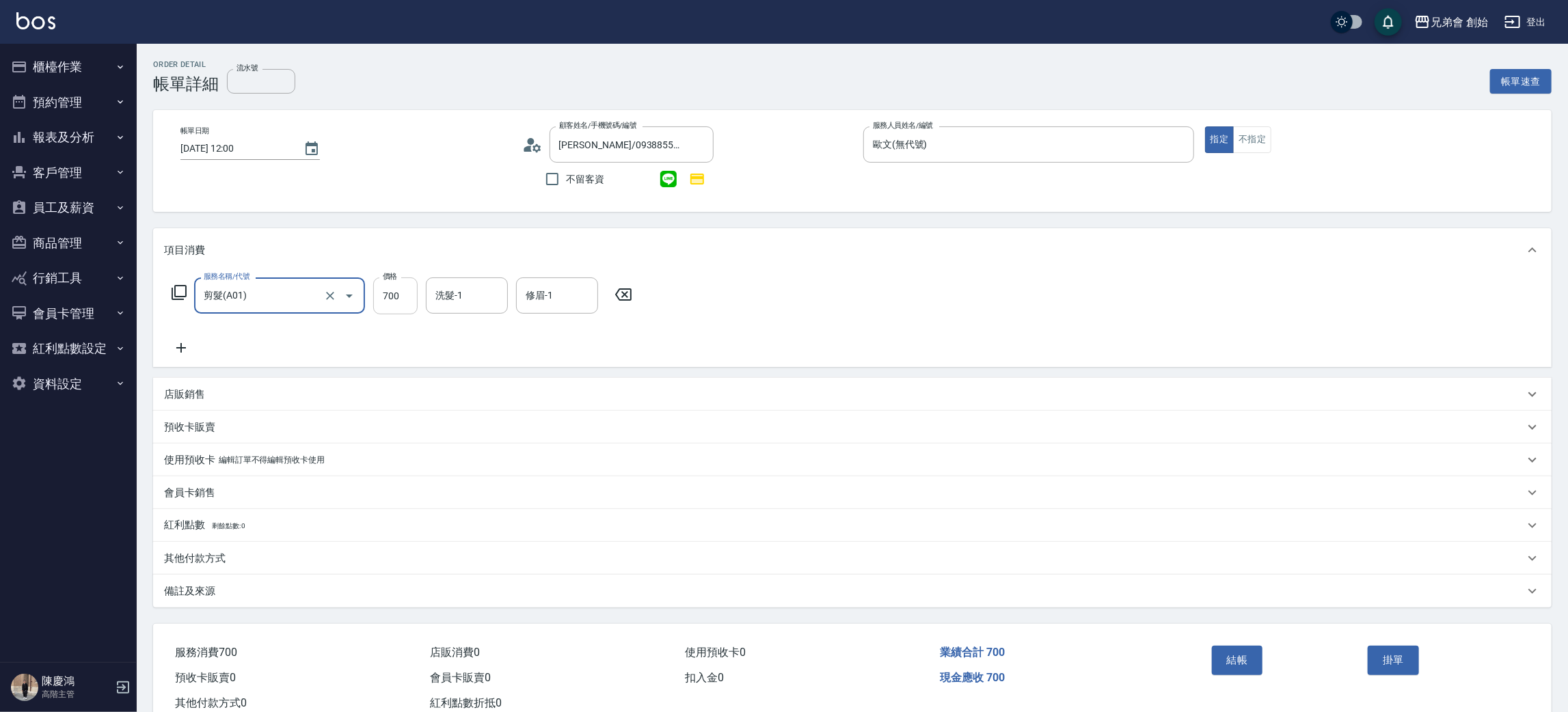
click at [393, 287] on input "700" at bounding box center [395, 296] width 44 height 37
type input "500"
click at [948, 293] on div "服務名稱/代號 剪髮(A01) 服務名稱/代號 價格 500 價格 洗髮-1 洗髮-1 修眉-1 修眉-1" at bounding box center [852, 319] width 1398 height 95
click at [1219, 660] on button "結帳" at bounding box center [1237, 660] width 52 height 29
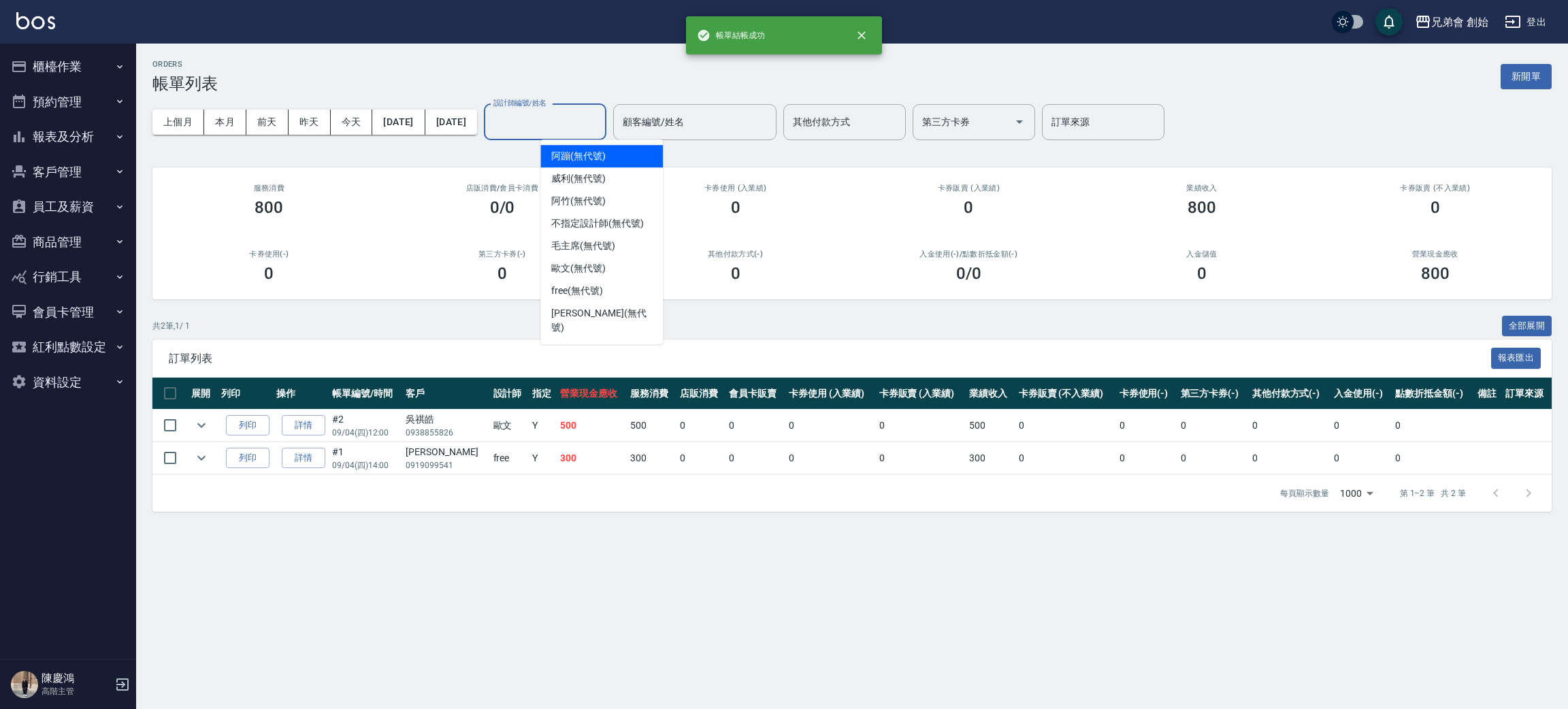
click at [571, 114] on input "設計師編號/姓名" at bounding box center [545, 122] width 110 height 23
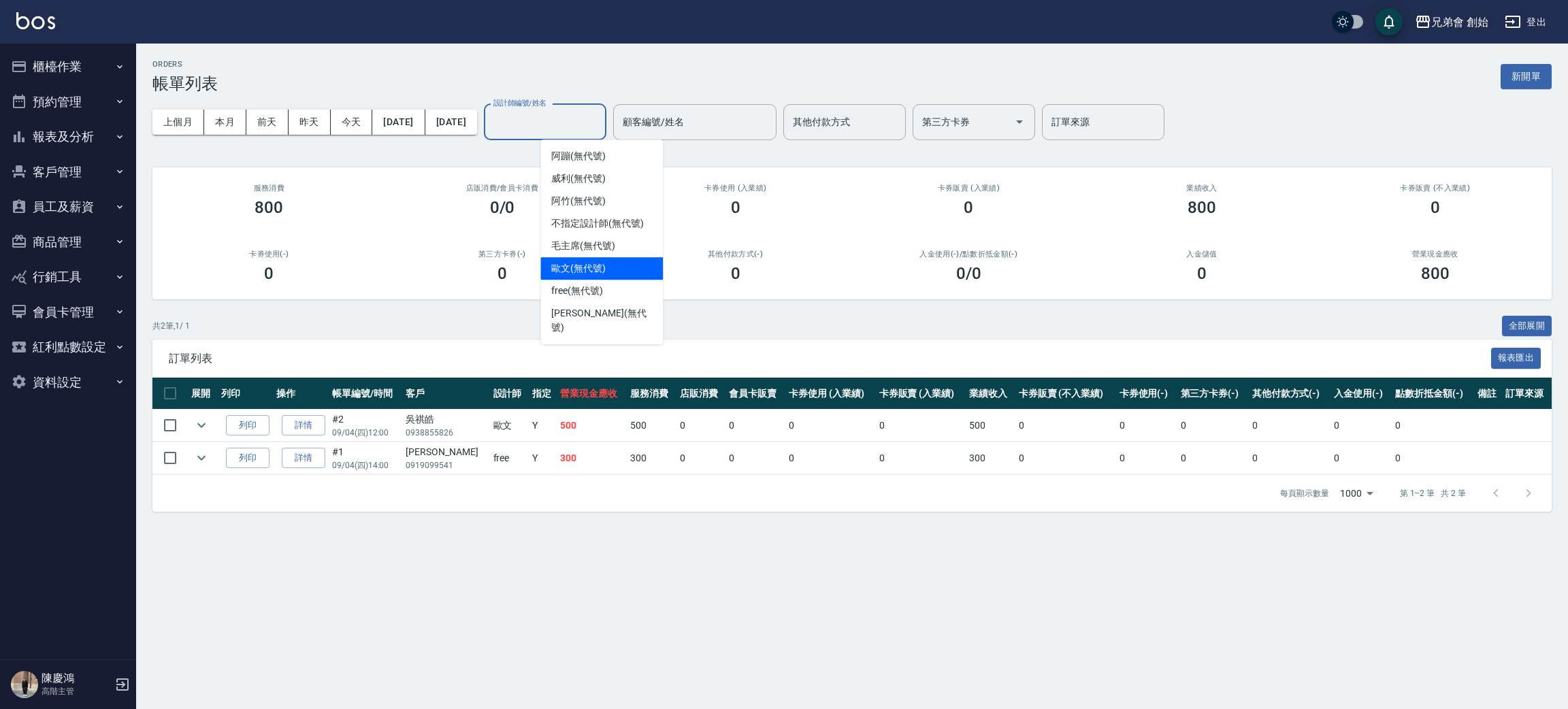
click at [590, 271] on span "歐文 (無代號)" at bounding box center [579, 268] width 54 height 14
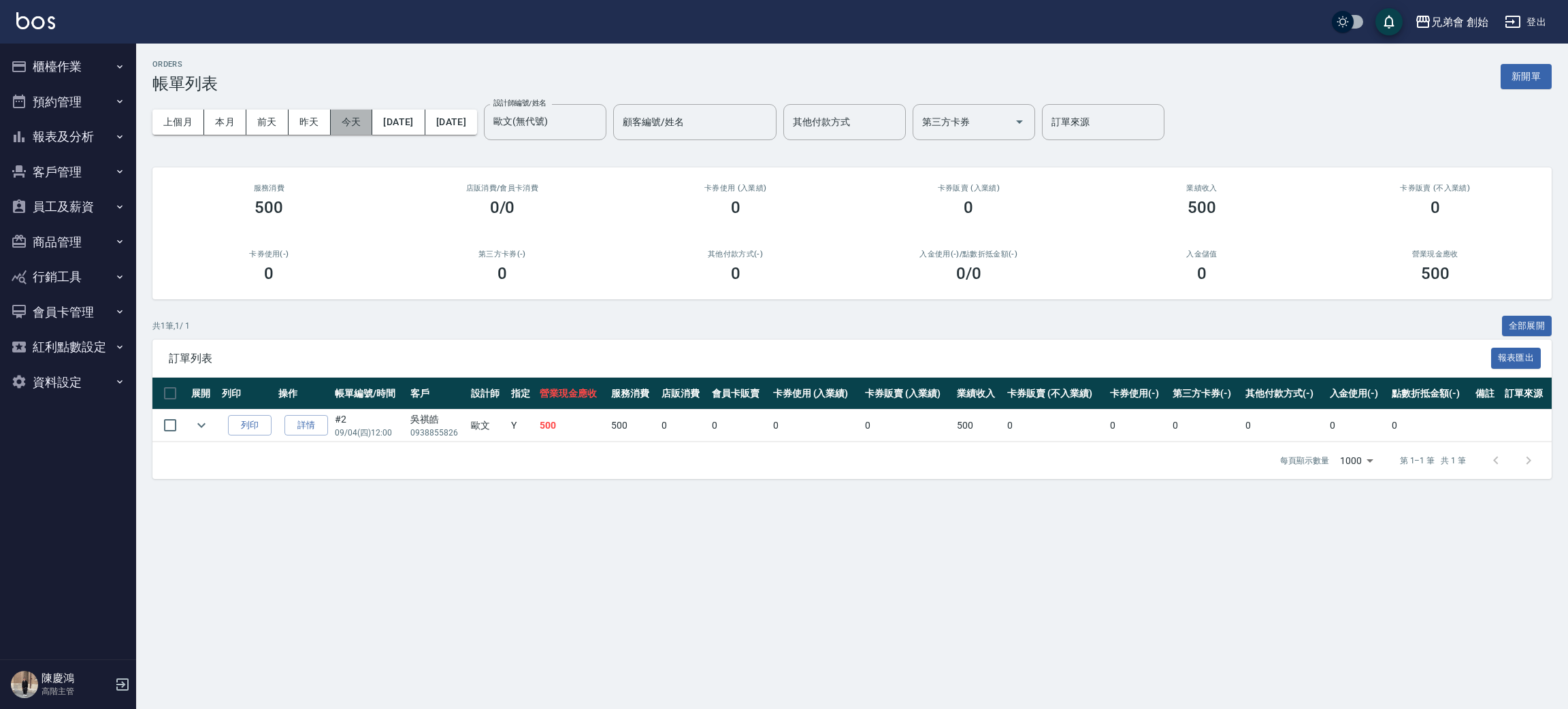
click at [361, 128] on button "今天" at bounding box center [352, 122] width 43 height 25
click at [233, 111] on button "本月" at bounding box center [225, 122] width 43 height 25
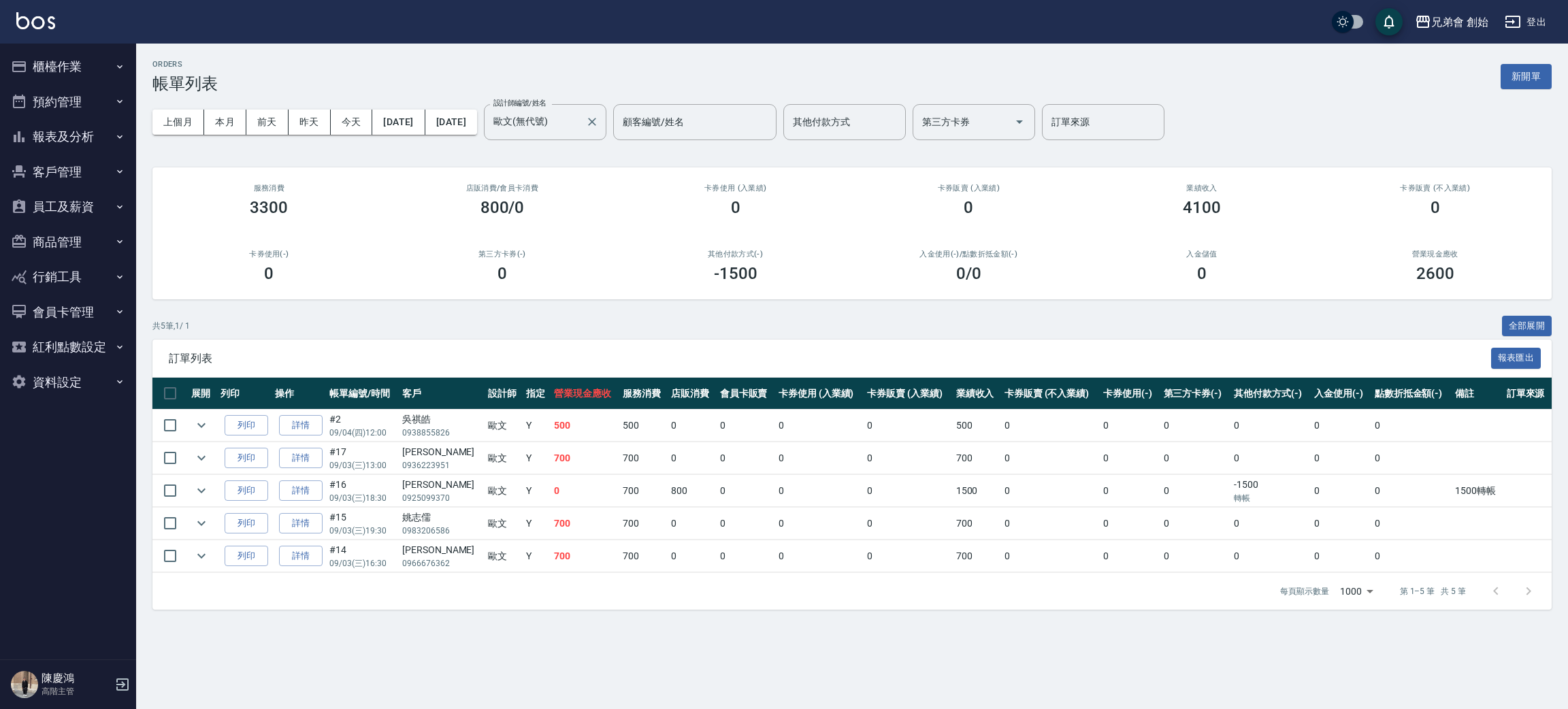
click at [546, 106] on label "設計師編號/姓名" at bounding box center [520, 103] width 53 height 10
click at [580, 110] on input "歐文(無代號)" at bounding box center [535, 122] width 89 height 23
click at [590, 147] on div "上個月 本月 [DATE] [DATE] [DATE] [DATE] [DATE] 設計師編號/姓名 [PERSON_NAME](無代號) 設計師編號/姓名 …" at bounding box center [852, 122] width 1399 height 58
click at [580, 111] on input "歐文(無代號)" at bounding box center [535, 122] width 89 height 23
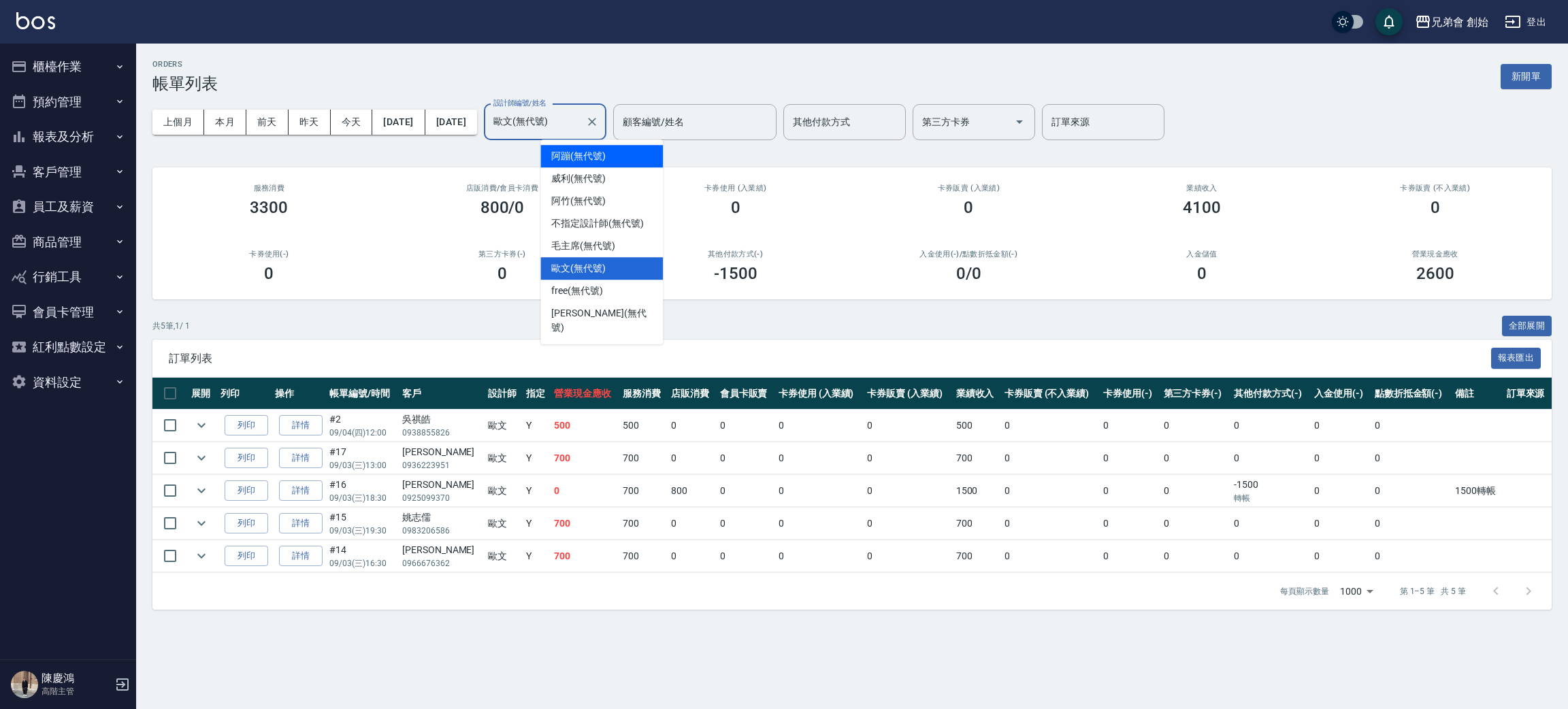
click at [595, 164] on div "阿蹦 (無代號)" at bounding box center [601, 156] width 122 height 23
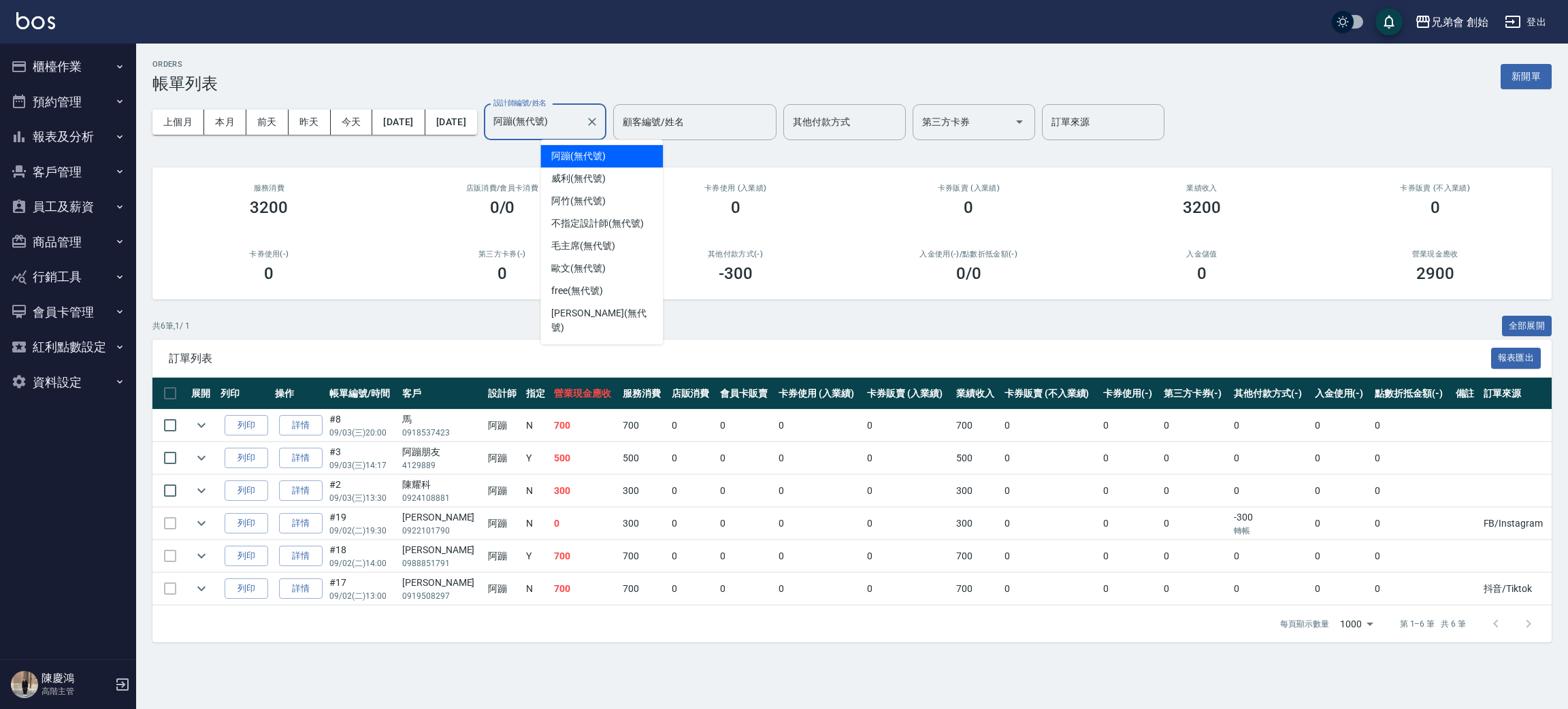
click at [579, 121] on input "阿蹦(無代號)" at bounding box center [535, 122] width 89 height 23
click at [598, 179] on span "[PERSON_NAME] (無代號)" at bounding box center [579, 178] width 54 height 14
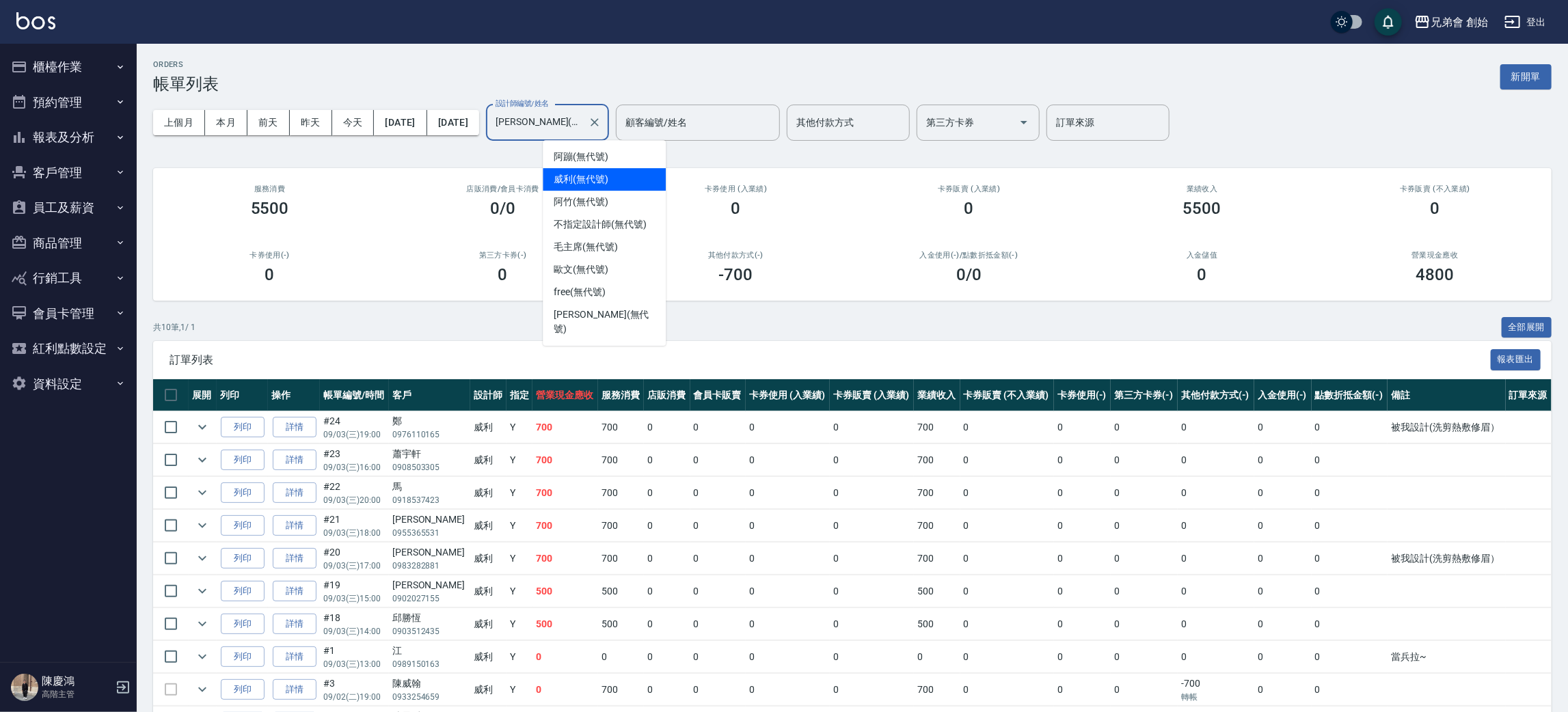
click at [575, 130] on input "[PERSON_NAME](無代號)" at bounding box center [537, 122] width 90 height 24
click at [576, 194] on span "阿竹 (無代號)" at bounding box center [581, 201] width 55 height 14
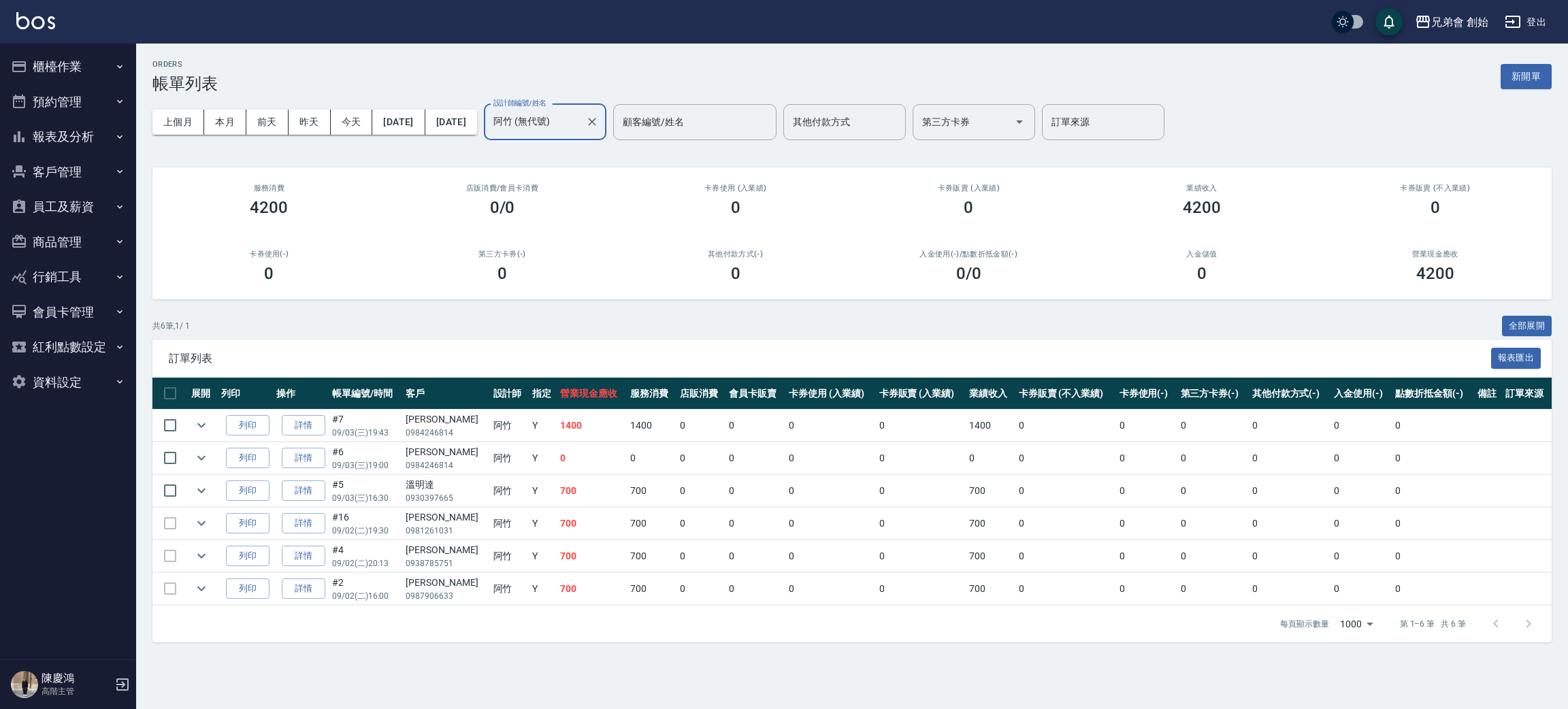
click at [574, 128] on input "阿竹 (無代號)" at bounding box center [535, 122] width 89 height 23
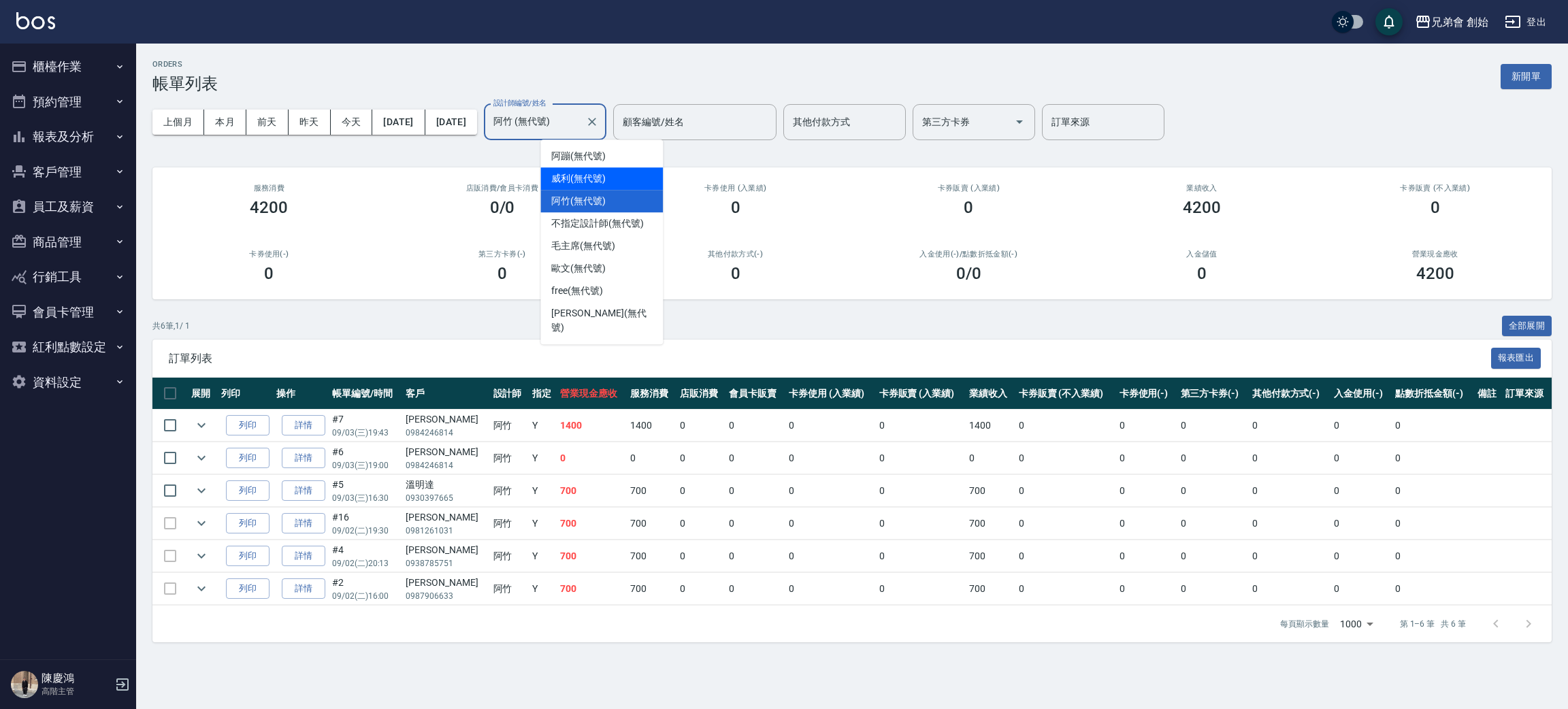
click at [578, 181] on span "[PERSON_NAME] (無代號)" at bounding box center [579, 178] width 54 height 14
type input "[PERSON_NAME](無代號)"
